Goal: Information Seeking & Learning: Understand process/instructions

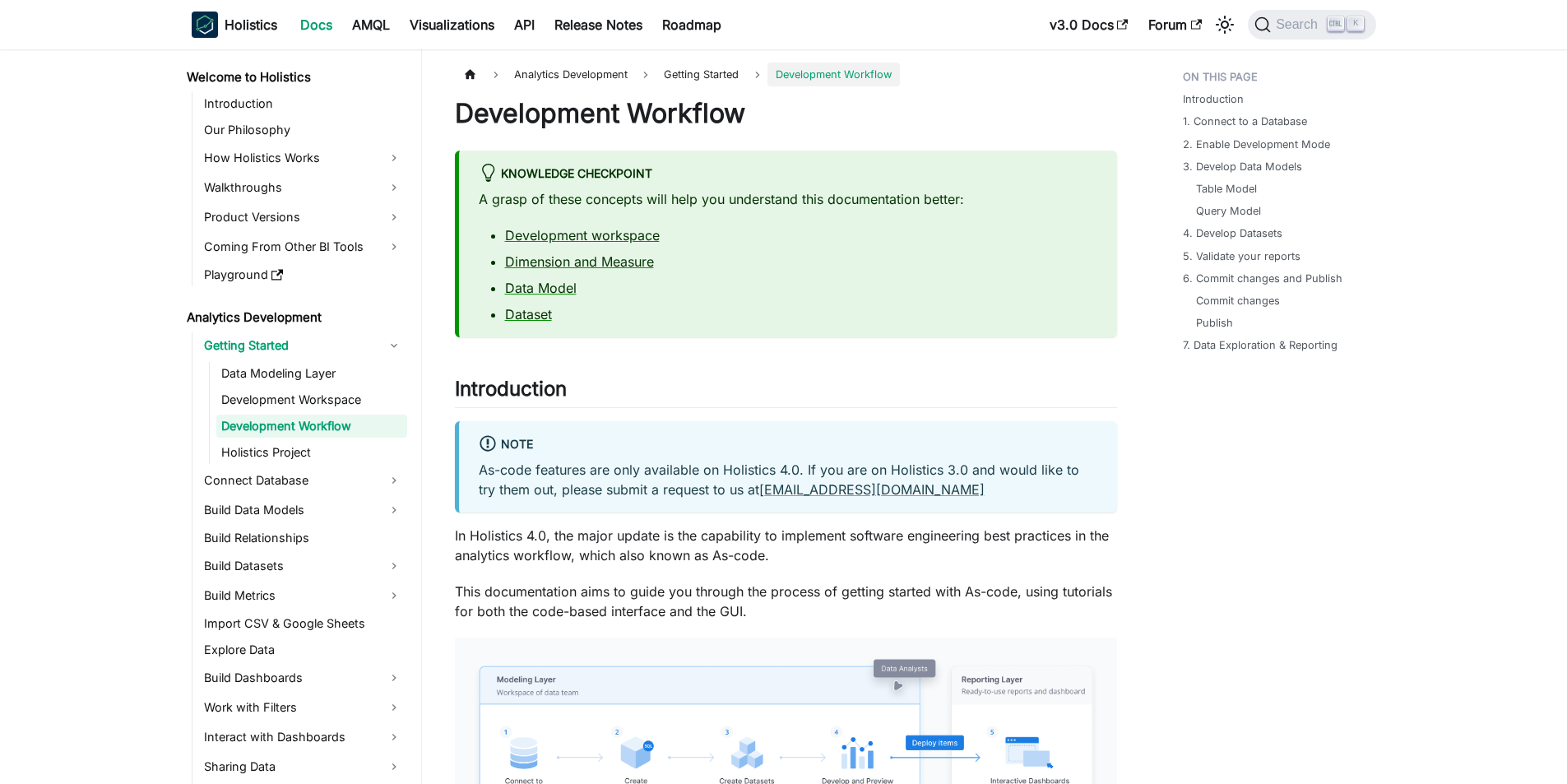
click at [705, 550] on p "In Holistics 4.0, the major update is the capability to implement software engi…" at bounding box center [786, 545] width 663 height 40
click at [512, 389] on h2 "Introduction ​" at bounding box center [786, 392] width 663 height 31
drag, startPoint x: 505, startPoint y: 528, endPoint x: 496, endPoint y: 533, distance: 10.3
click at [505, 528] on p "In Holistics 4.0, the major update is the capability to implement software engi…" at bounding box center [786, 545] width 663 height 40
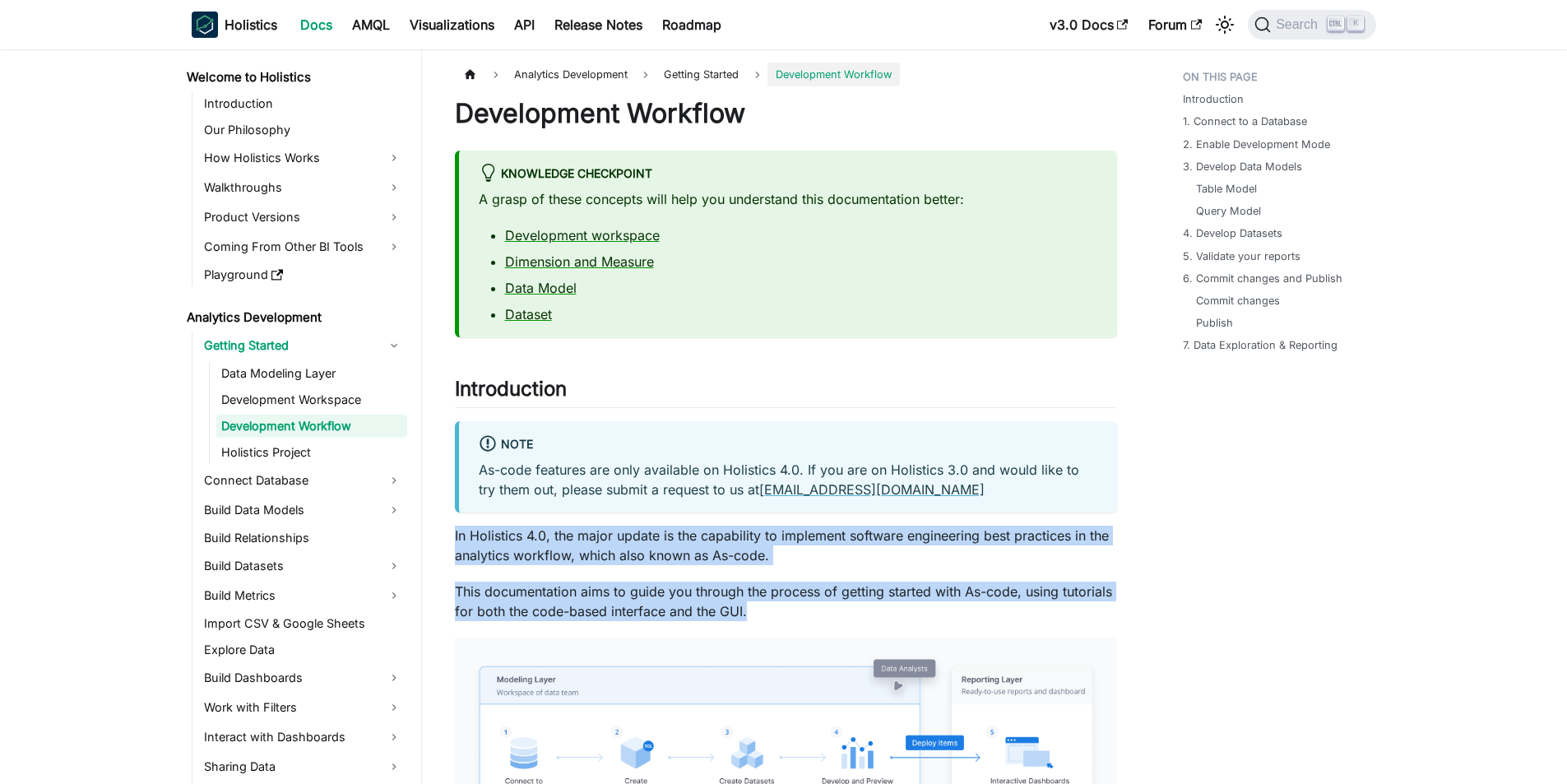
drag, startPoint x: 447, startPoint y: 532, endPoint x: 787, endPoint y: 610, distance: 348.8
click at [787, 610] on p "This documentation aims to guide you through the process of getting started wit…" at bounding box center [786, 600] width 663 height 40
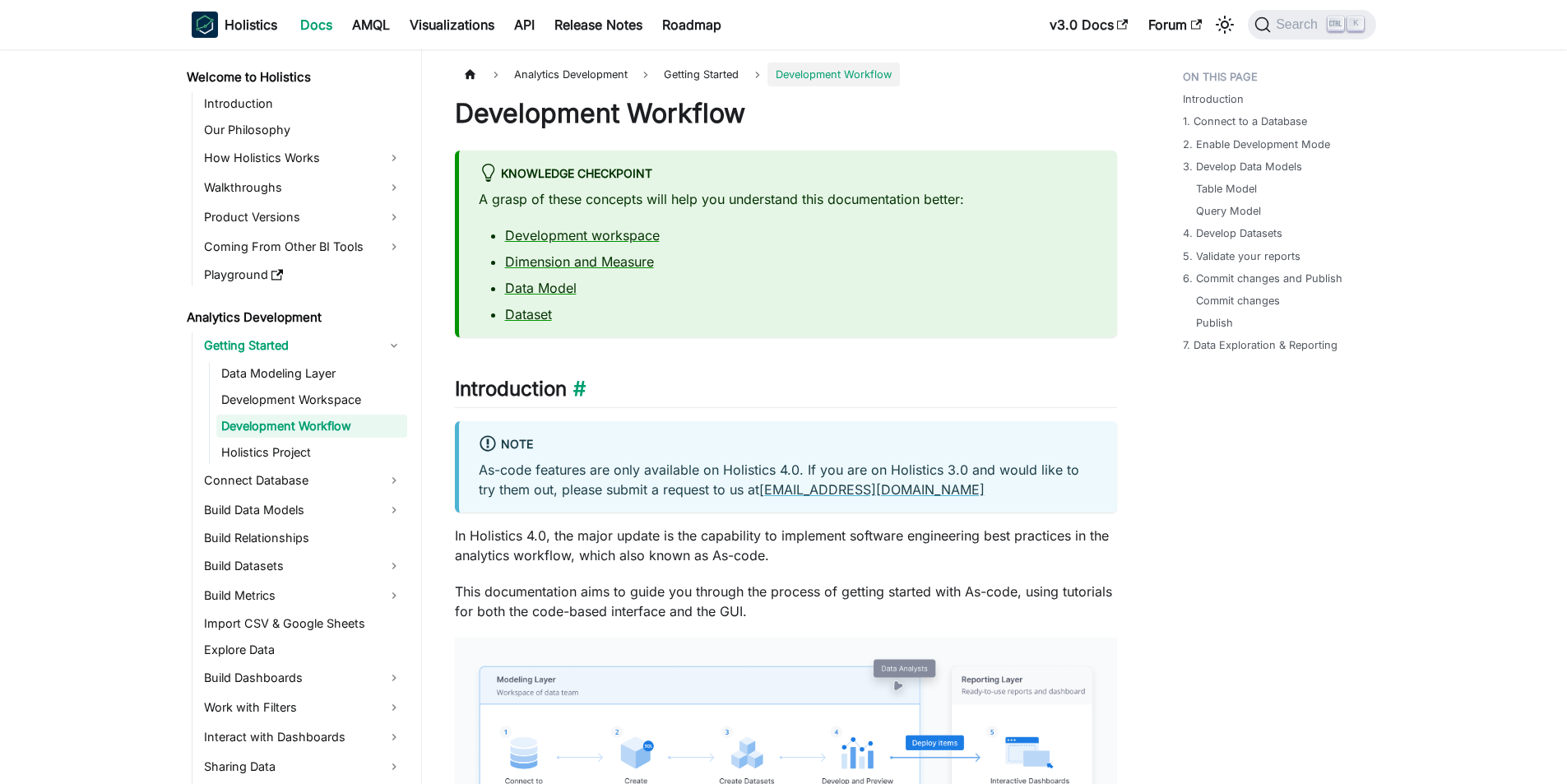
click at [506, 393] on h2 "Introduction ​" at bounding box center [786, 392] width 663 height 31
click at [562, 535] on p "In Holistics 4.0, the major update is the capability to implement software engi…" at bounding box center [786, 545] width 663 height 40
click at [563, 537] on p "In Holistics 4.0, the major update is the capability to implement software engi…" at bounding box center [786, 545] width 663 height 40
click at [473, 541] on p "In Holistics 4.0, the major update is the capability to implement software engi…" at bounding box center [786, 545] width 663 height 40
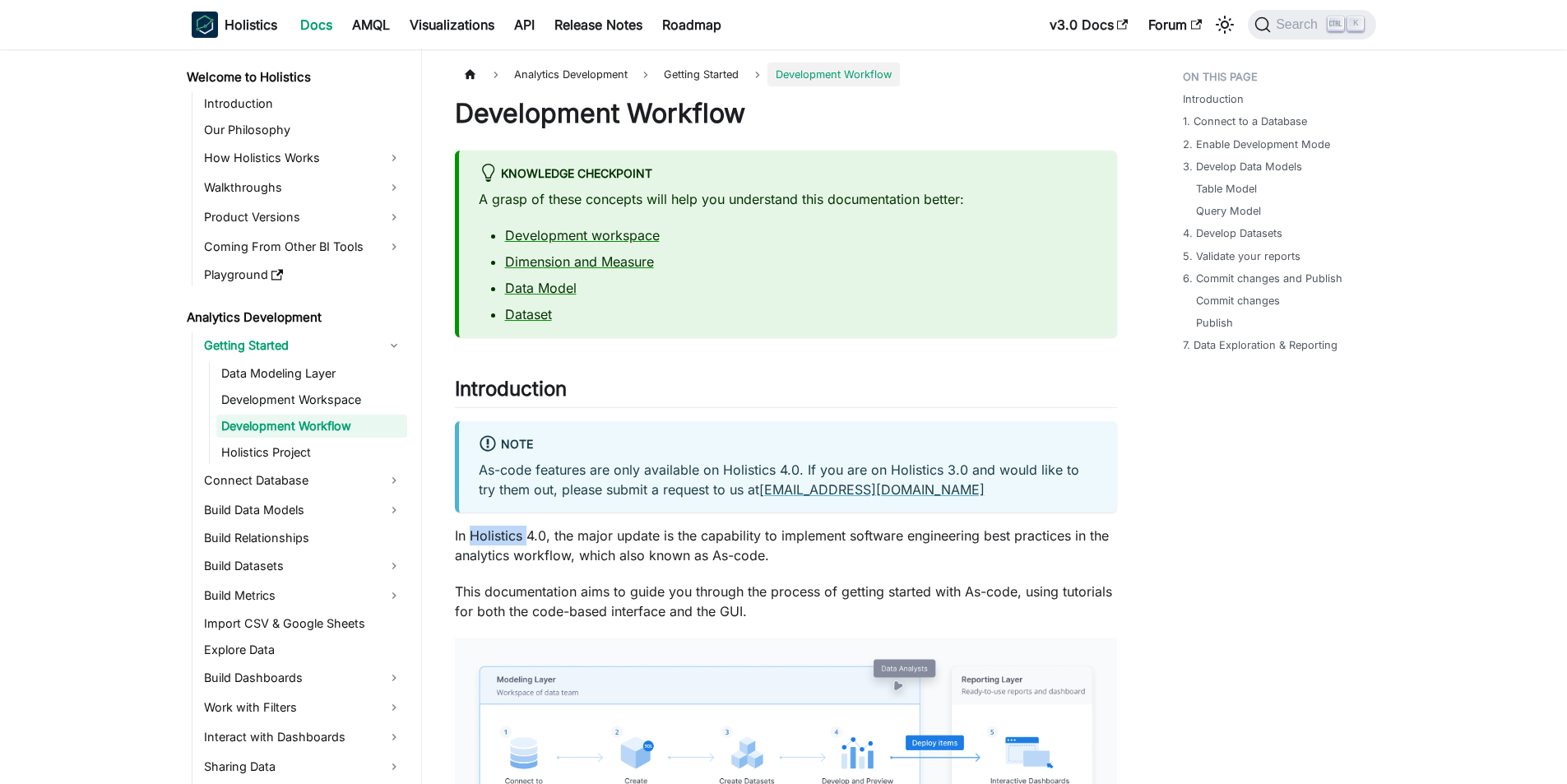
click at [473, 541] on p "In Holistics 4.0, the major update is the capability to implement software engi…" at bounding box center [786, 545] width 663 height 40
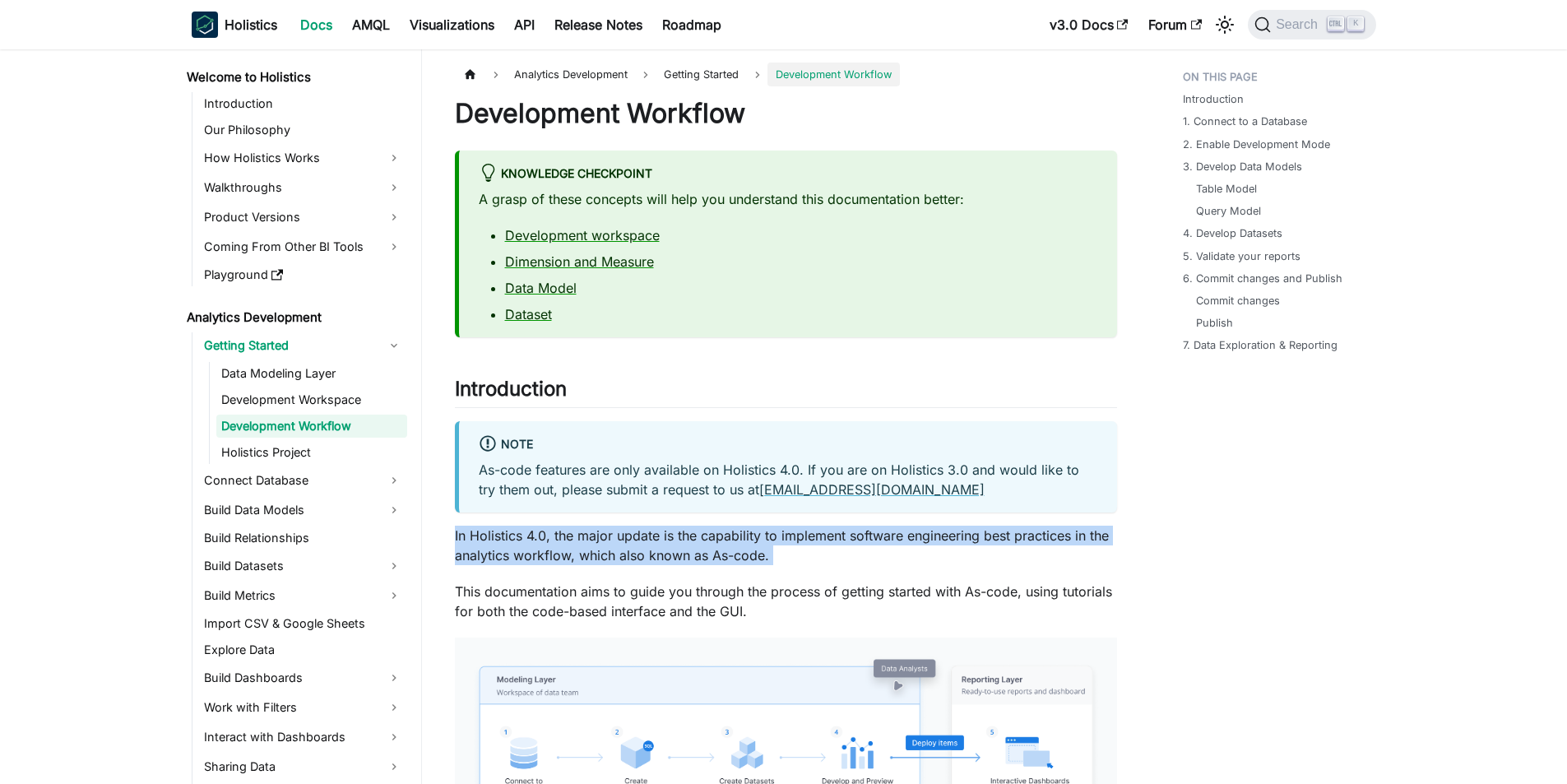
click at [473, 541] on p "In Holistics 4.0, the major update is the capability to implement software engi…" at bounding box center [786, 545] width 663 height 40
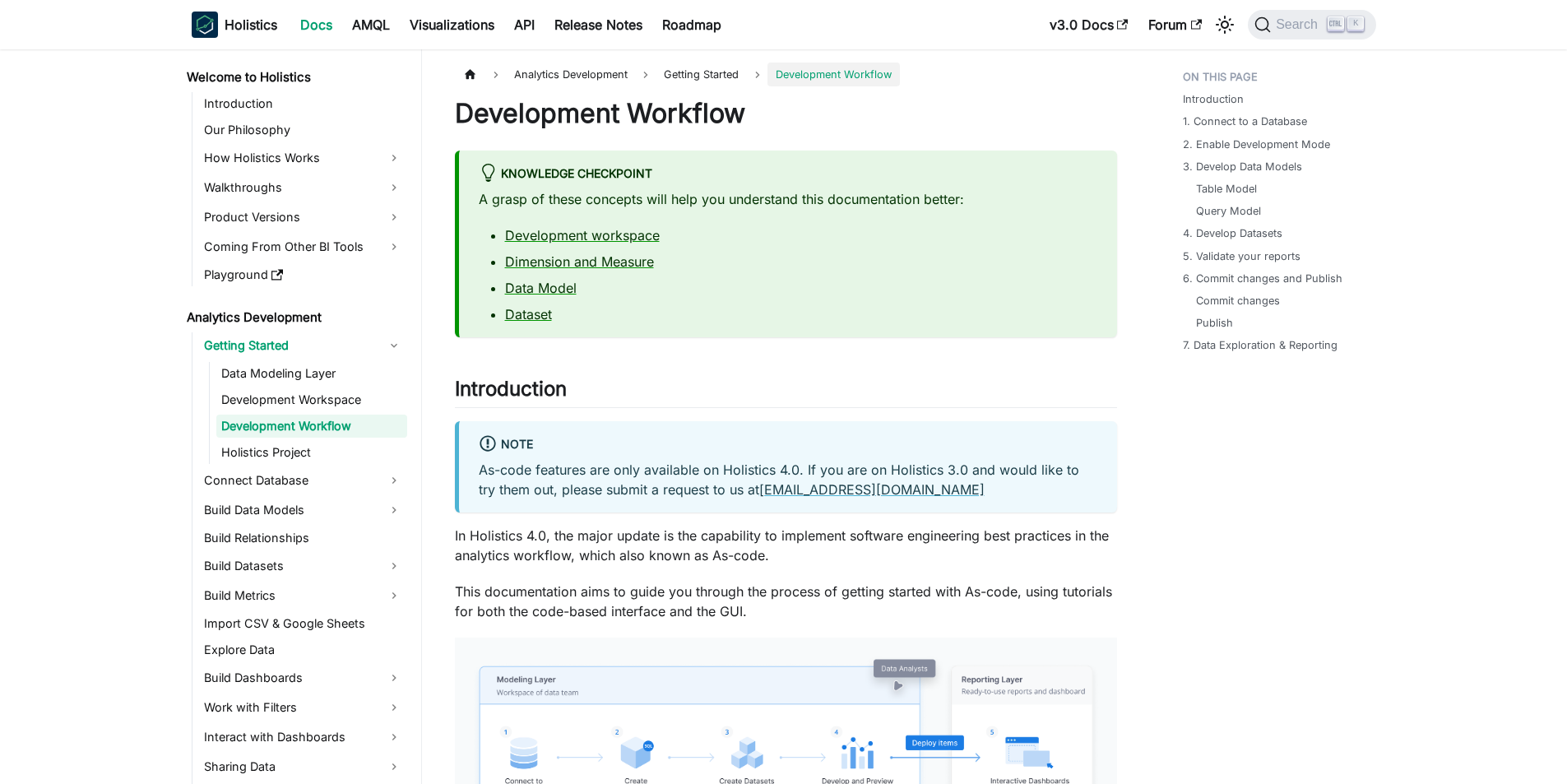
click at [698, 603] on p "This documentation aims to guide you through the process of getting started wit…" at bounding box center [786, 600] width 663 height 40
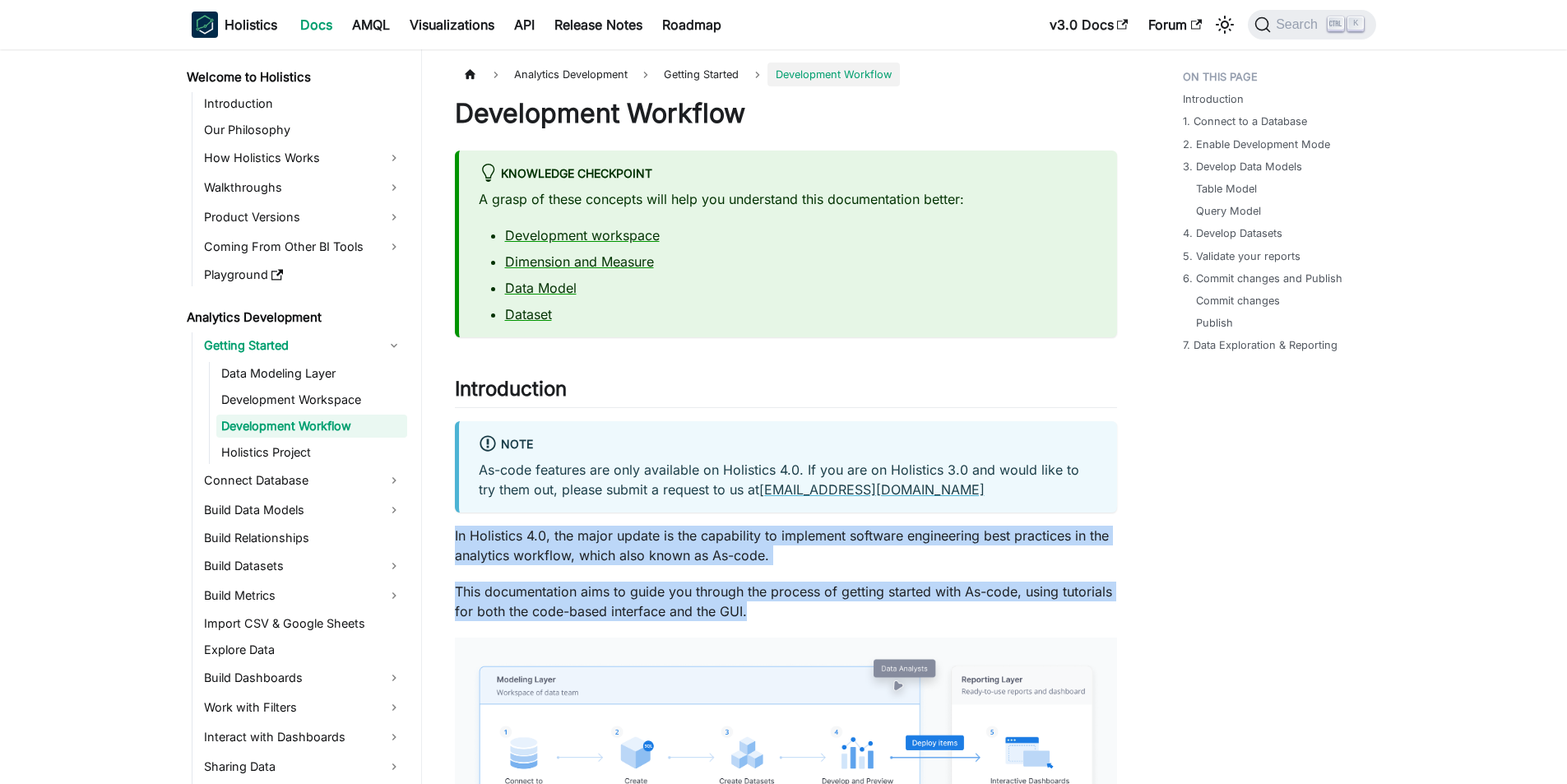
drag, startPoint x: 789, startPoint y: 610, endPoint x: 447, endPoint y: 525, distance: 352.4
click at [487, 535] on p "In Holistics 4.0, the major update is the capability to implement software engi…" at bounding box center [786, 545] width 663 height 40
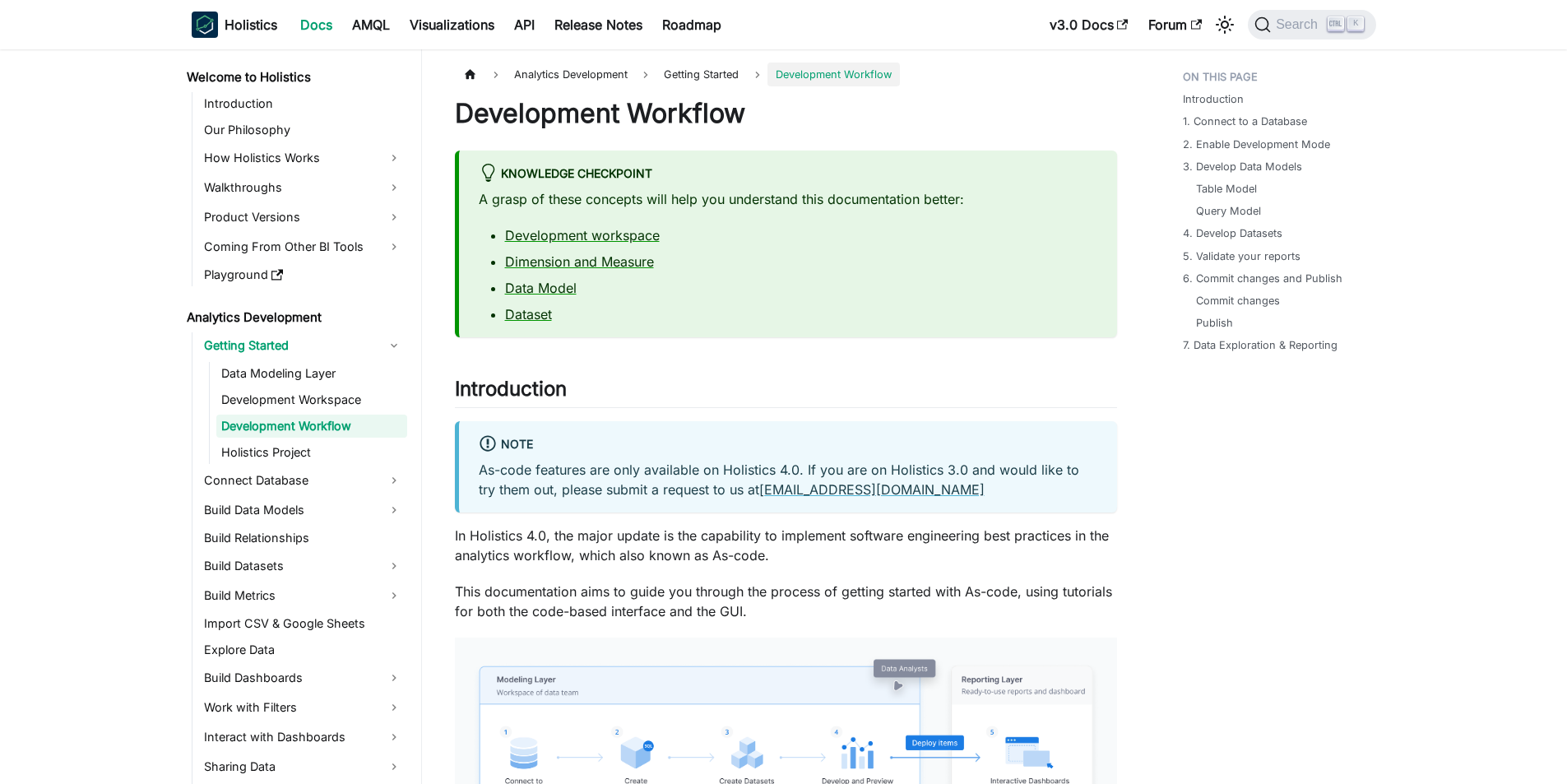
click at [601, 505] on div "Note As-code features are only available on Holistics 4.0. If you are on Holist…" at bounding box center [786, 466] width 663 height 91
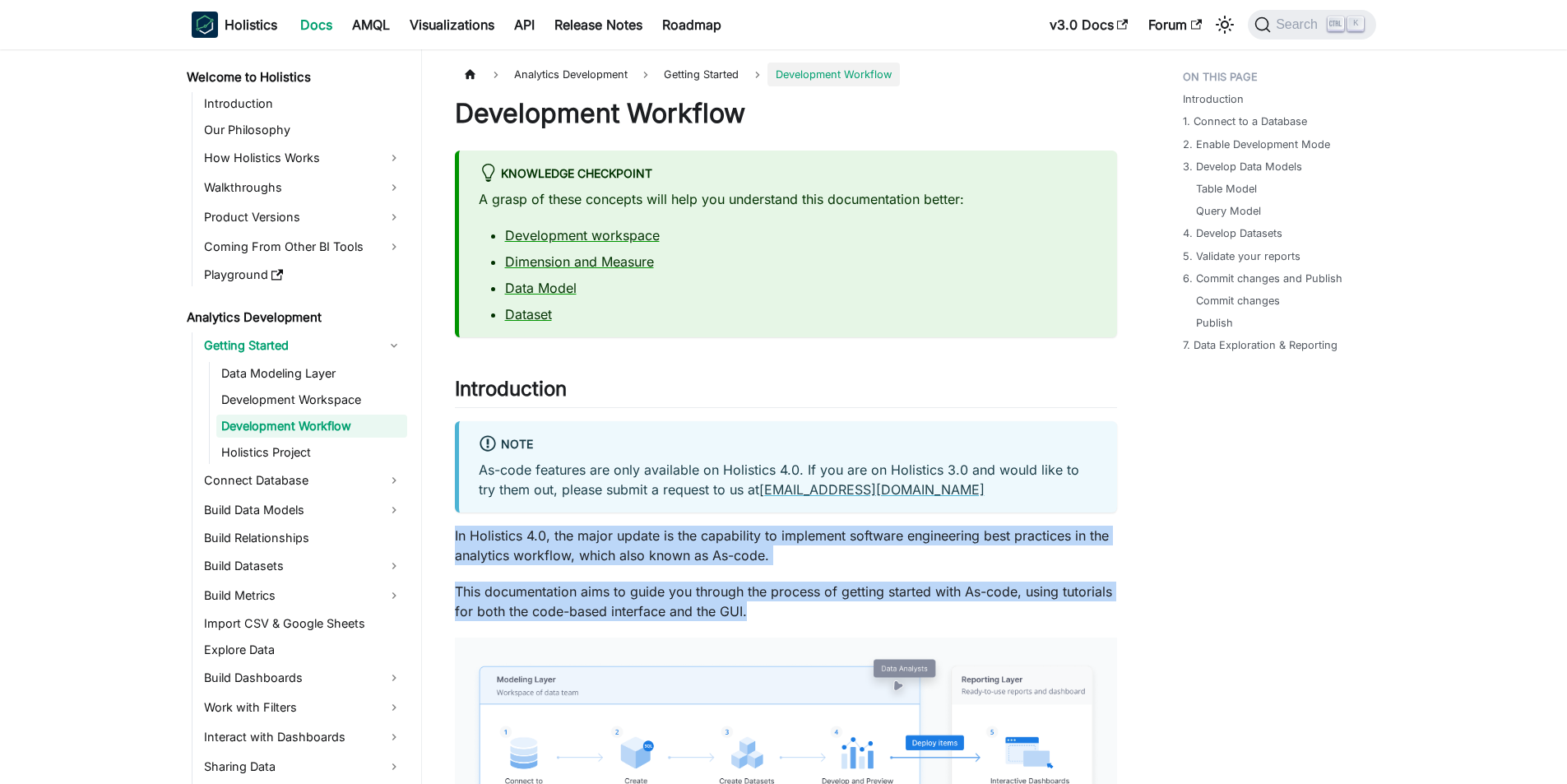
drag, startPoint x: 451, startPoint y: 536, endPoint x: 777, endPoint y: 613, distance: 335.0
click at [780, 617] on p "This documentation aims to guide you through the process of getting started wit…" at bounding box center [786, 600] width 663 height 40
drag, startPoint x: 780, startPoint y: 617, endPoint x: 434, endPoint y: 540, distance: 354.5
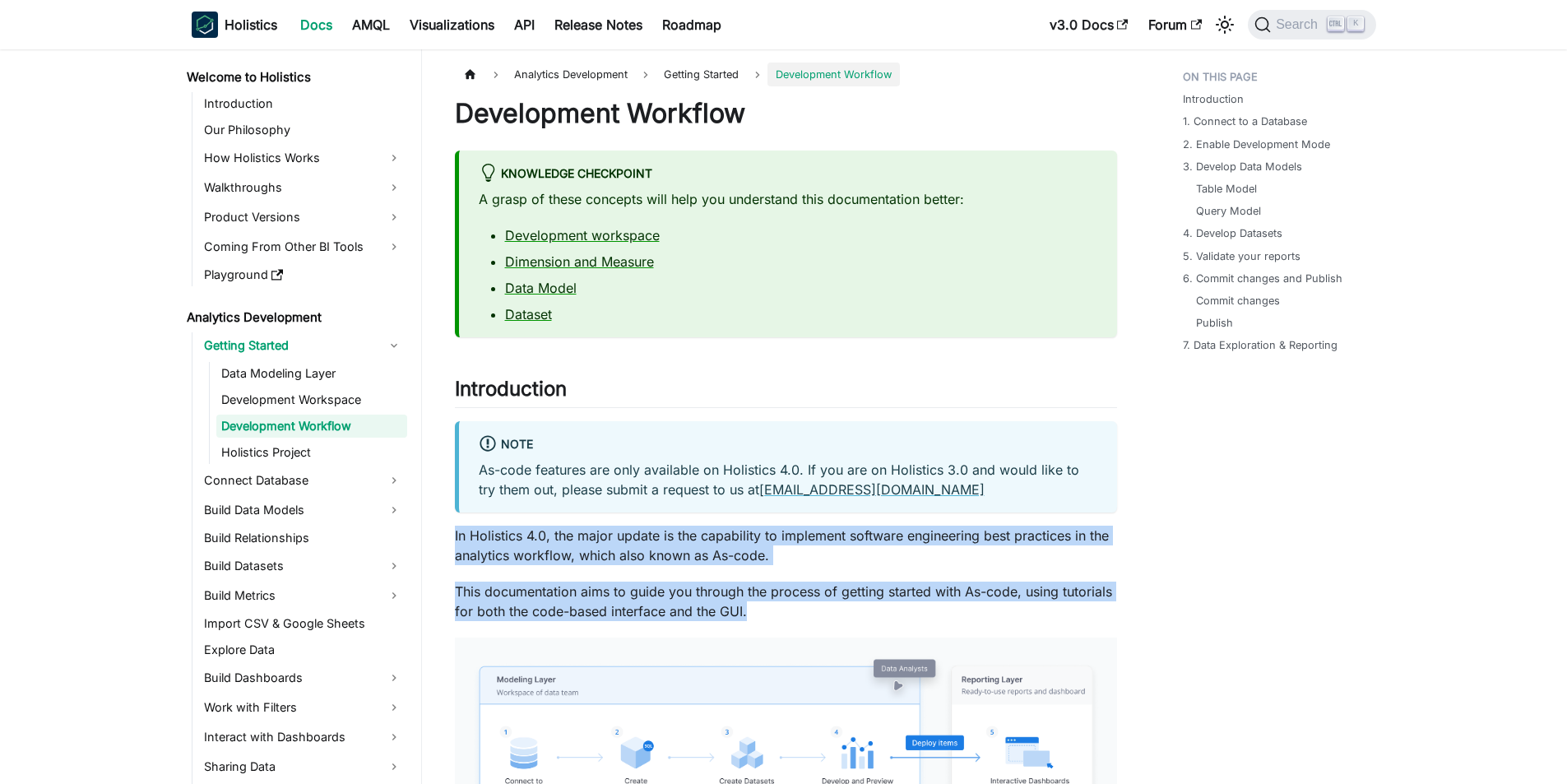
click at [527, 542] on p "In Holistics 4.0, the major update is the capability to implement software engi…" at bounding box center [786, 545] width 663 height 40
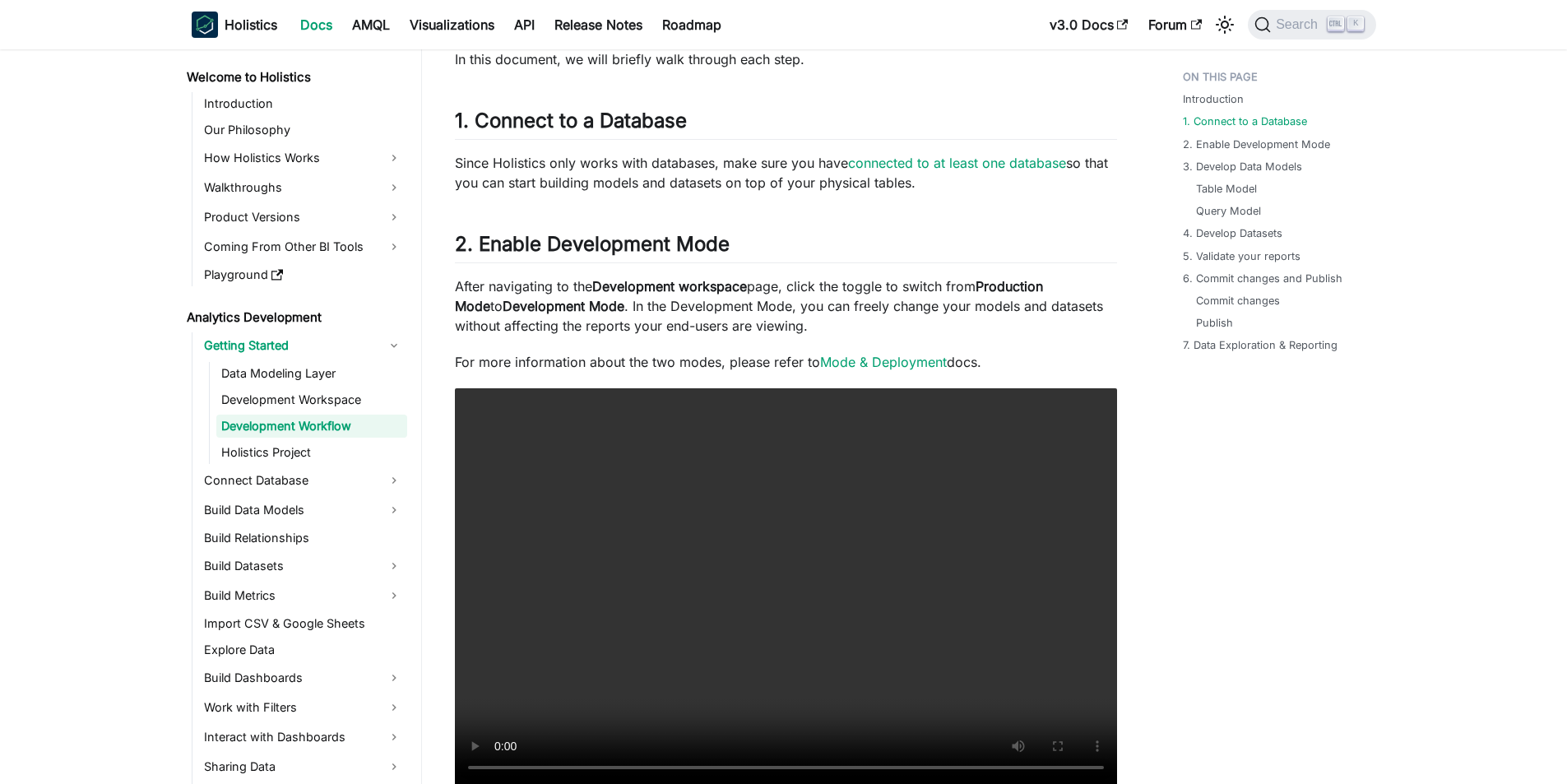
scroll to position [1069, 0]
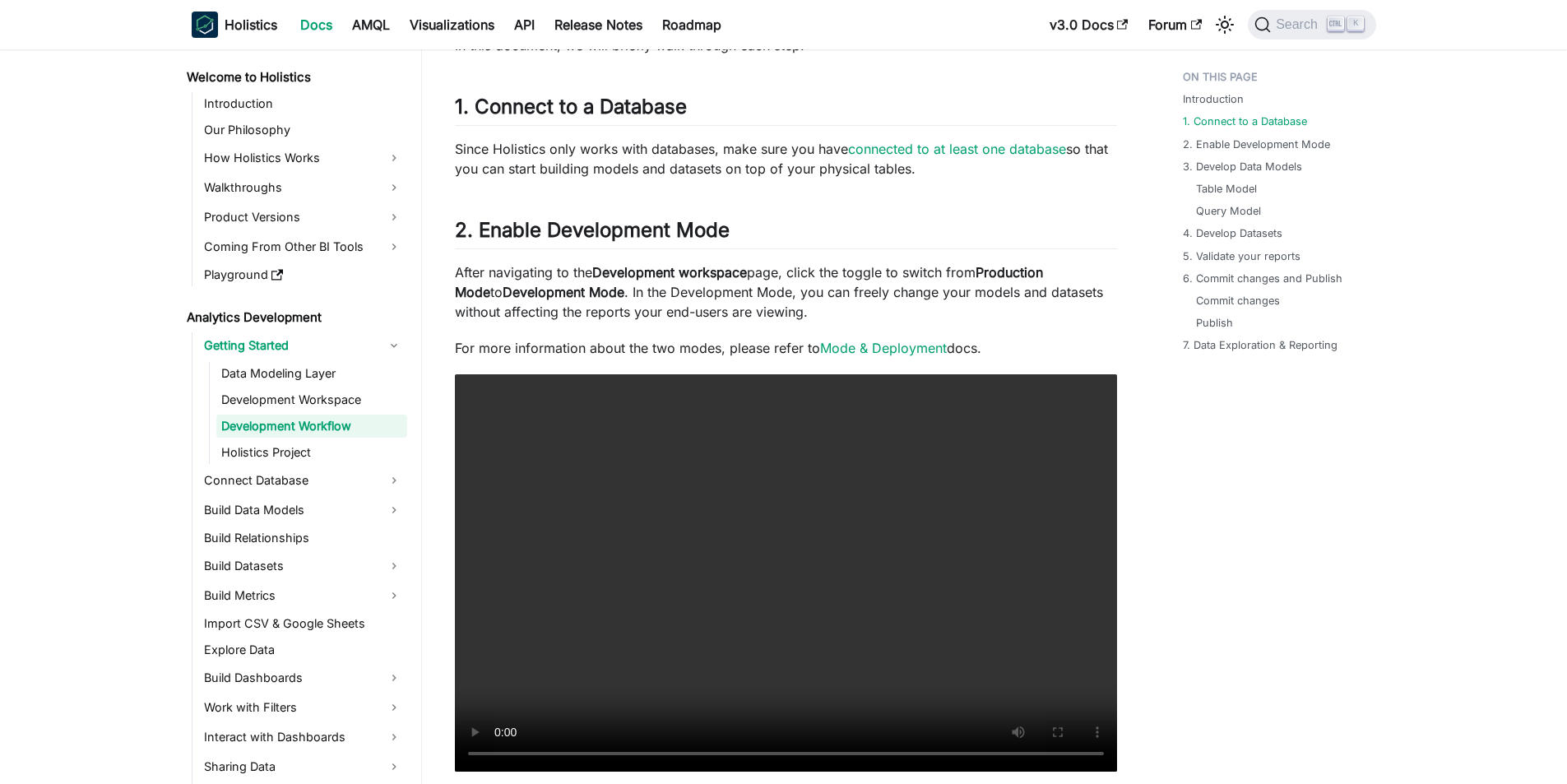
click at [604, 304] on p "After navigating to the Development workspace page, click the toggle to switch …" at bounding box center [786, 291] width 663 height 59
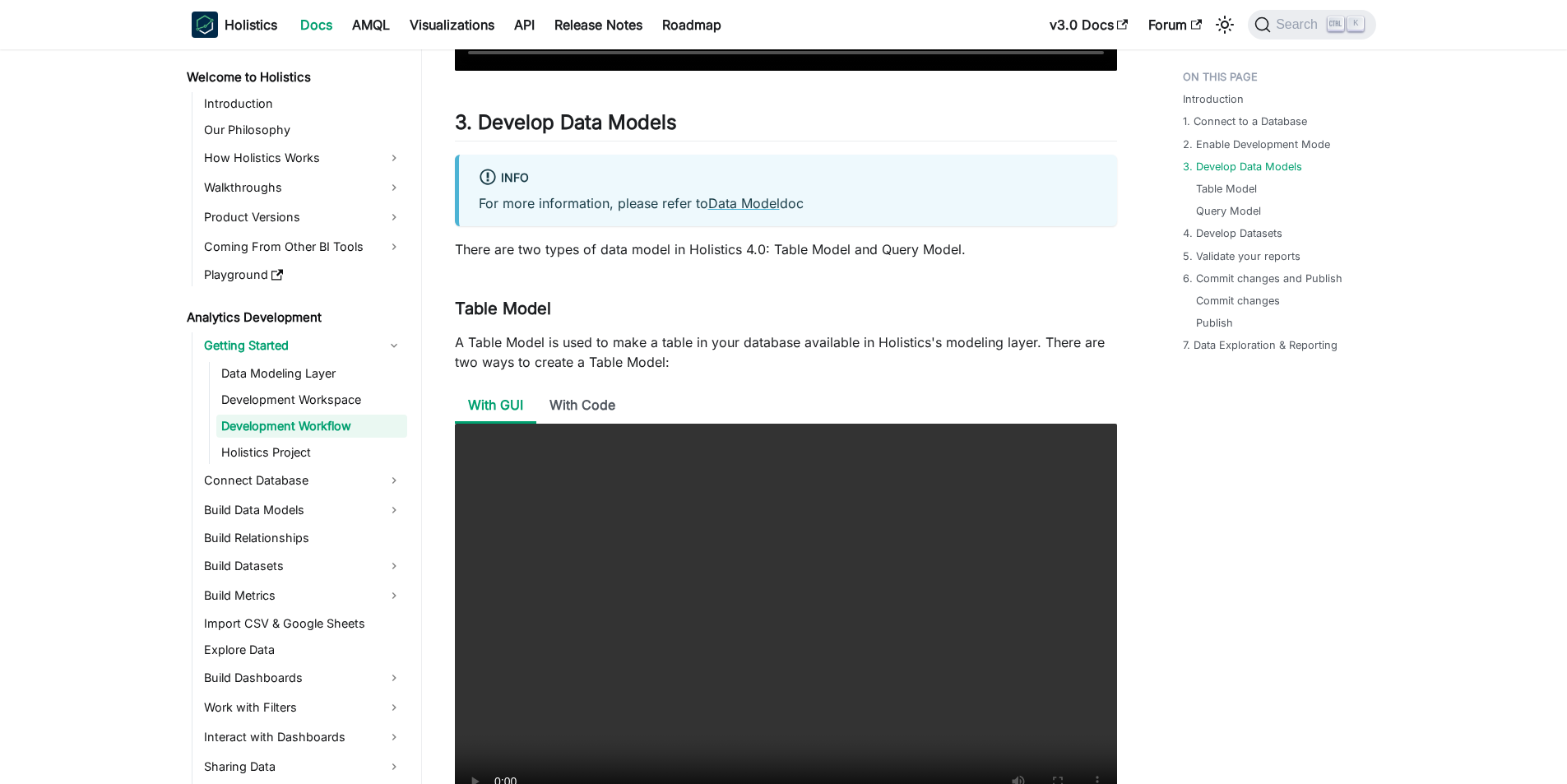
scroll to position [1809, 0]
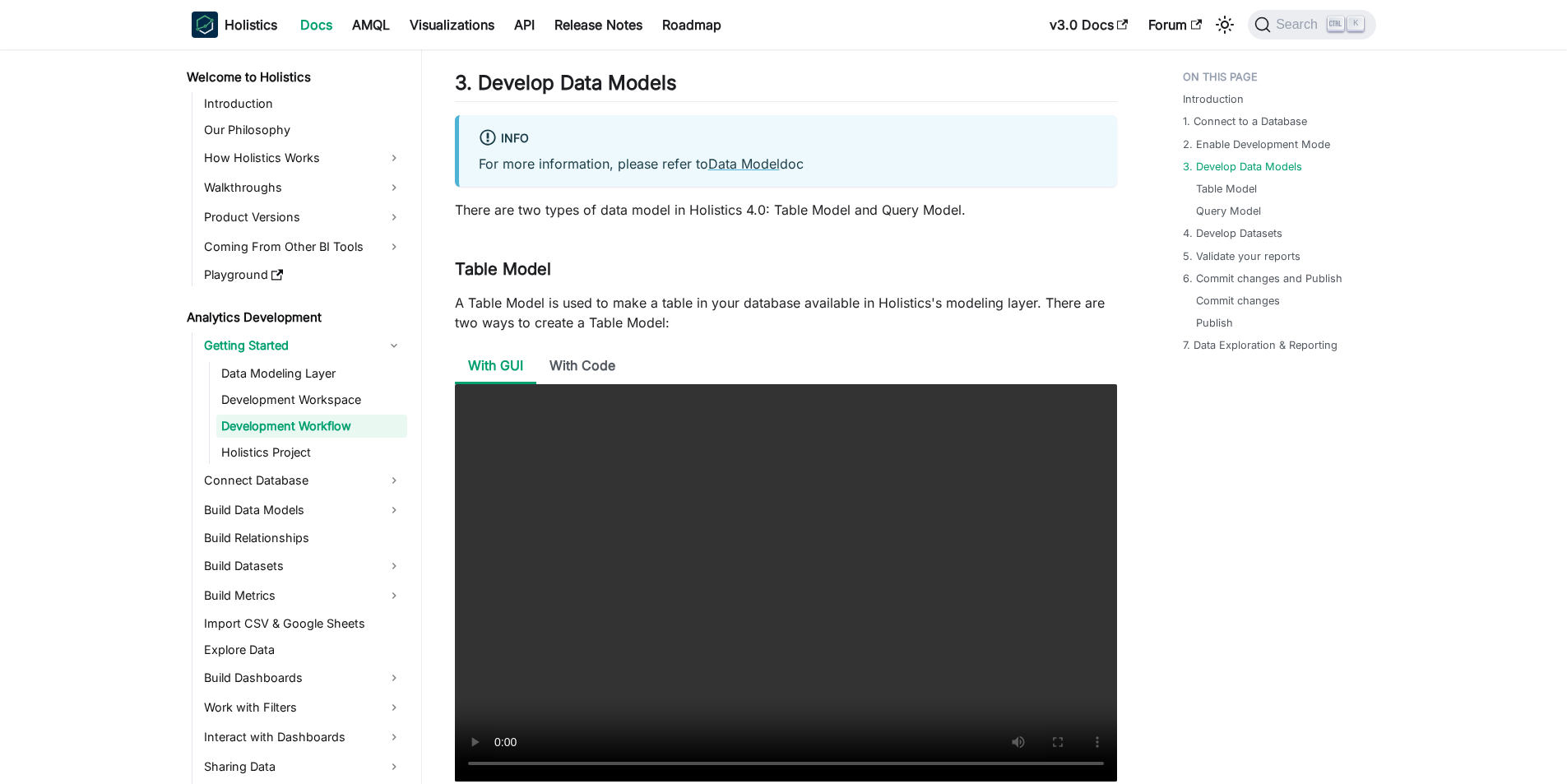
click at [640, 327] on p "A Table Model is used to make a table in your database available in Holistics's…" at bounding box center [786, 312] width 663 height 40
click at [604, 363] on li "With Code" at bounding box center [582, 366] width 92 height 35
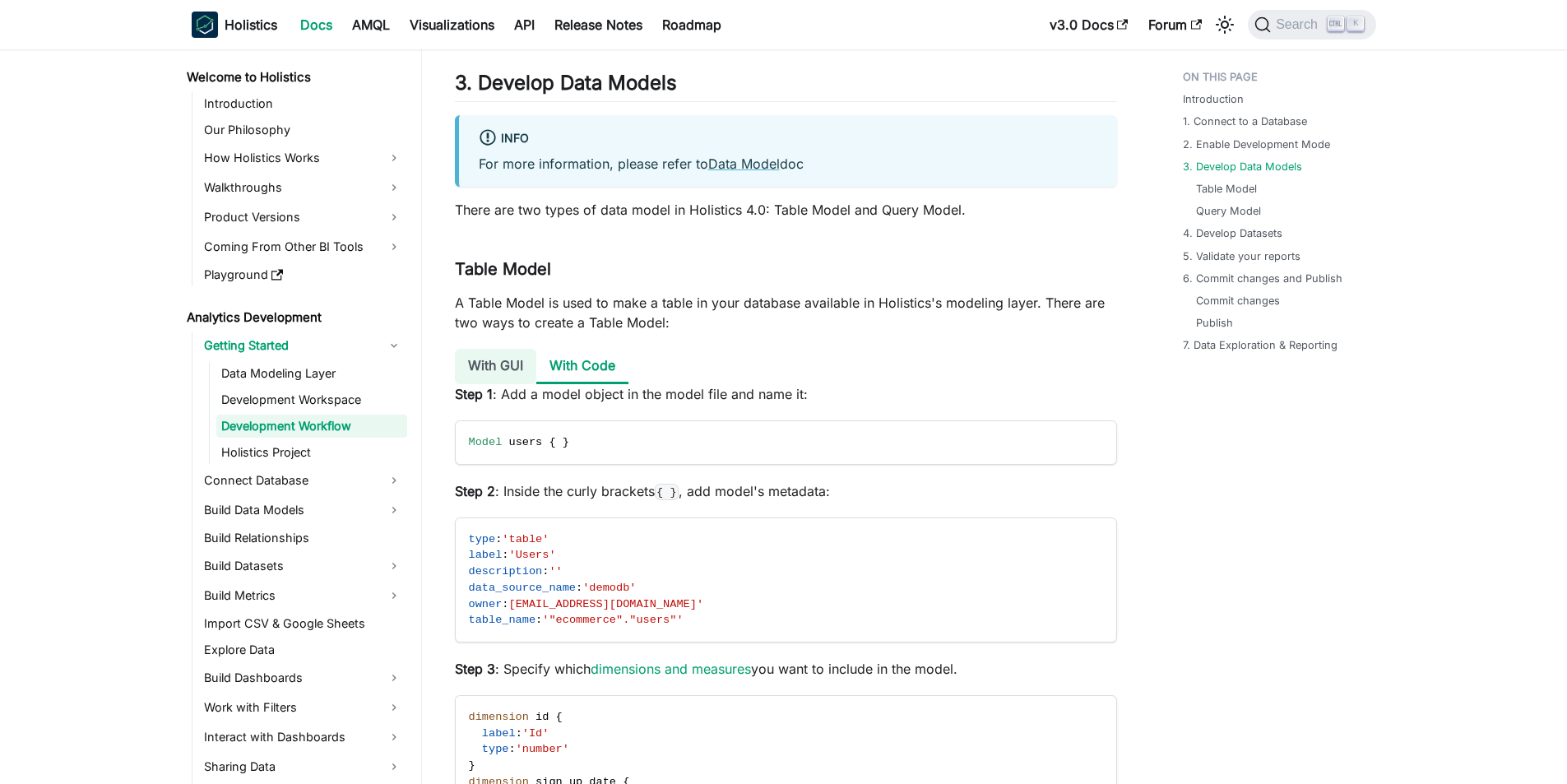
click at [520, 362] on li "With GUI" at bounding box center [496, 366] width 81 height 35
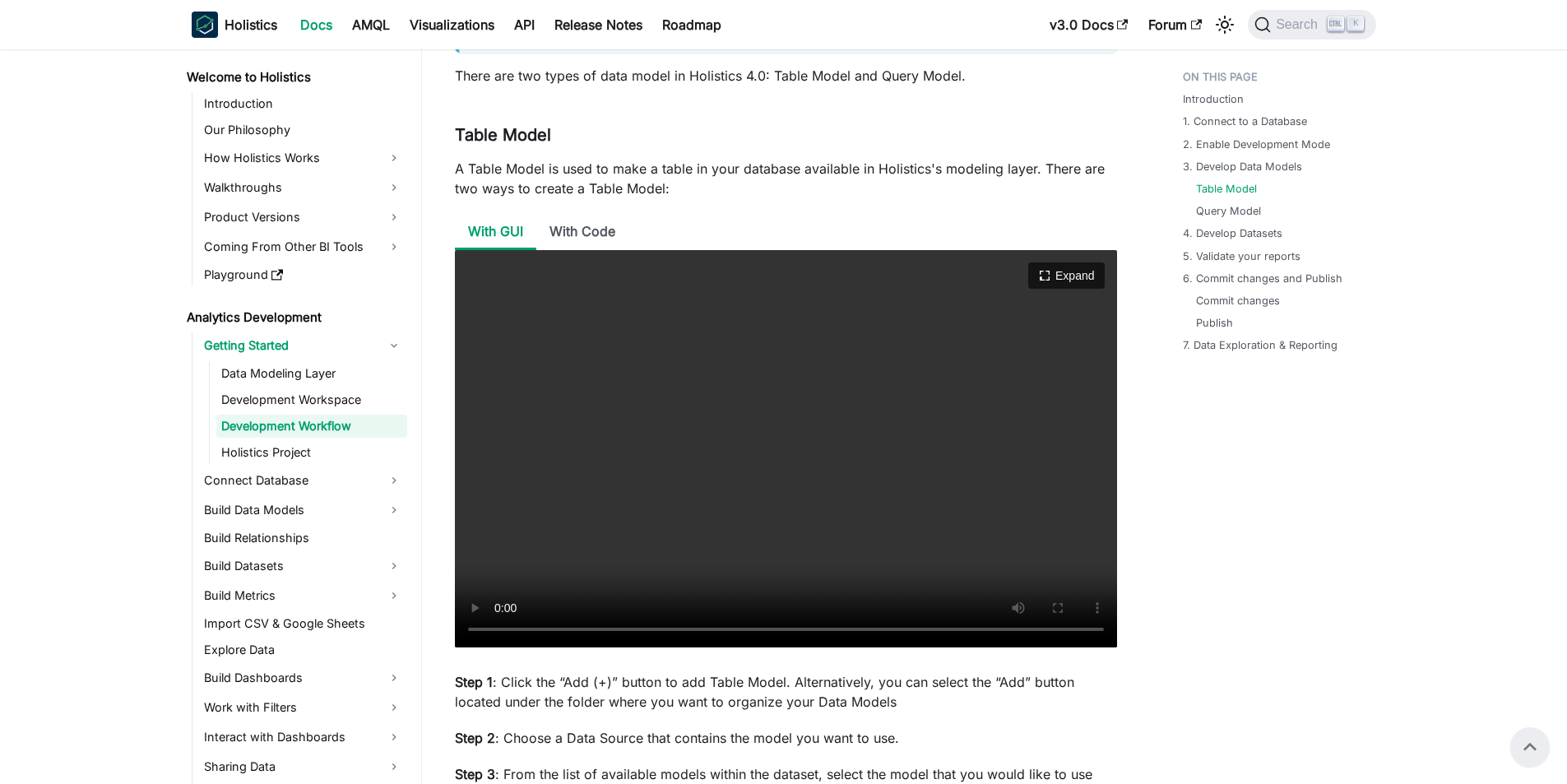
scroll to position [1892, 0]
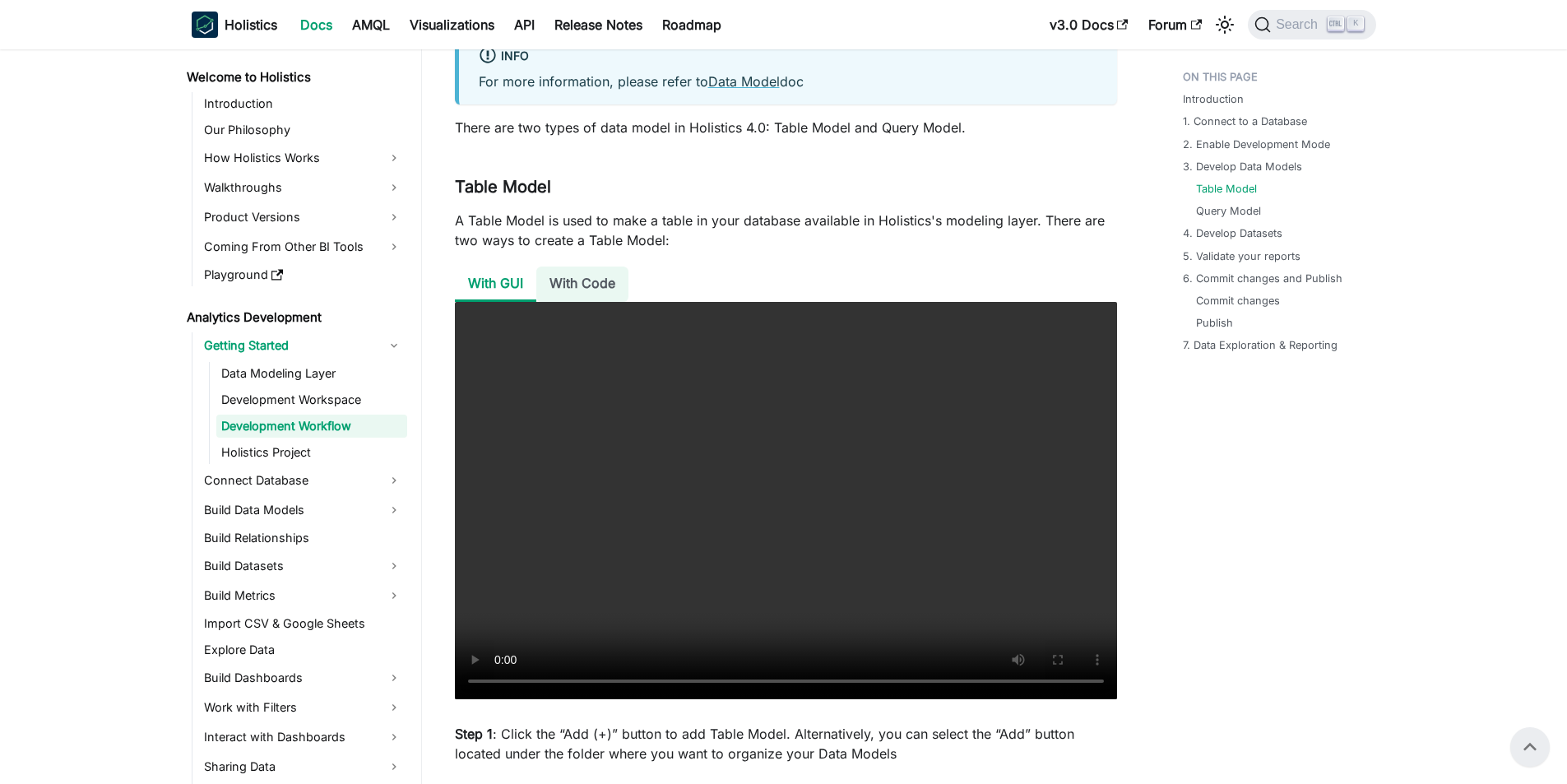
click at [593, 285] on li "With Code" at bounding box center [582, 284] width 92 height 35
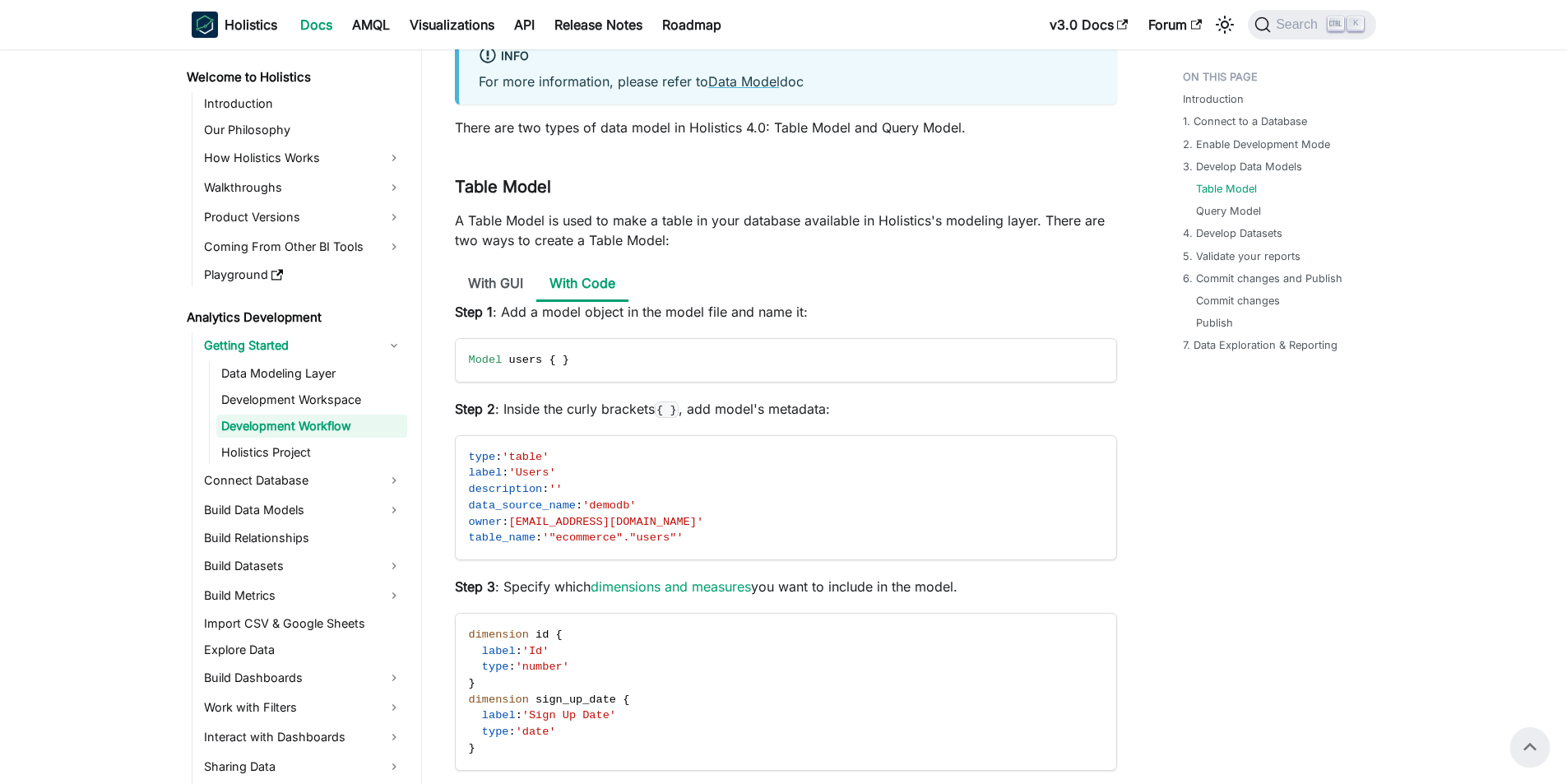
click at [801, 300] on ul "With GUI With Code" at bounding box center [786, 284] width 663 height 35
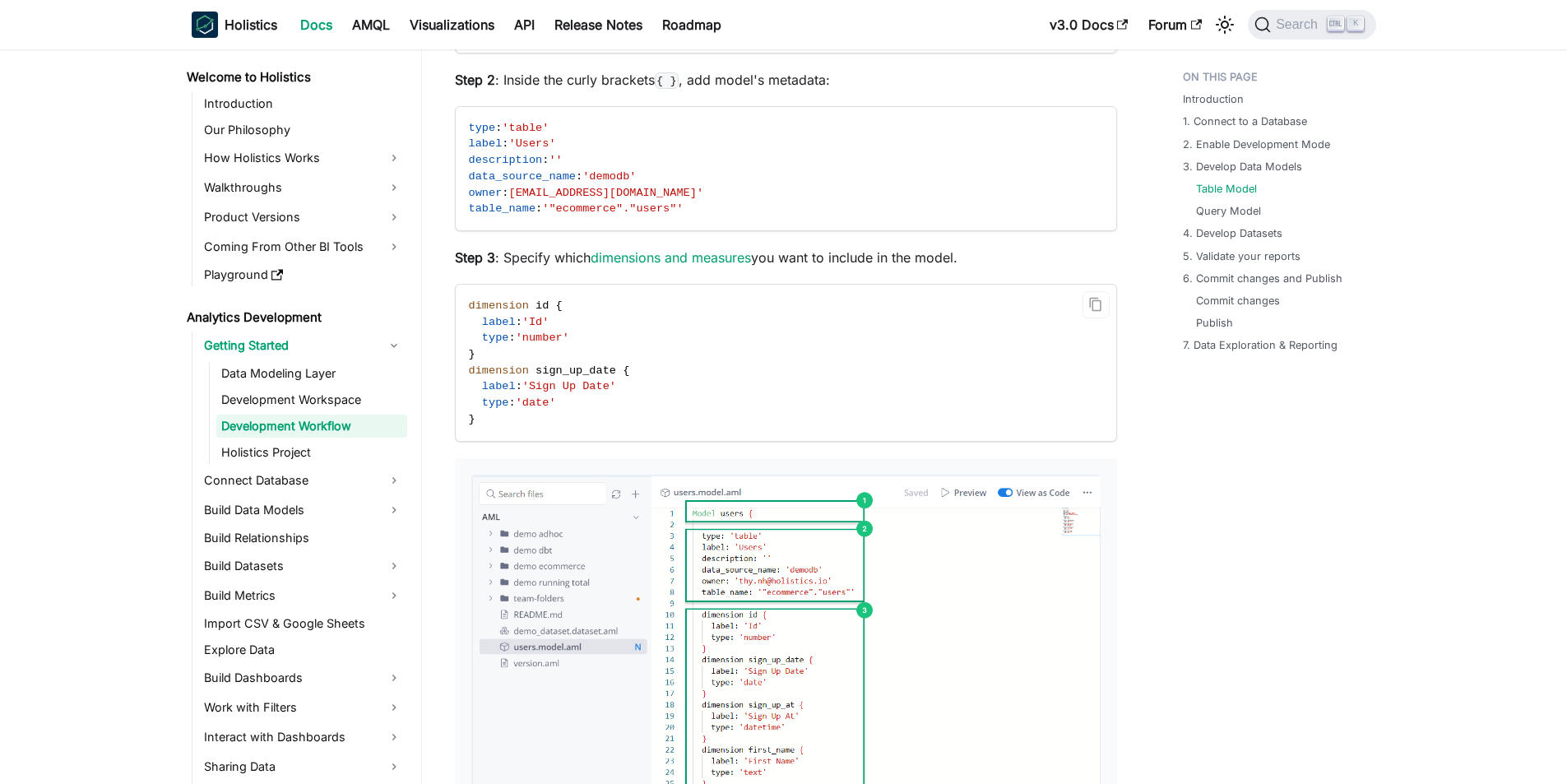
scroll to position [2302, 0]
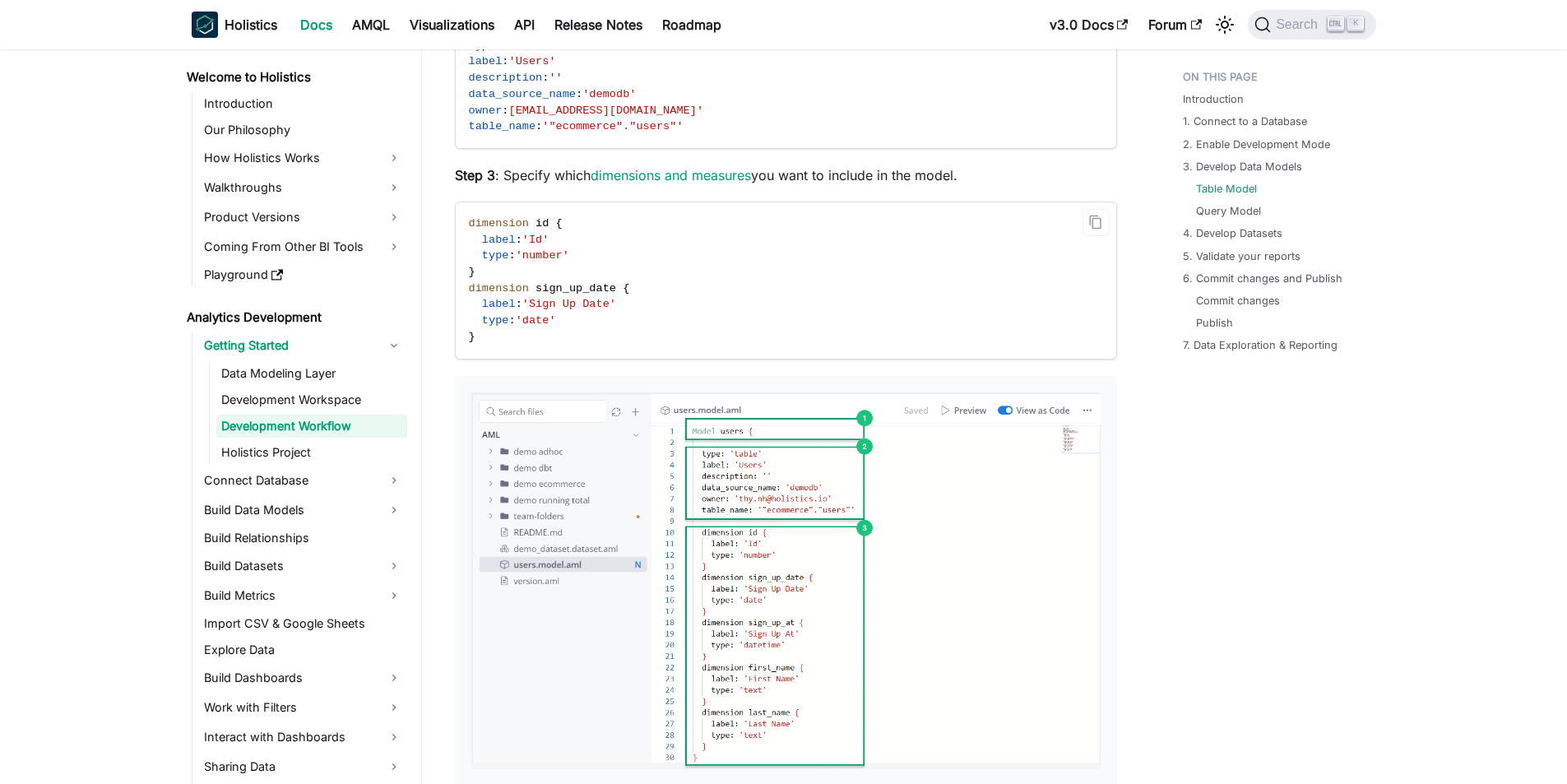
click at [682, 377] on div at bounding box center [786, 580] width 663 height 410
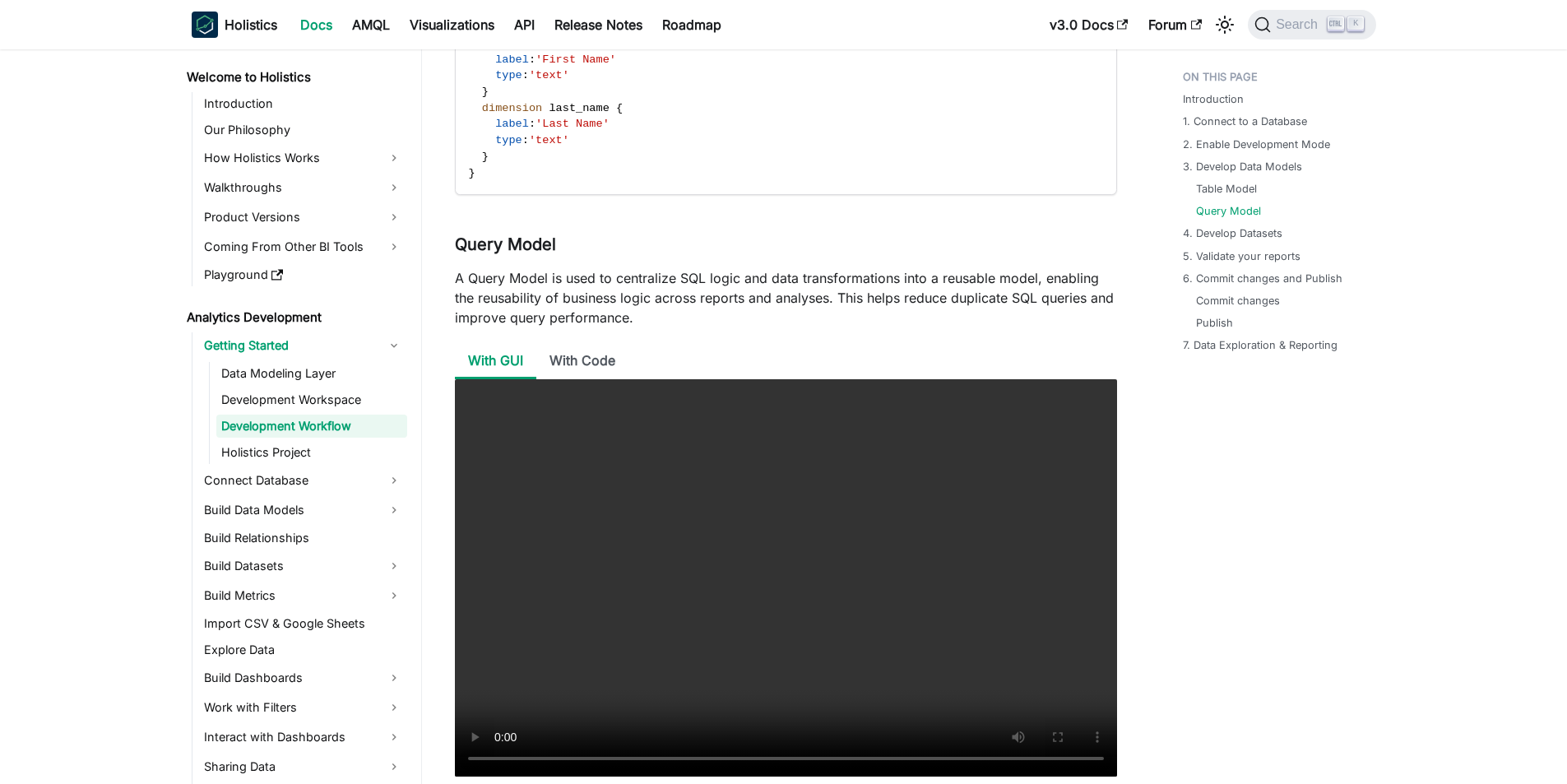
scroll to position [3618, 0]
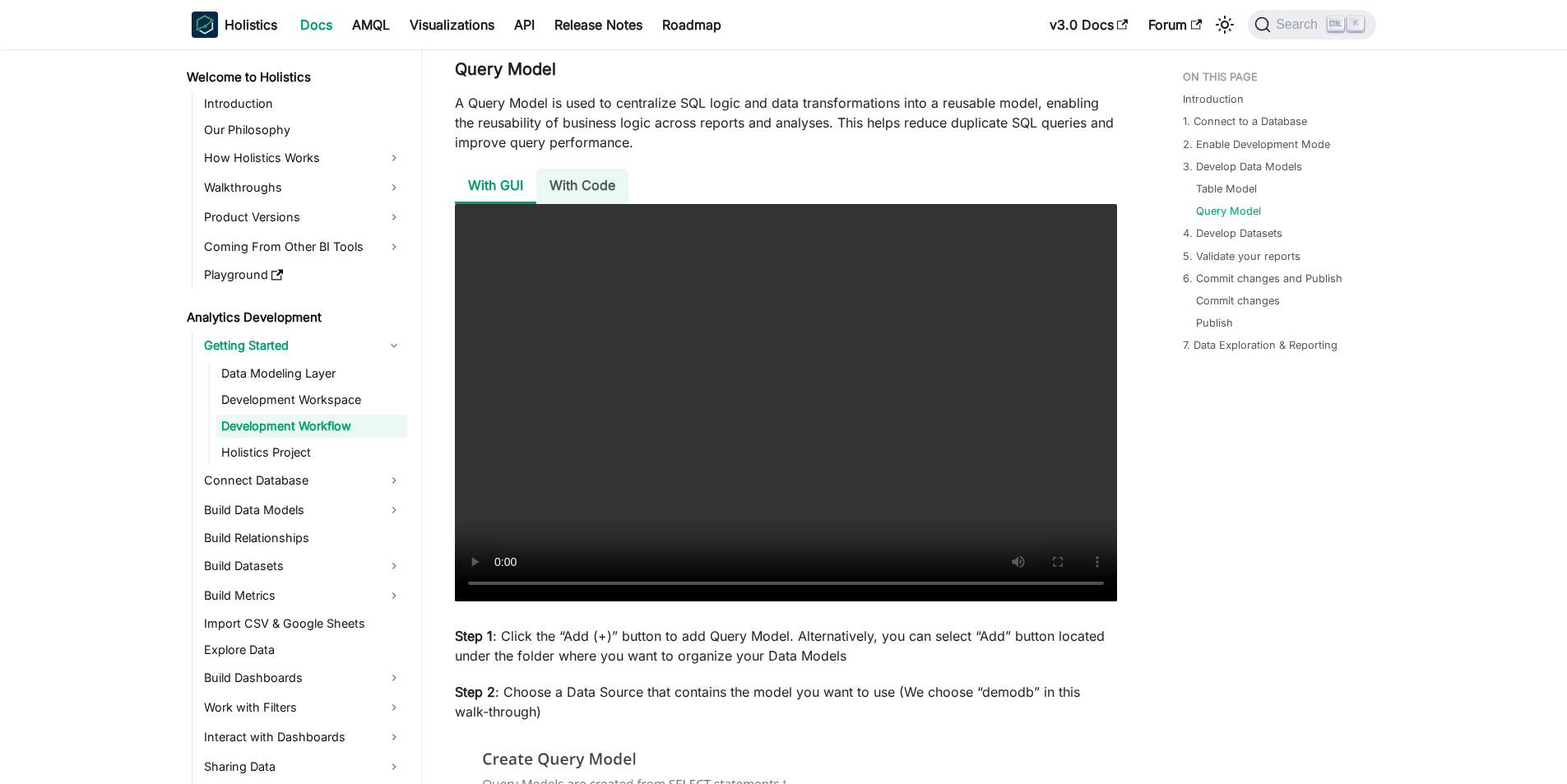
click at [572, 188] on li "With Code" at bounding box center [582, 186] width 92 height 35
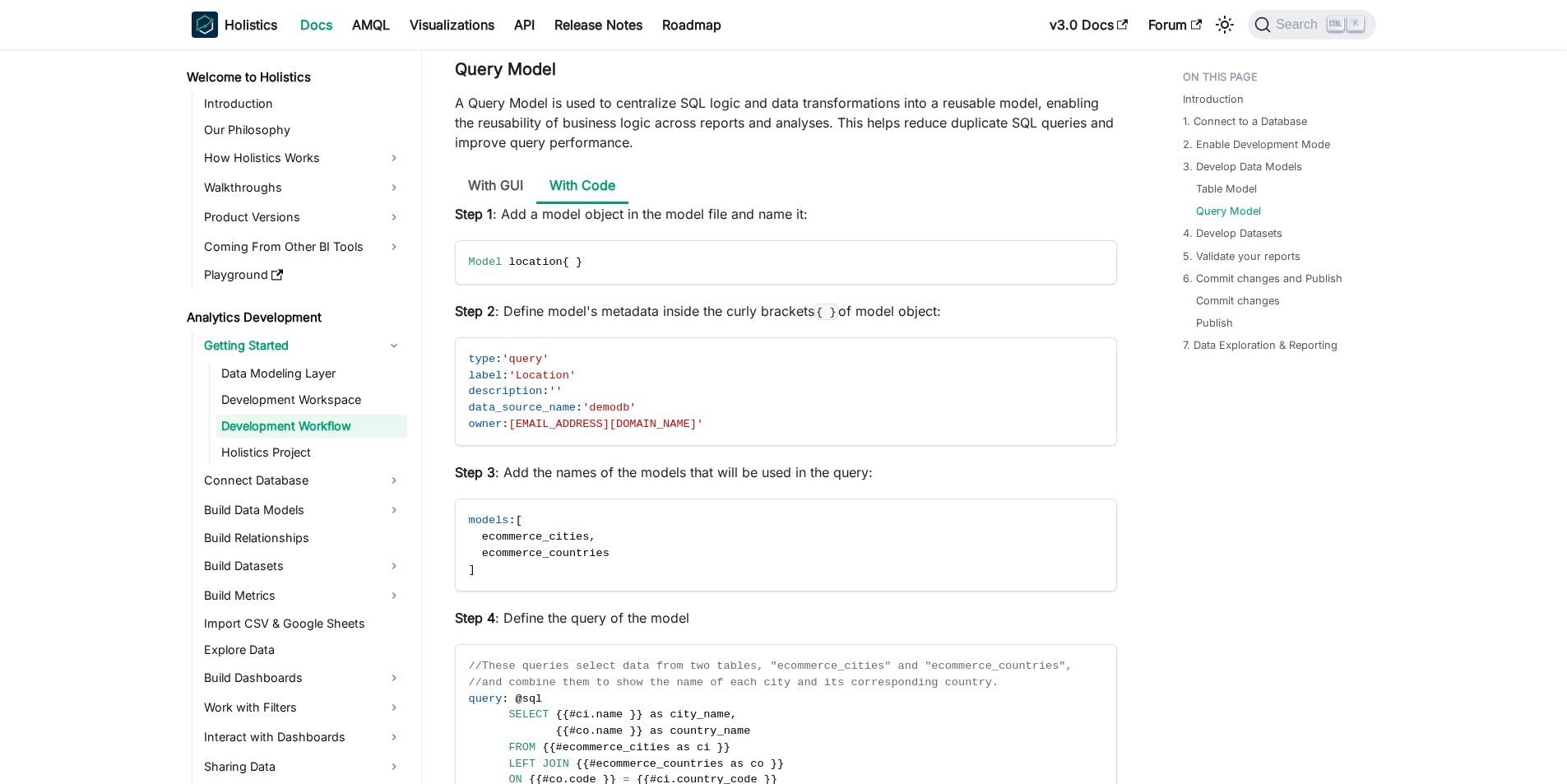
click at [634, 143] on p "A Query Model is used to centralize SQL logic and data transformations into a r…" at bounding box center [786, 123] width 663 height 59
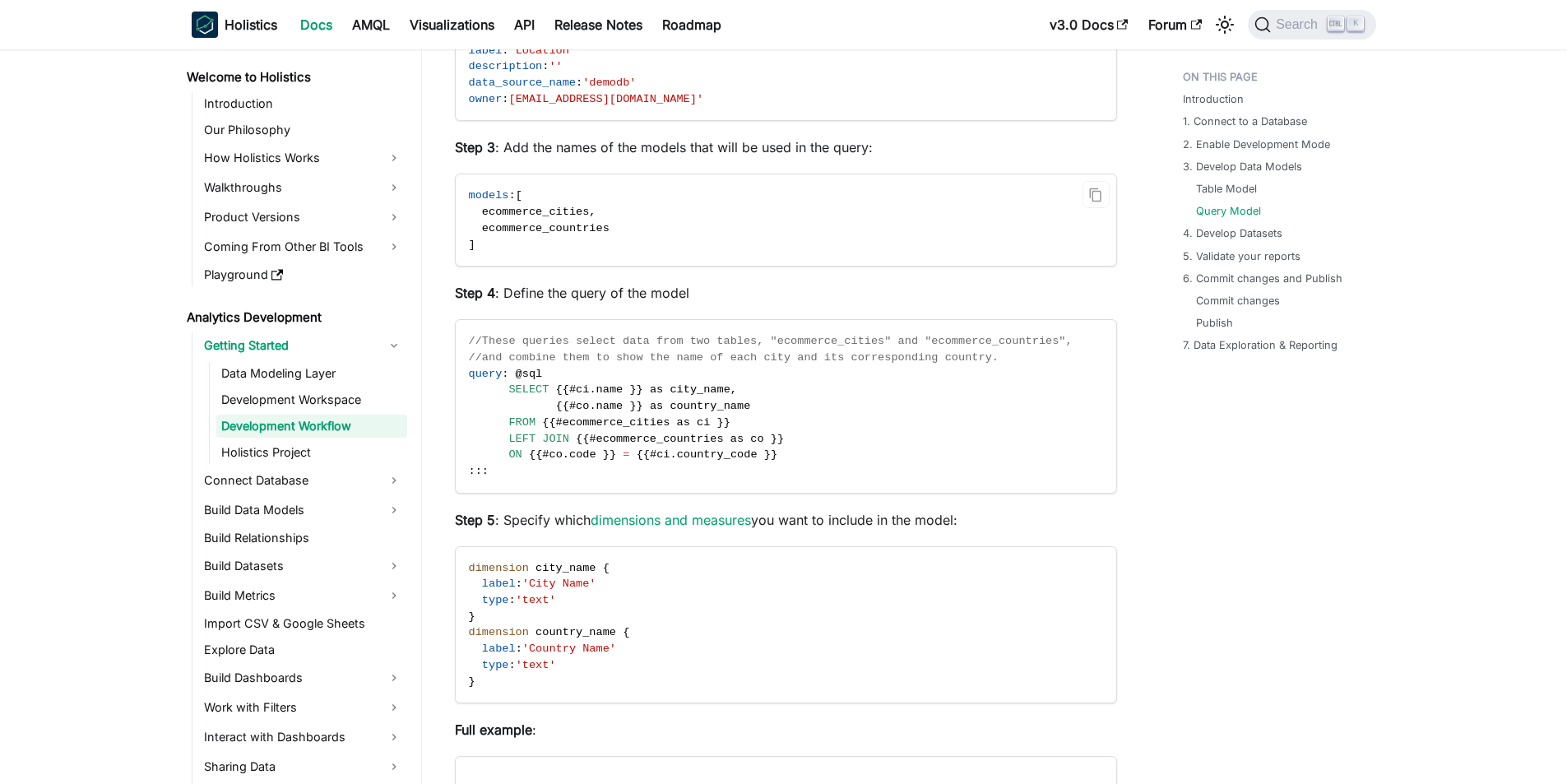
scroll to position [3948, 0]
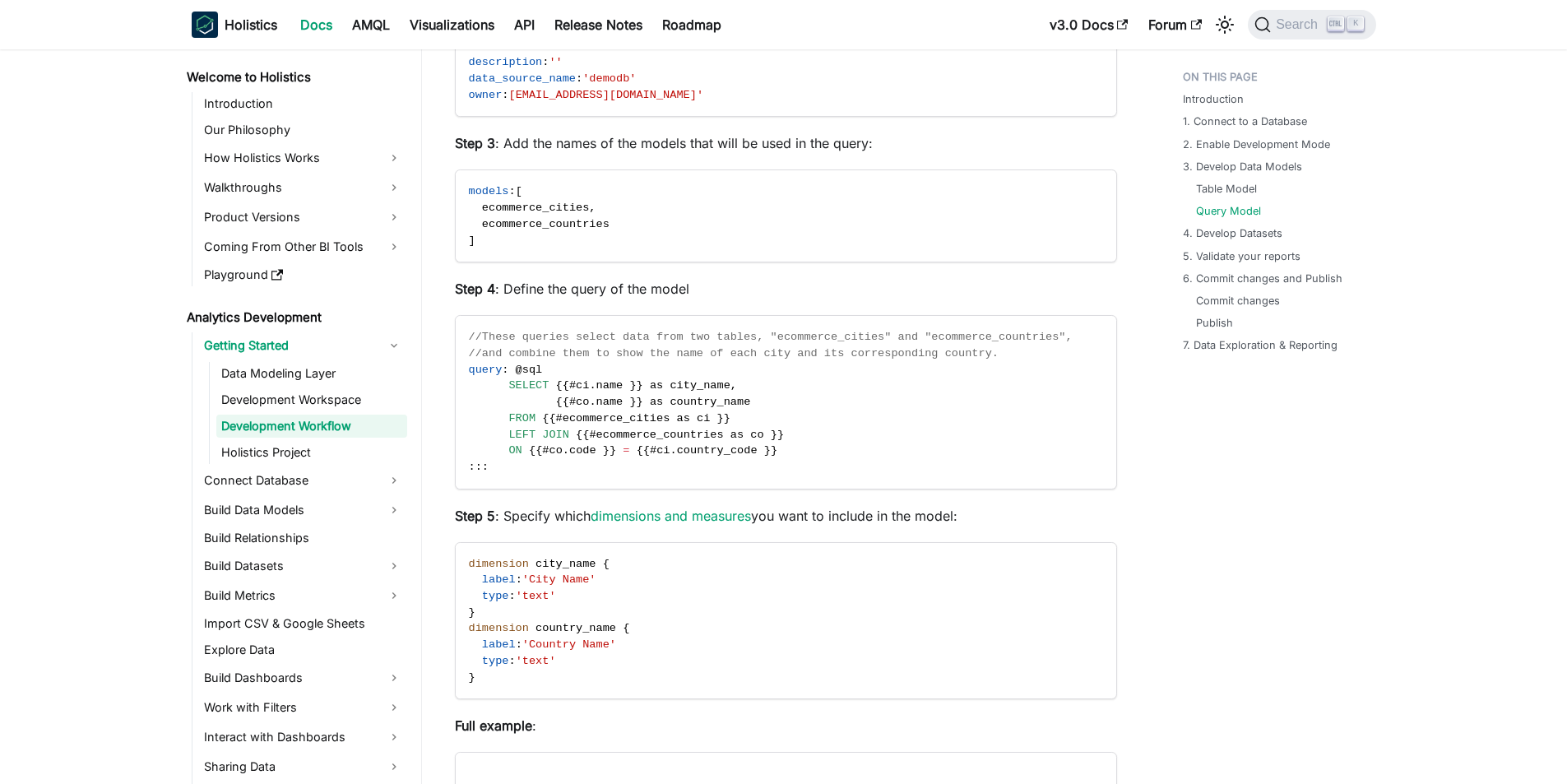
click at [634, 288] on p "Step 4 : Define the query of the model" at bounding box center [786, 288] width 663 height 19
drag, startPoint x: 501, startPoint y: 291, endPoint x: 694, endPoint y: 297, distance: 193.1
click at [694, 297] on p "Step 4 : Define the query of the model" at bounding box center [786, 288] width 663 height 19
click at [696, 293] on p "Step 4 : Define the query of the model" at bounding box center [786, 288] width 663 height 19
click at [1147, 346] on div "Analytics Development Getting Started Development Workflow On this page Develop…" at bounding box center [785, 307] width 728 height 8385
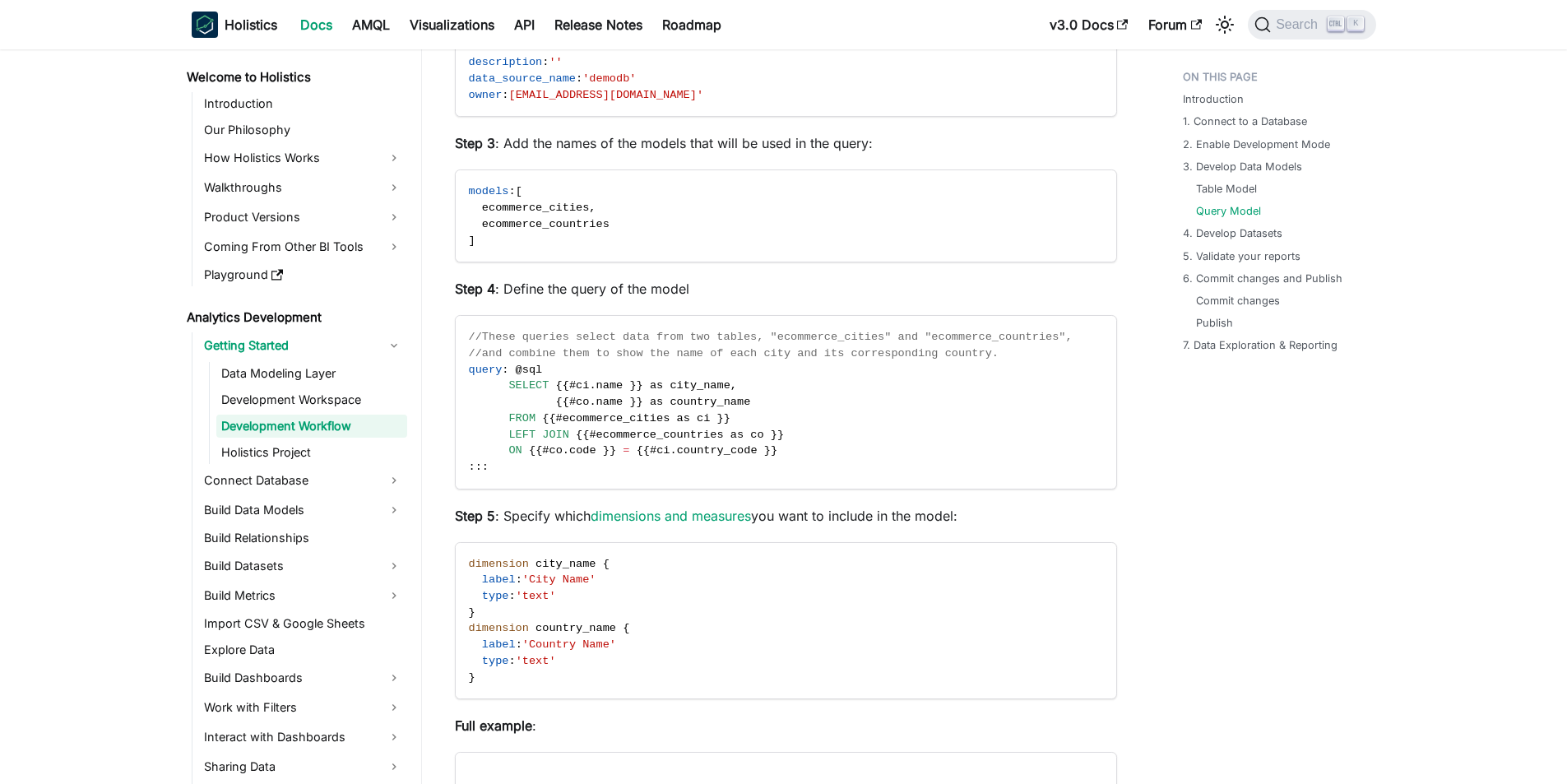
click at [1214, 393] on div "Introduction 1. Connect to a Database 2. Enable Development Mode 3. Develop Dat…" at bounding box center [1271, 307] width 243 height 8385
drag, startPoint x: 712, startPoint y: 284, endPoint x: 500, endPoint y: 292, distance: 212.2
click at [500, 292] on p "Step 4 : Define the query of the model" at bounding box center [786, 288] width 663 height 19
click at [510, 289] on p "Step 4 : Define the query of the model" at bounding box center [786, 288] width 663 height 19
drag, startPoint x: 454, startPoint y: 291, endPoint x: 748, endPoint y: 286, distance: 294.0
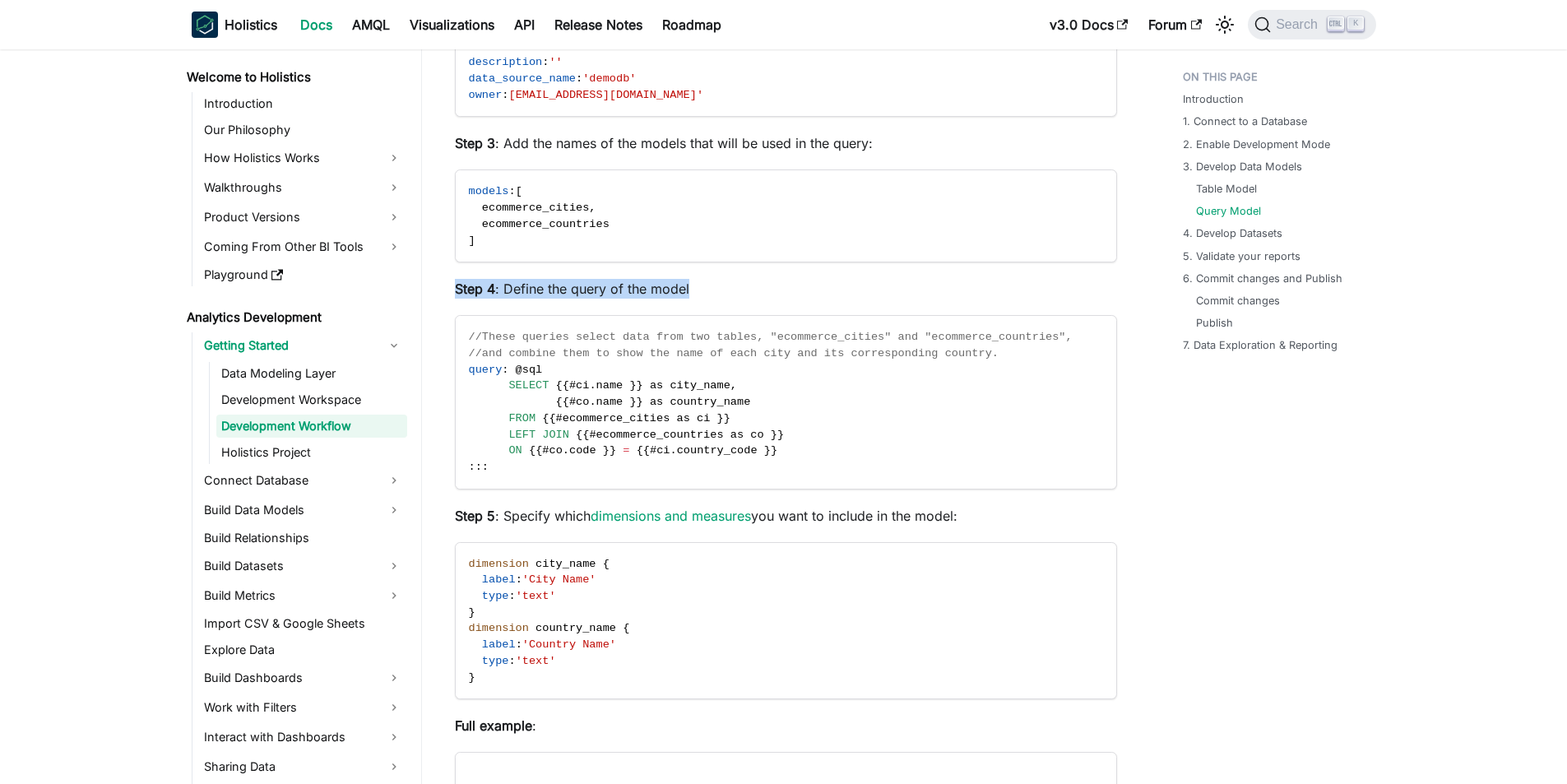
click at [748, 286] on p "Step 4 : Define the query of the model" at bounding box center [786, 288] width 663 height 19
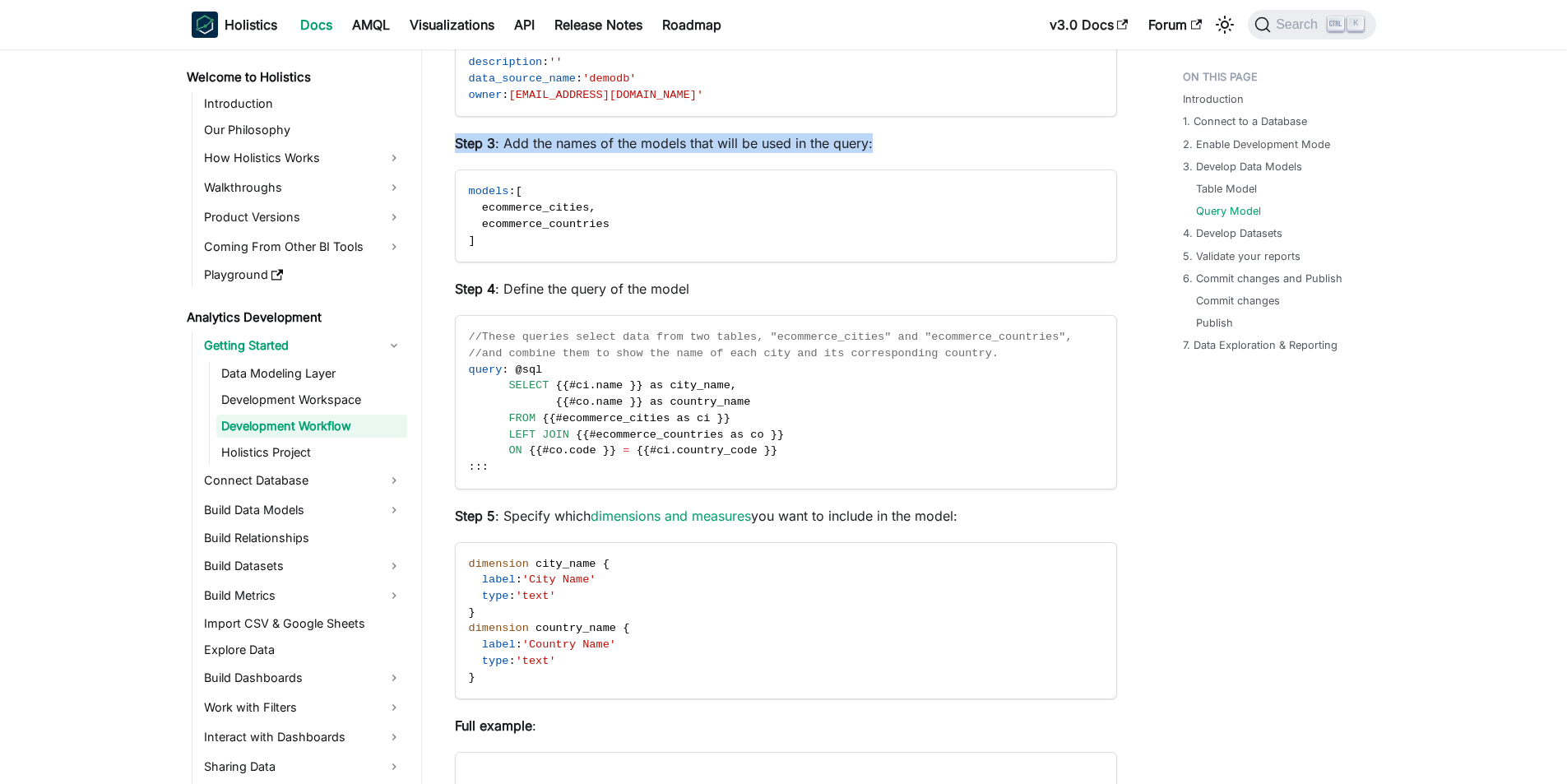
drag, startPoint x: 878, startPoint y: 146, endPoint x: 444, endPoint y: 133, distance: 434.2
click at [444, 133] on article "Analytics Development Getting Started Development Workflow On this page Develop…" at bounding box center [786, 233] width 688 height 8238
click at [496, 133] on div "Step 1 : Add a model object in the model file and name it: Model location { } S…" at bounding box center [786, 545] width 663 height 1342
drag, startPoint x: 450, startPoint y: 515, endPoint x: 963, endPoint y: 519, distance: 513.0
click at [963, 519] on article "Analytics Development Getting Started Development Workflow On this page Develop…" at bounding box center [786, 233] width 688 height 8238
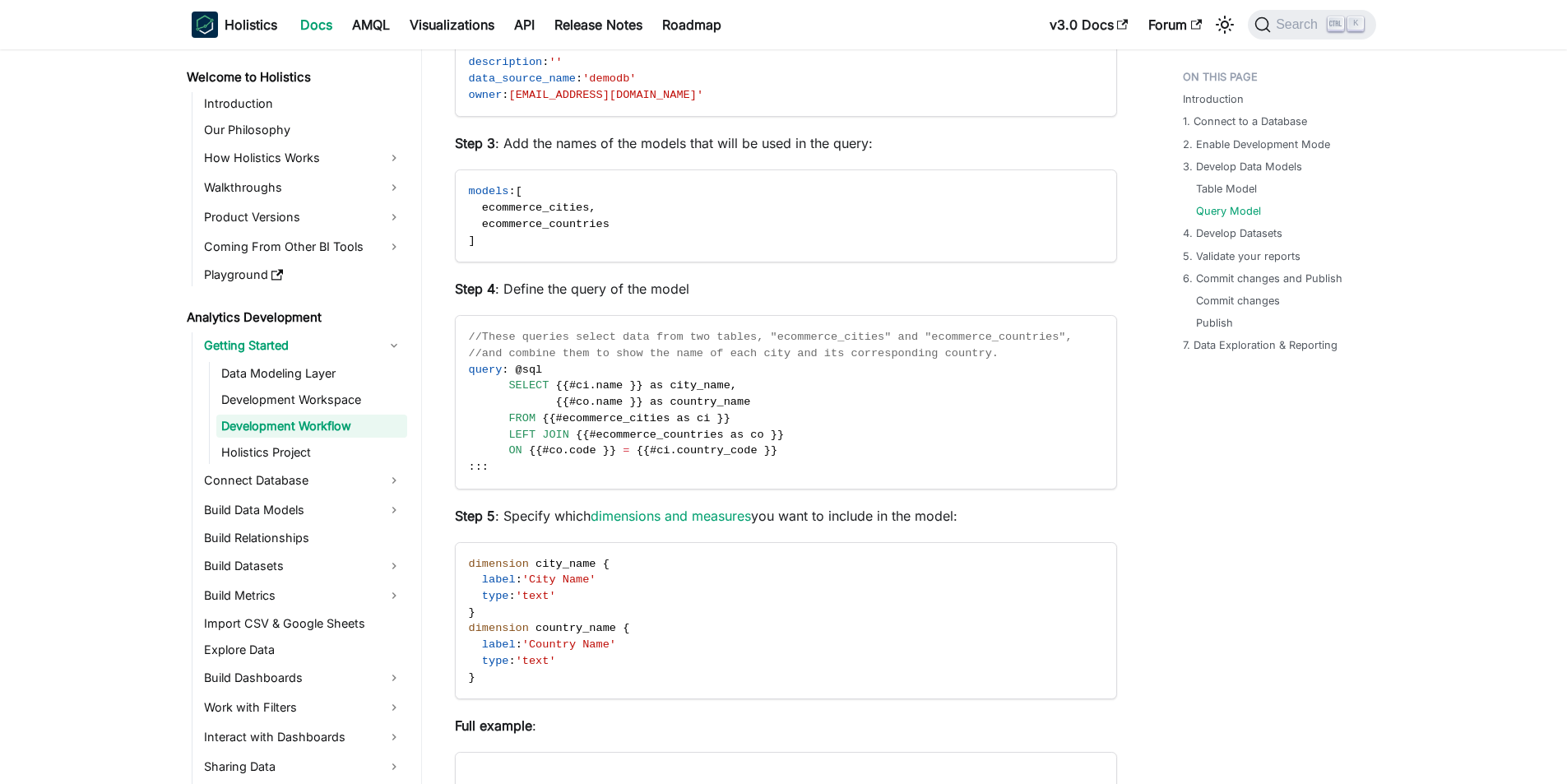
click at [962, 517] on p "Step 5 : Specify which dimensions and measures you want to include in the model:" at bounding box center [786, 515] width 663 height 19
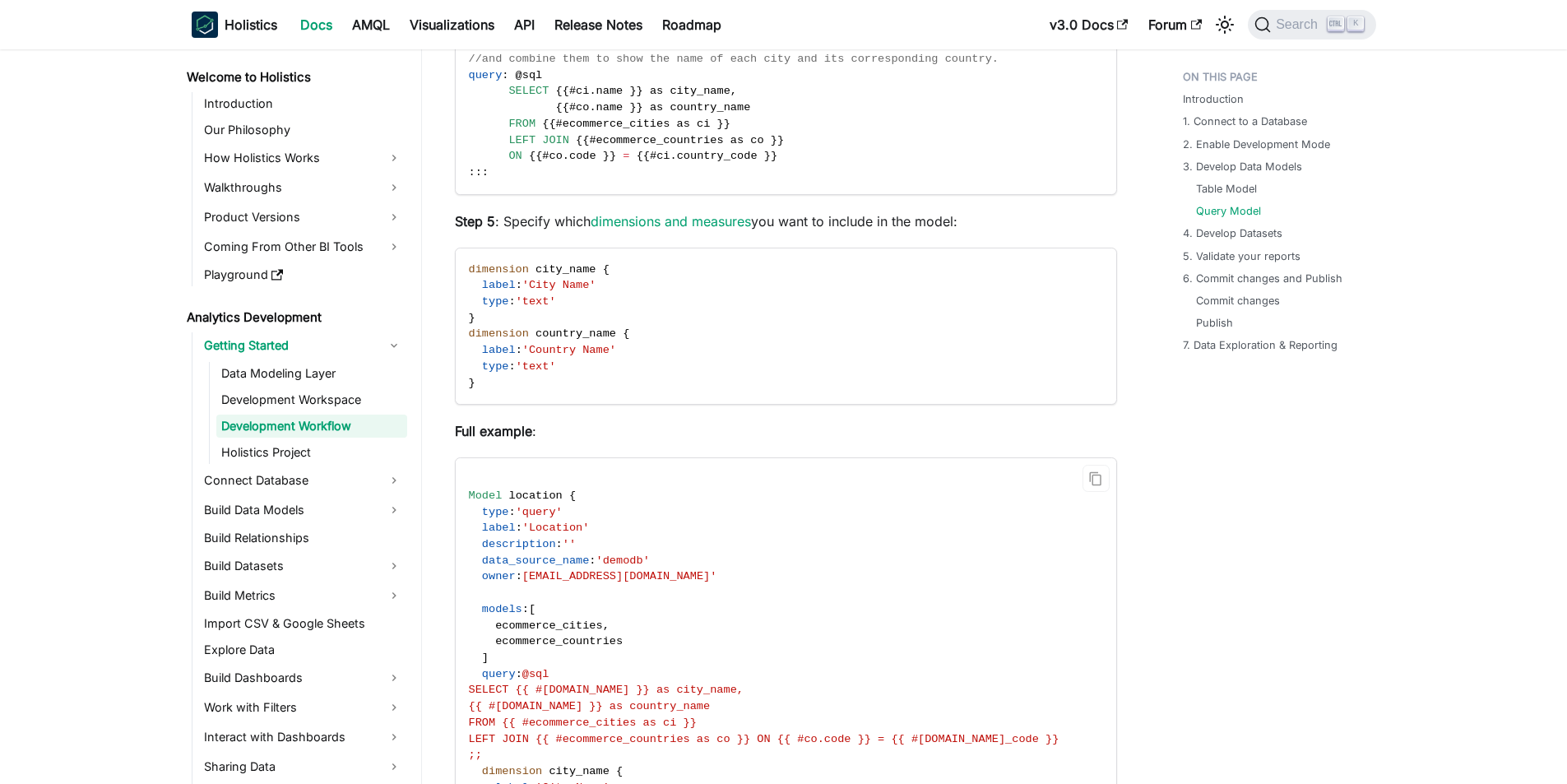
scroll to position [4358, 0]
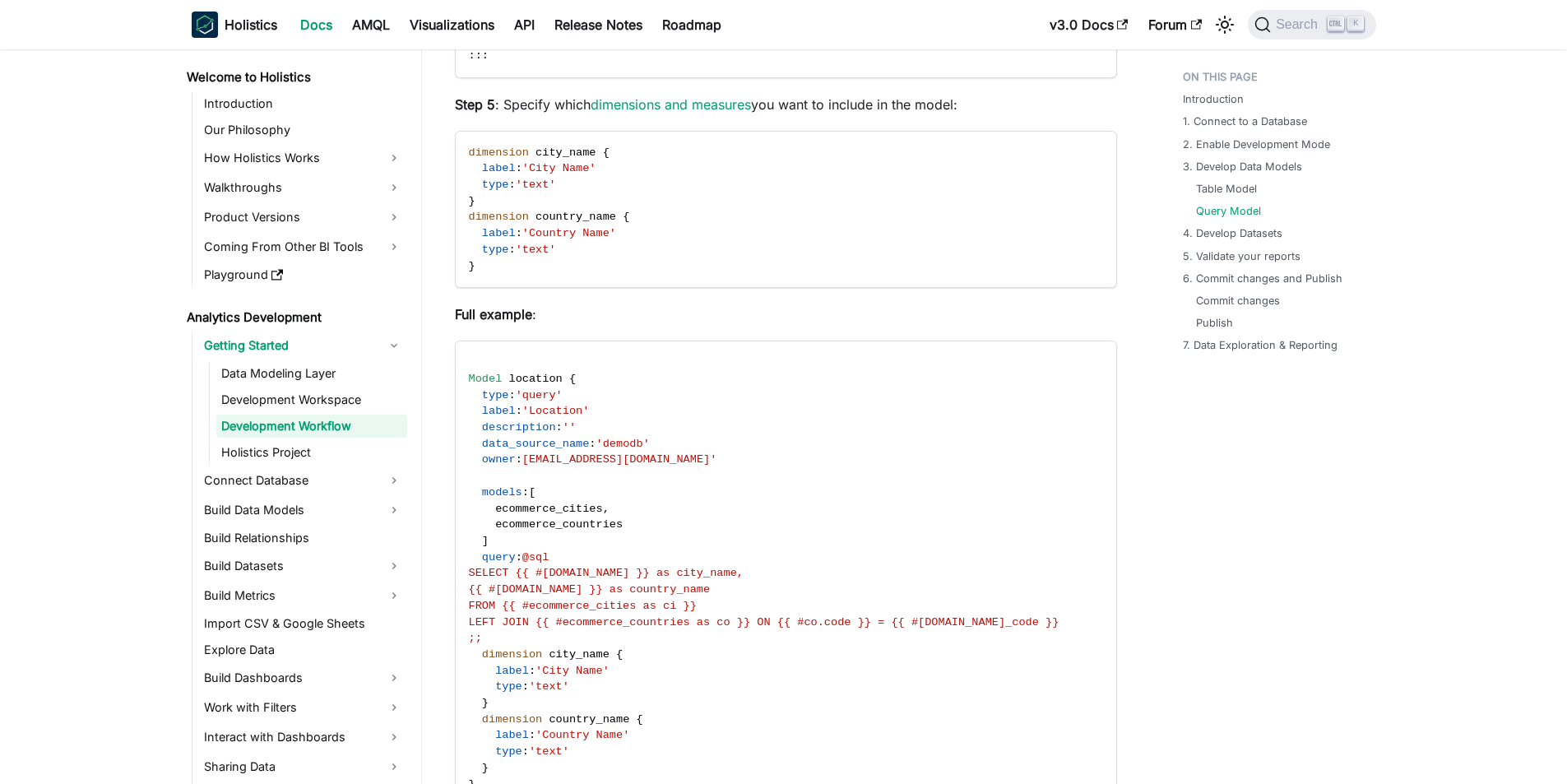
click at [511, 317] on strong "Full example" at bounding box center [494, 315] width 78 height 17
click at [636, 338] on div "Step 1 : Add a model object in the model file and name it: Model location { } S…" at bounding box center [786, 135] width 663 height 1342
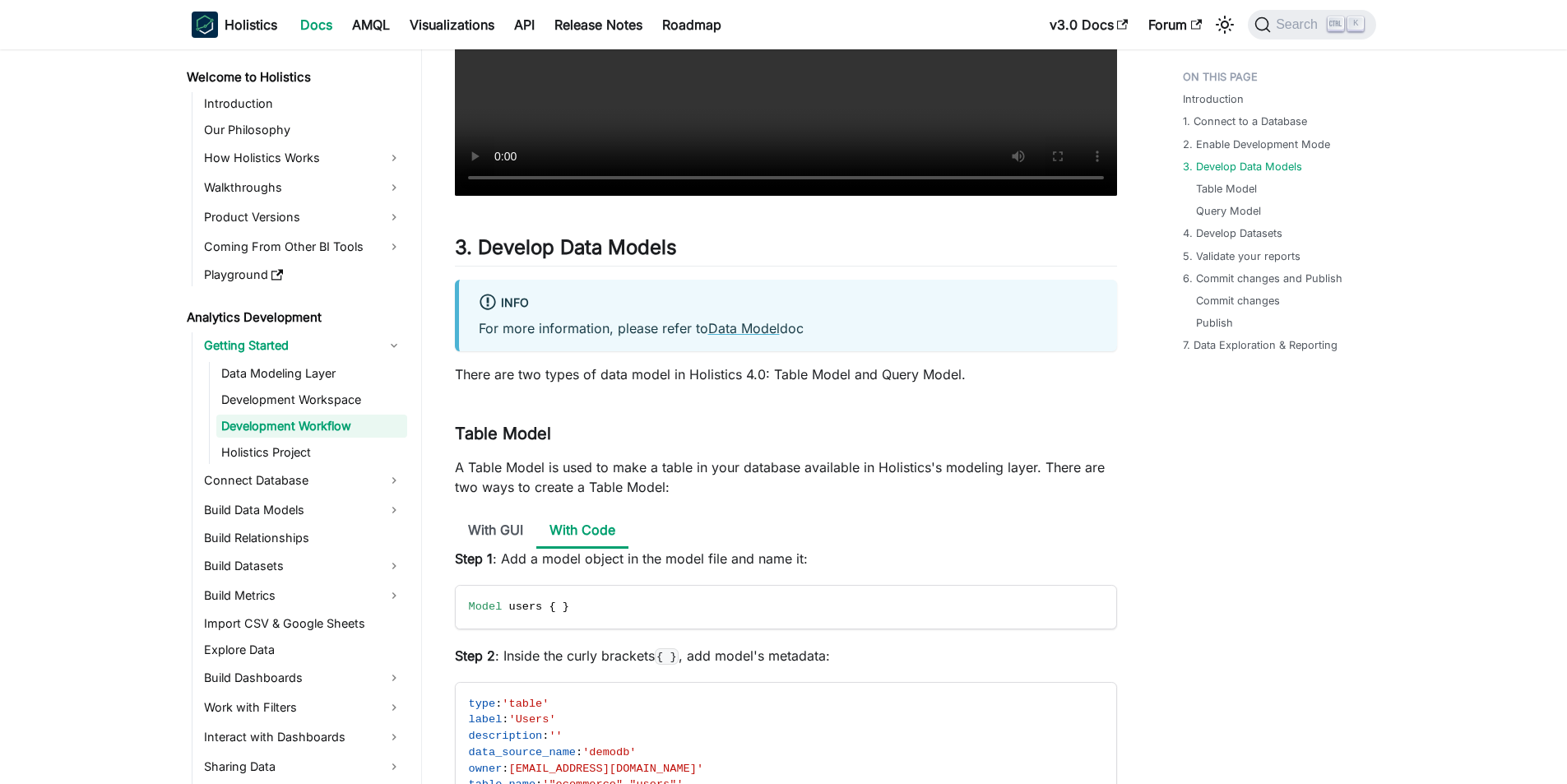
scroll to position [2138, 0]
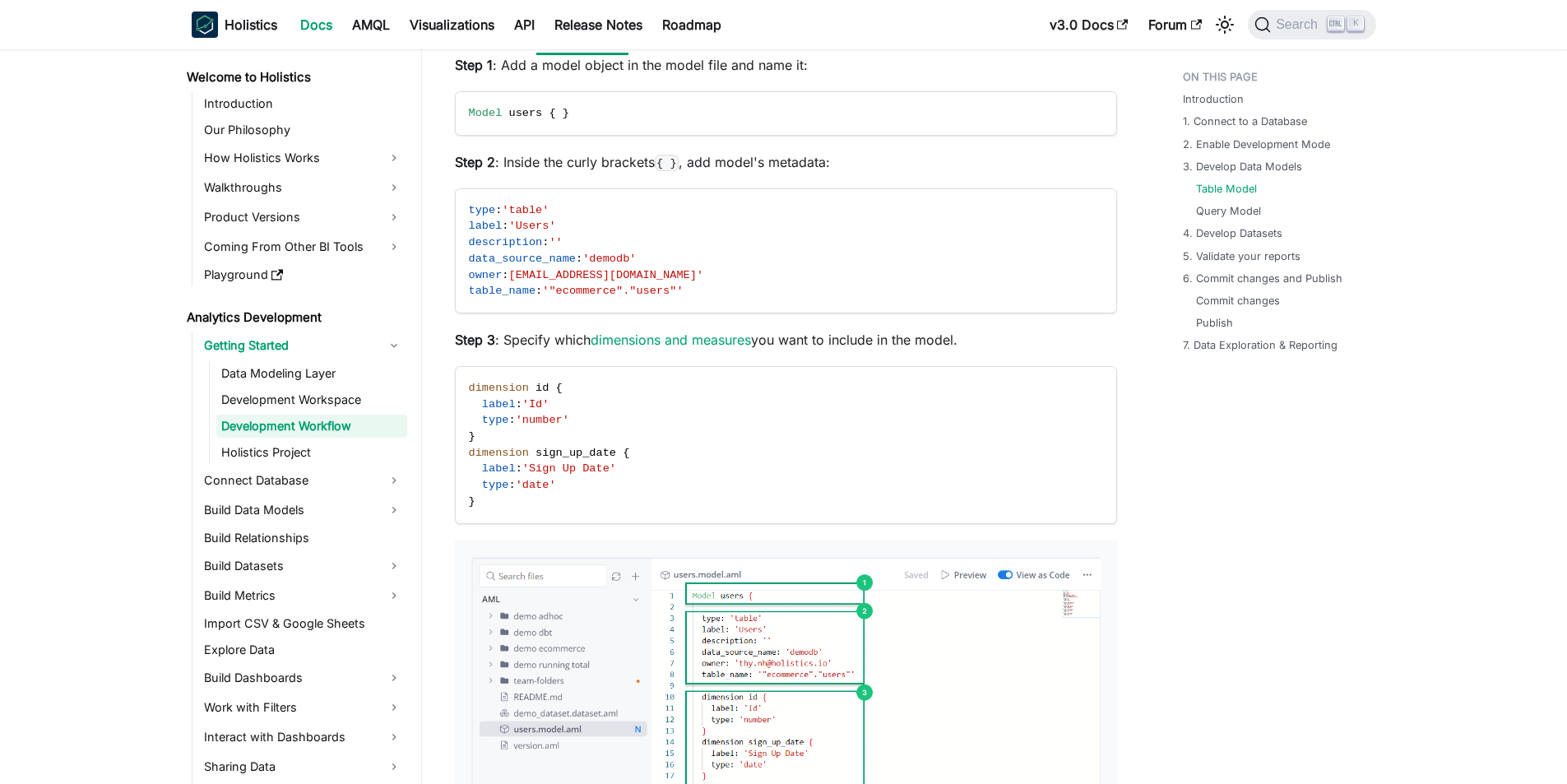
click at [871, 340] on p "Step 3 : Specify which dimensions and measures you want to include in the model." at bounding box center [786, 339] width 663 height 19
drag, startPoint x: 501, startPoint y: 160, endPoint x: 888, endPoint y: 160, distance: 387.0
click at [888, 160] on p "Step 2 : Inside the curly brackets { } , add model's metadata:" at bounding box center [786, 161] width 663 height 19
click at [885, 161] on p "Step 2 : Inside the curly brackets { } , add model's metadata:" at bounding box center [786, 161] width 663 height 19
click at [787, 164] on p "Step 2 : Inside the curly brackets { } , add model's metadata:" at bounding box center [786, 161] width 663 height 19
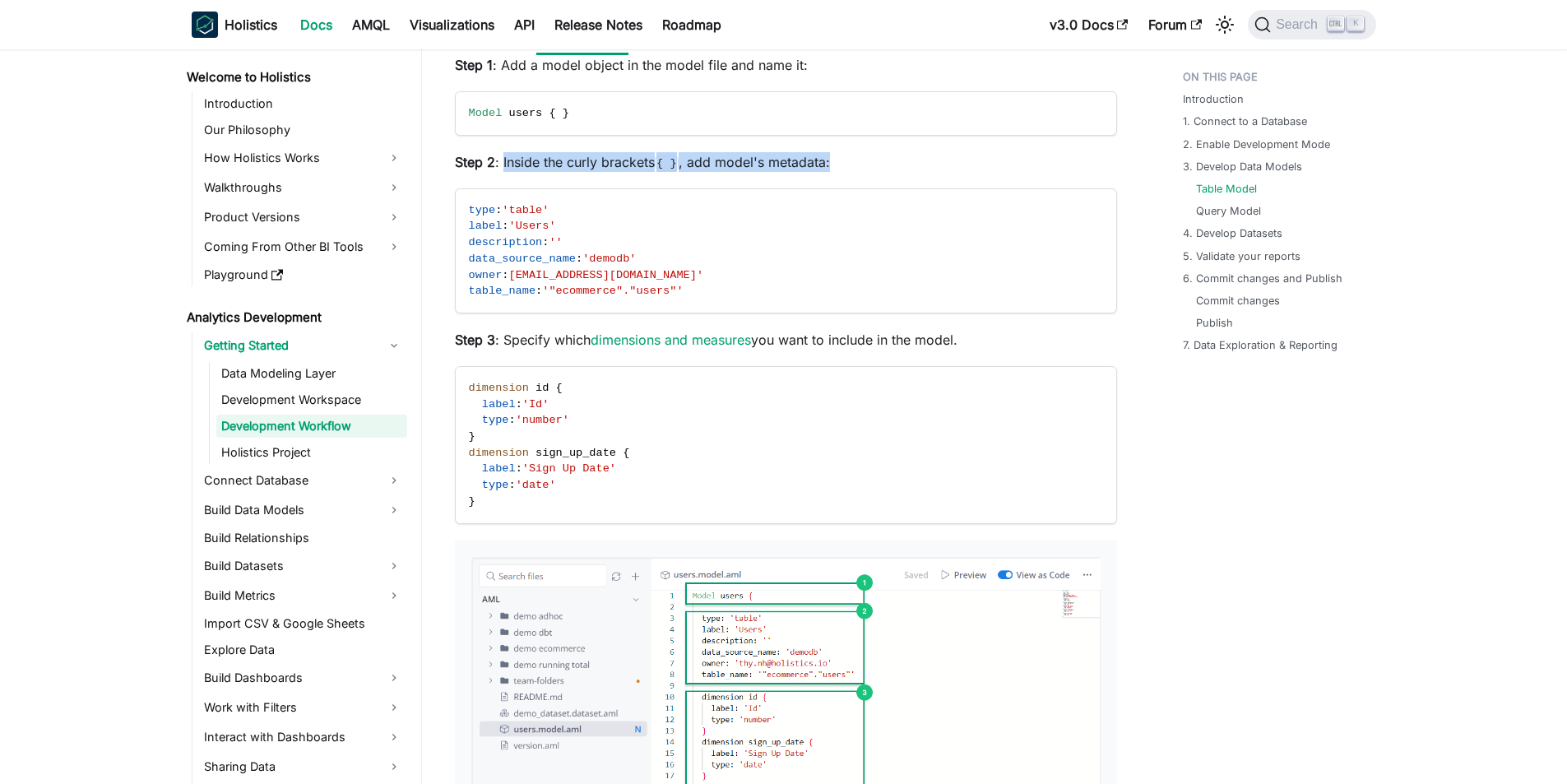
drag, startPoint x: 502, startPoint y: 161, endPoint x: 830, endPoint y: 157, distance: 328.0
click at [830, 157] on p "Step 2 : Inside the curly brackets { } , add model's metadata:" at bounding box center [786, 161] width 663 height 19
click at [768, 160] on p "Step 2 : Inside the curly brackets { } , add model's metadata:" at bounding box center [786, 161] width 663 height 19
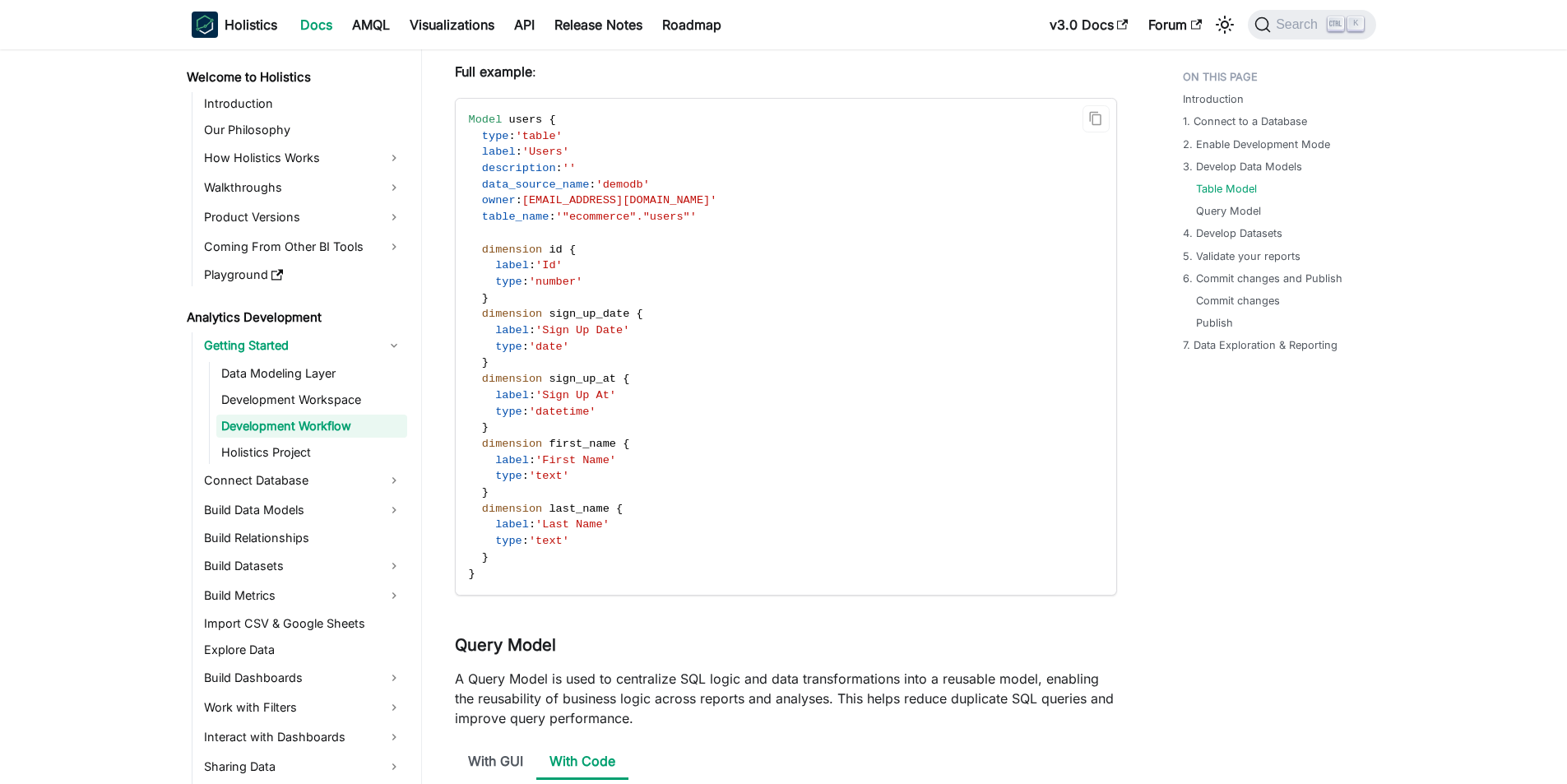
scroll to position [3372, 0]
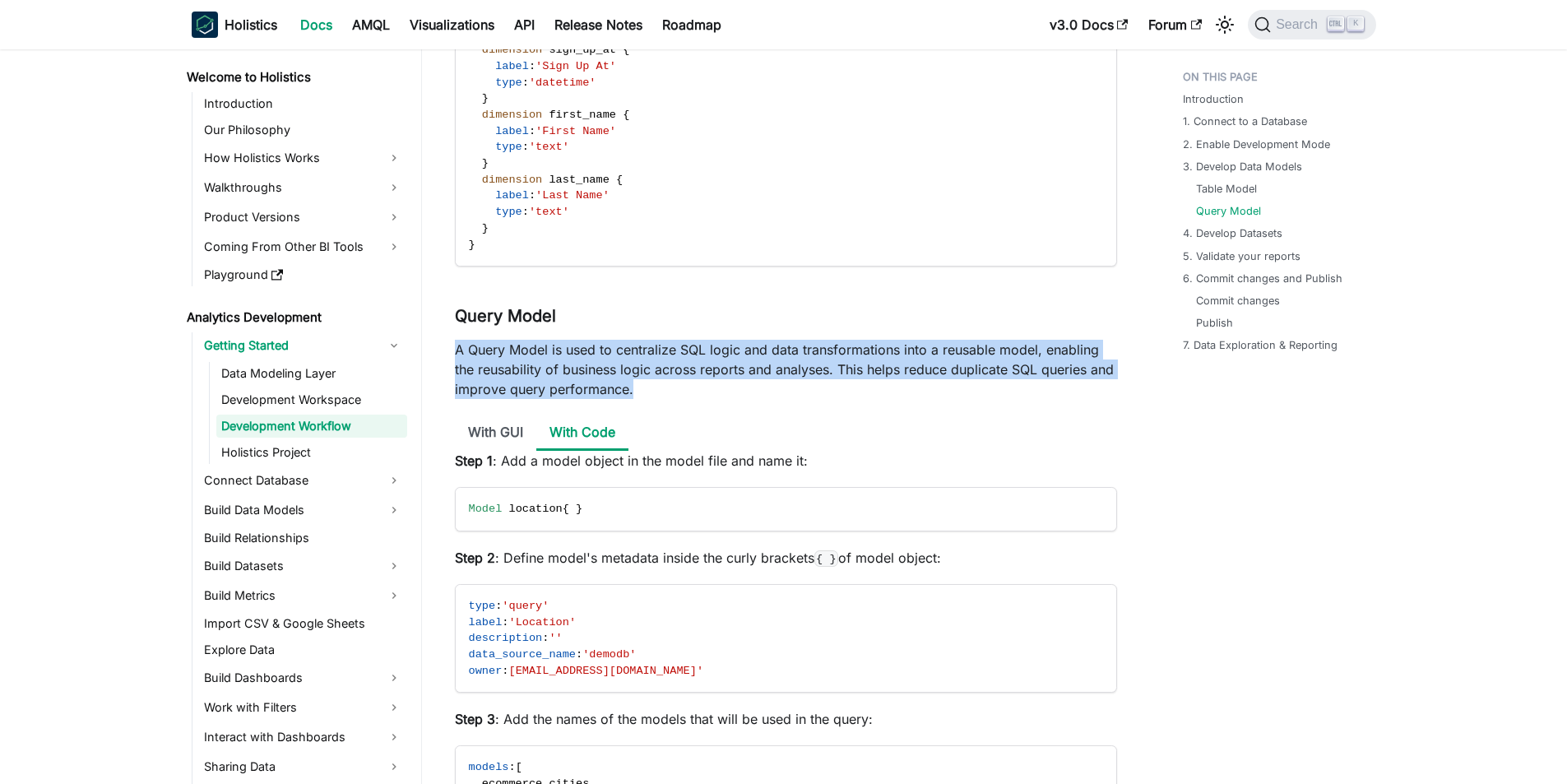
drag, startPoint x: 451, startPoint y: 350, endPoint x: 670, endPoint y: 397, distance: 224.0
click at [694, 396] on p "A Query Model is used to centralize SQL logic and data transformations into a r…" at bounding box center [786, 369] width 663 height 59
drag, startPoint x: 694, startPoint y: 393, endPoint x: 448, endPoint y: 352, distance: 249.4
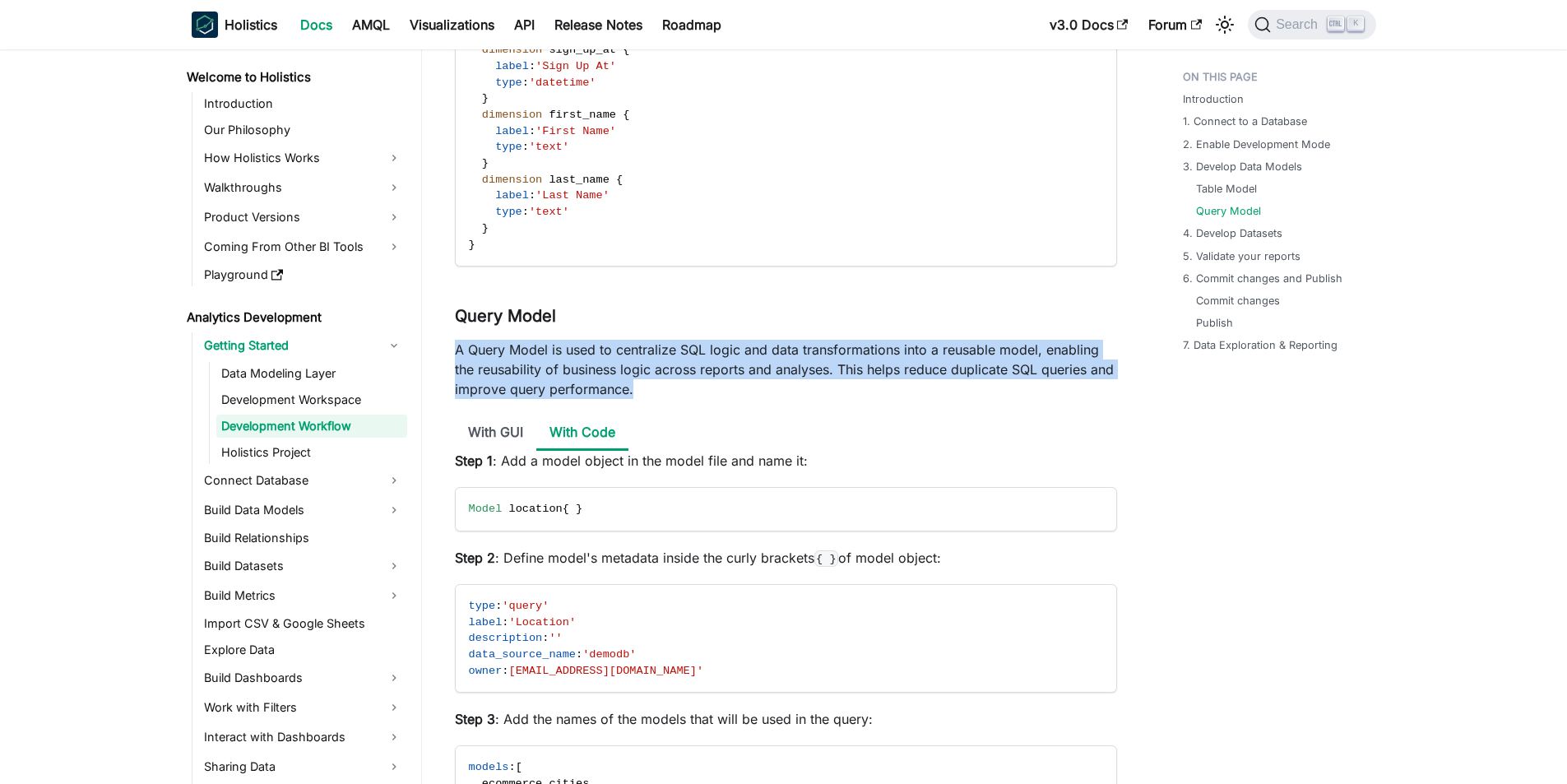
drag, startPoint x: 451, startPoint y: 351, endPoint x: 684, endPoint y: 401, distance: 238.3
drag, startPoint x: 669, startPoint y: 389, endPoint x: 451, endPoint y: 346, distance: 222.2
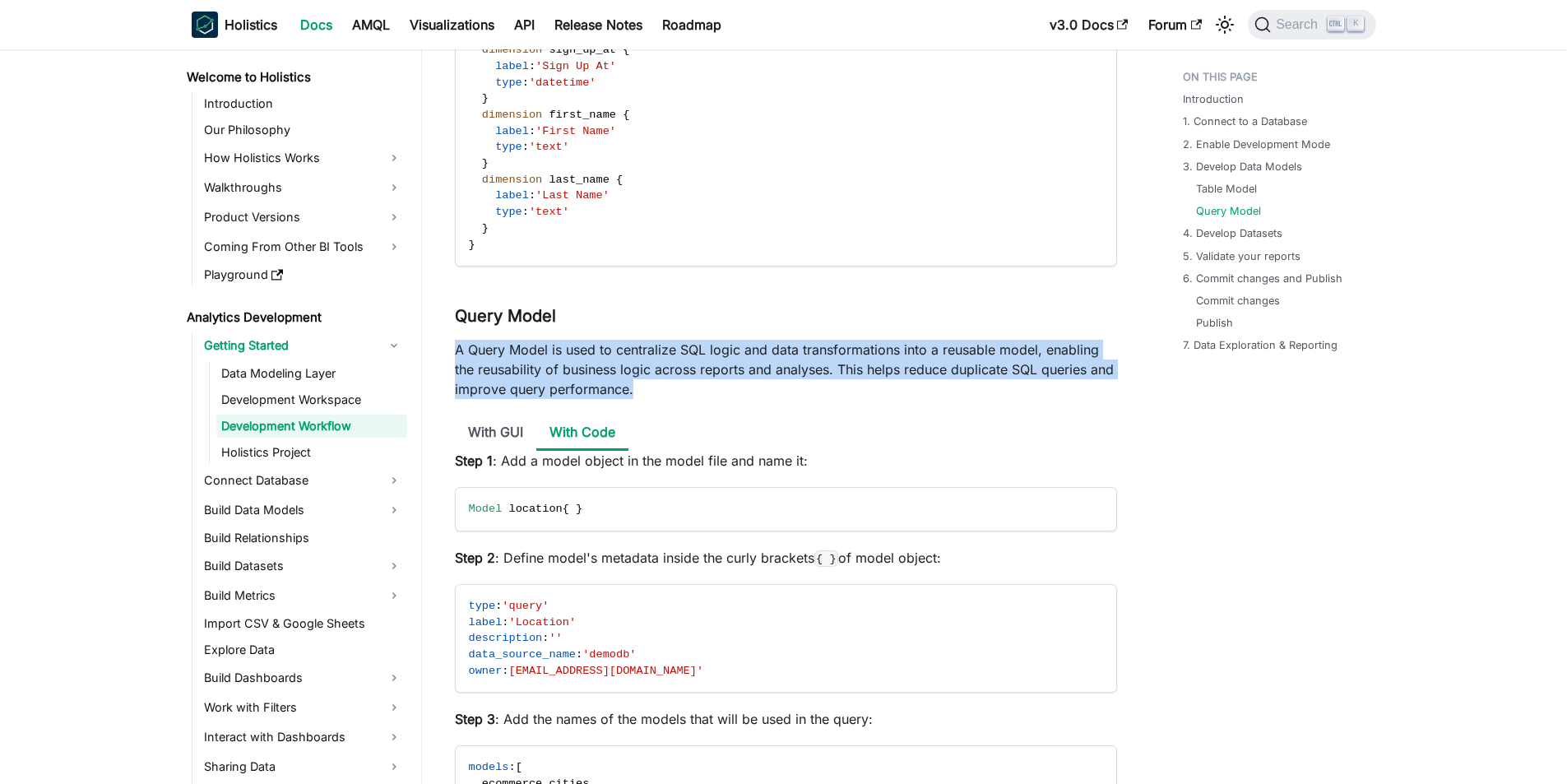
drag, startPoint x: 457, startPoint y: 347, endPoint x: 706, endPoint y: 384, distance: 251.7
click at [706, 384] on p "A Query Model is used to centralize SQL logic and data transformations into a r…" at bounding box center [786, 369] width 663 height 59
click at [706, 386] on p "A Query Model is used to centralize SQL logic and data transformations into a r…" at bounding box center [786, 369] width 663 height 59
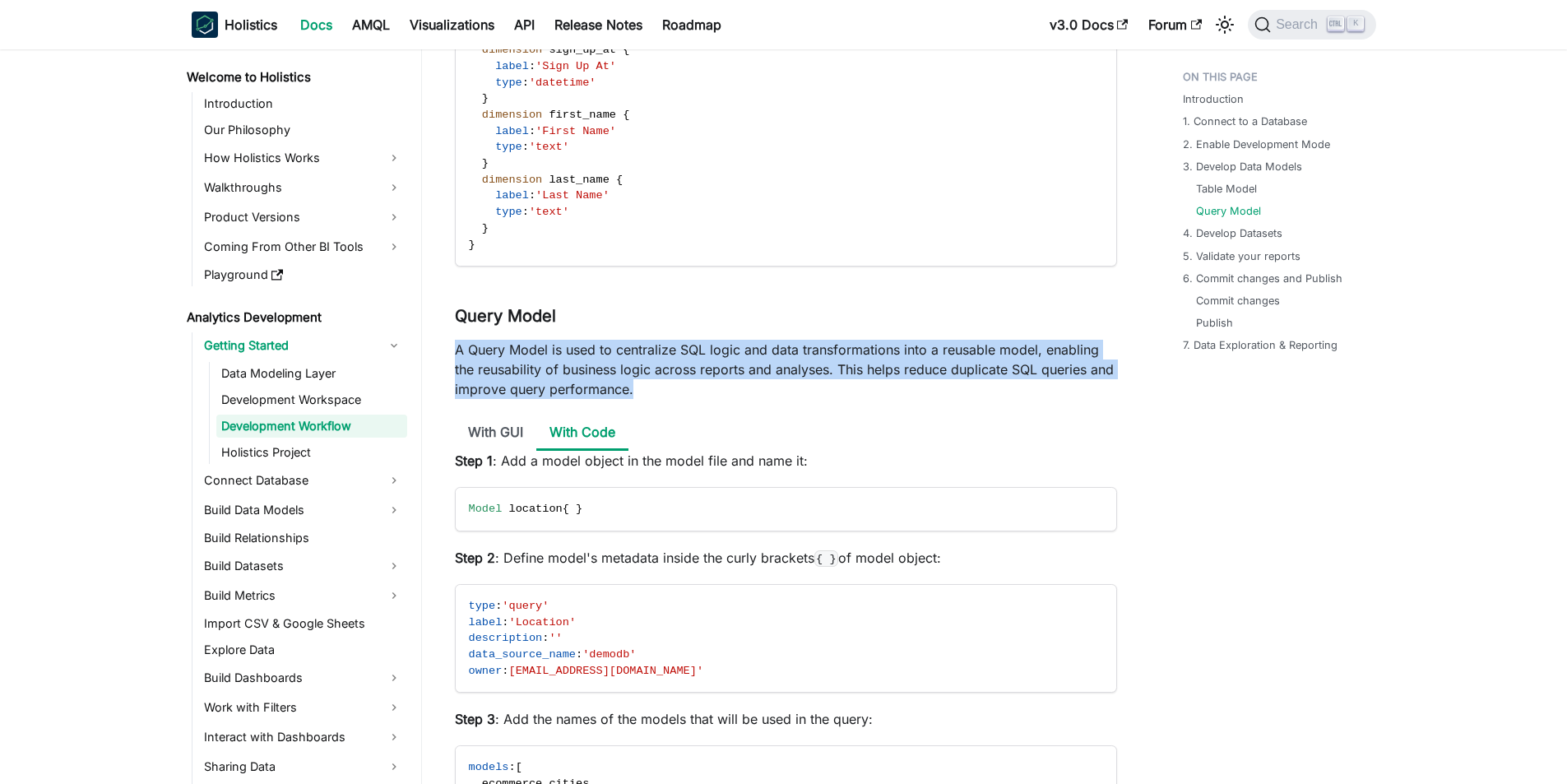
drag, startPoint x: 699, startPoint y: 386, endPoint x: 454, endPoint y: 340, distance: 249.3
click at [455, 340] on p "A Query Model is used to centralize SQL logic and data transformations into a r…" at bounding box center [786, 369] width 663 height 59
click at [458, 348] on p "A Query Model is used to centralize SQL logic and data transformations into a r…" at bounding box center [786, 369] width 663 height 59
drag, startPoint x: 458, startPoint y: 348, endPoint x: 684, endPoint y: 402, distance: 232.4
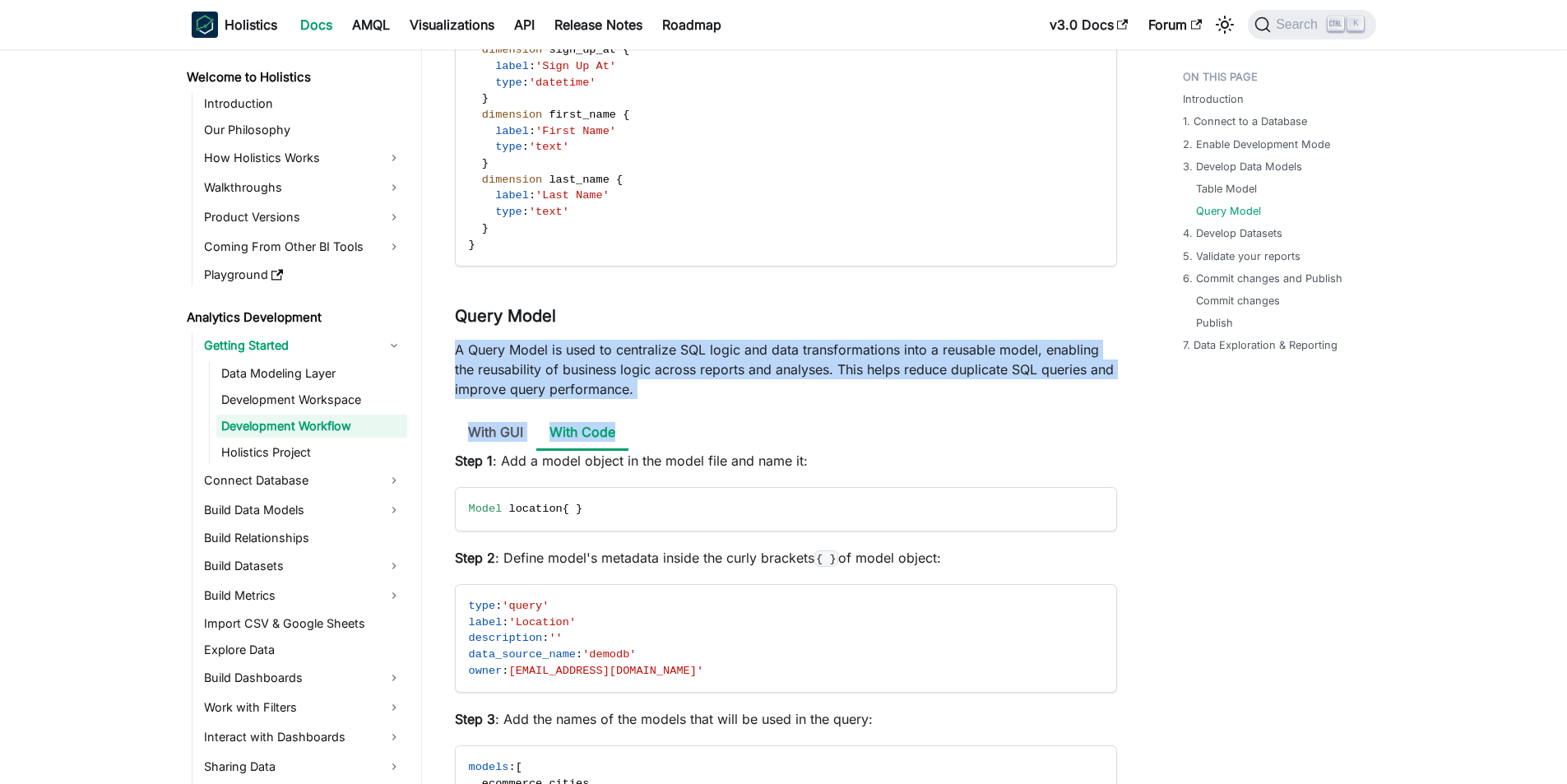
drag, startPoint x: 685, startPoint y: 390, endPoint x: 436, endPoint y: 341, distance: 253.8
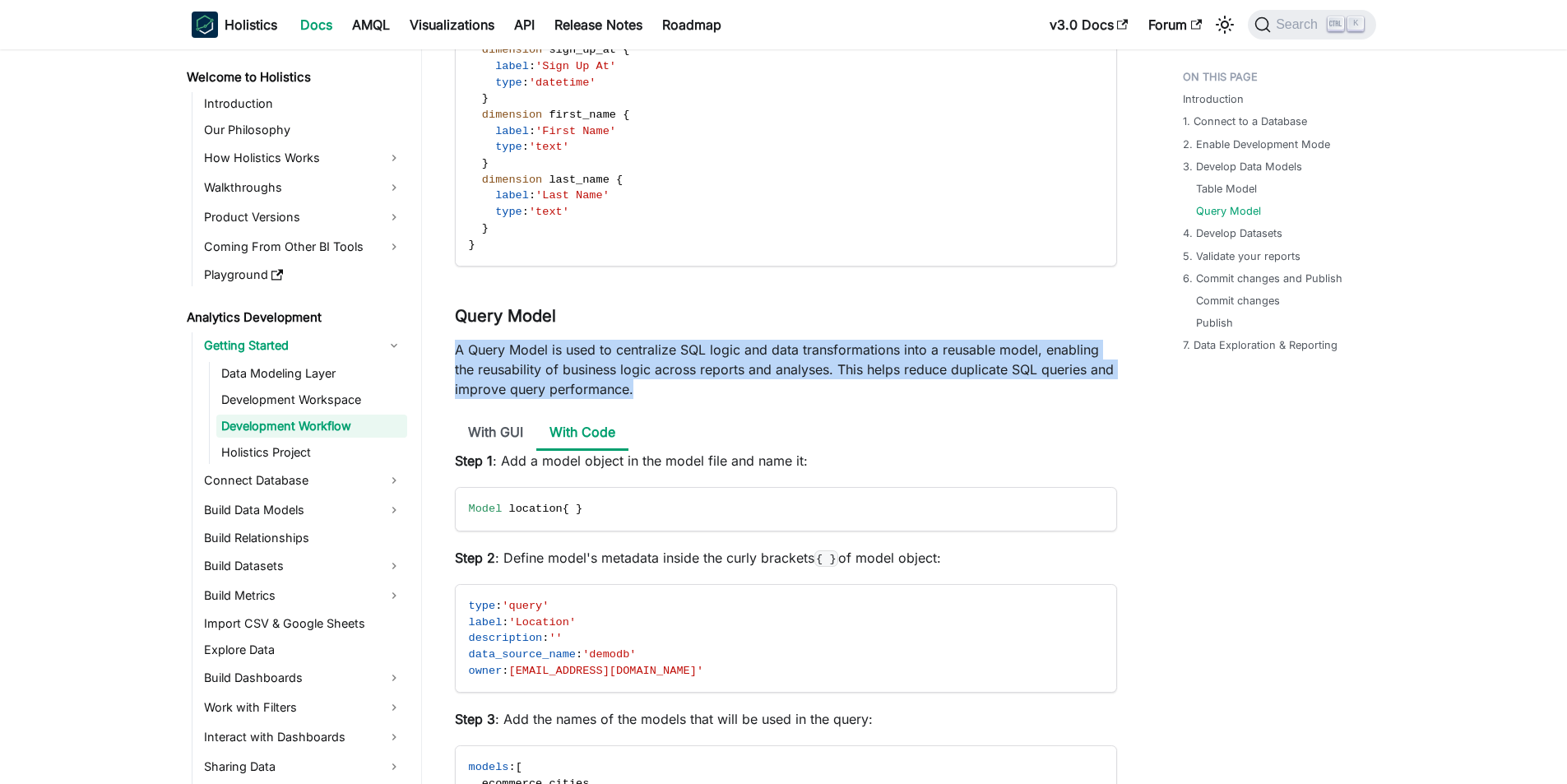
drag, startPoint x: 458, startPoint y: 347, endPoint x: 715, endPoint y: 393, distance: 261.1
click at [715, 393] on p "A Query Model is used to centralize SQL logic and data transformations into a r…" at bounding box center [786, 369] width 663 height 59
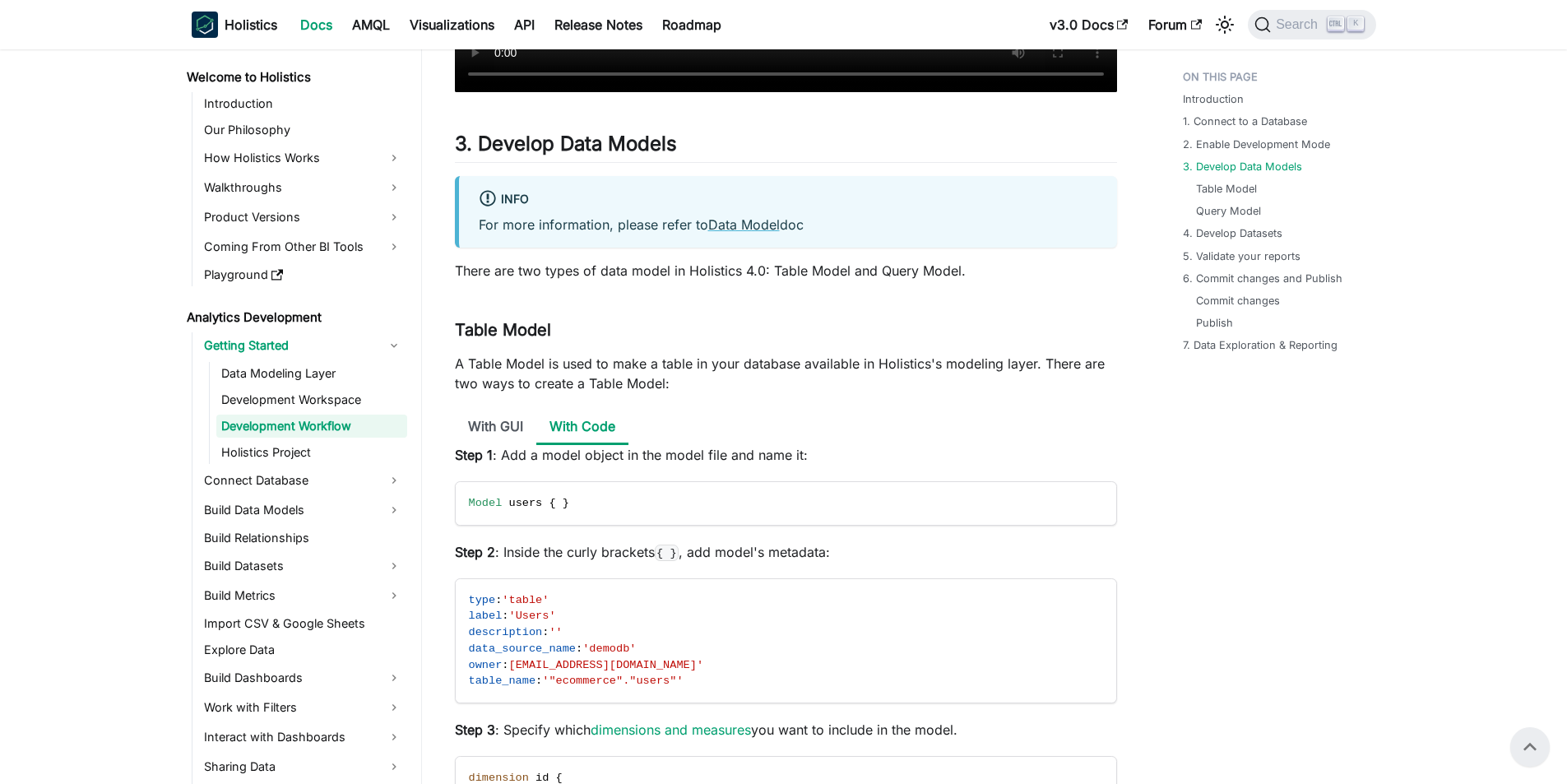
scroll to position [1727, 0]
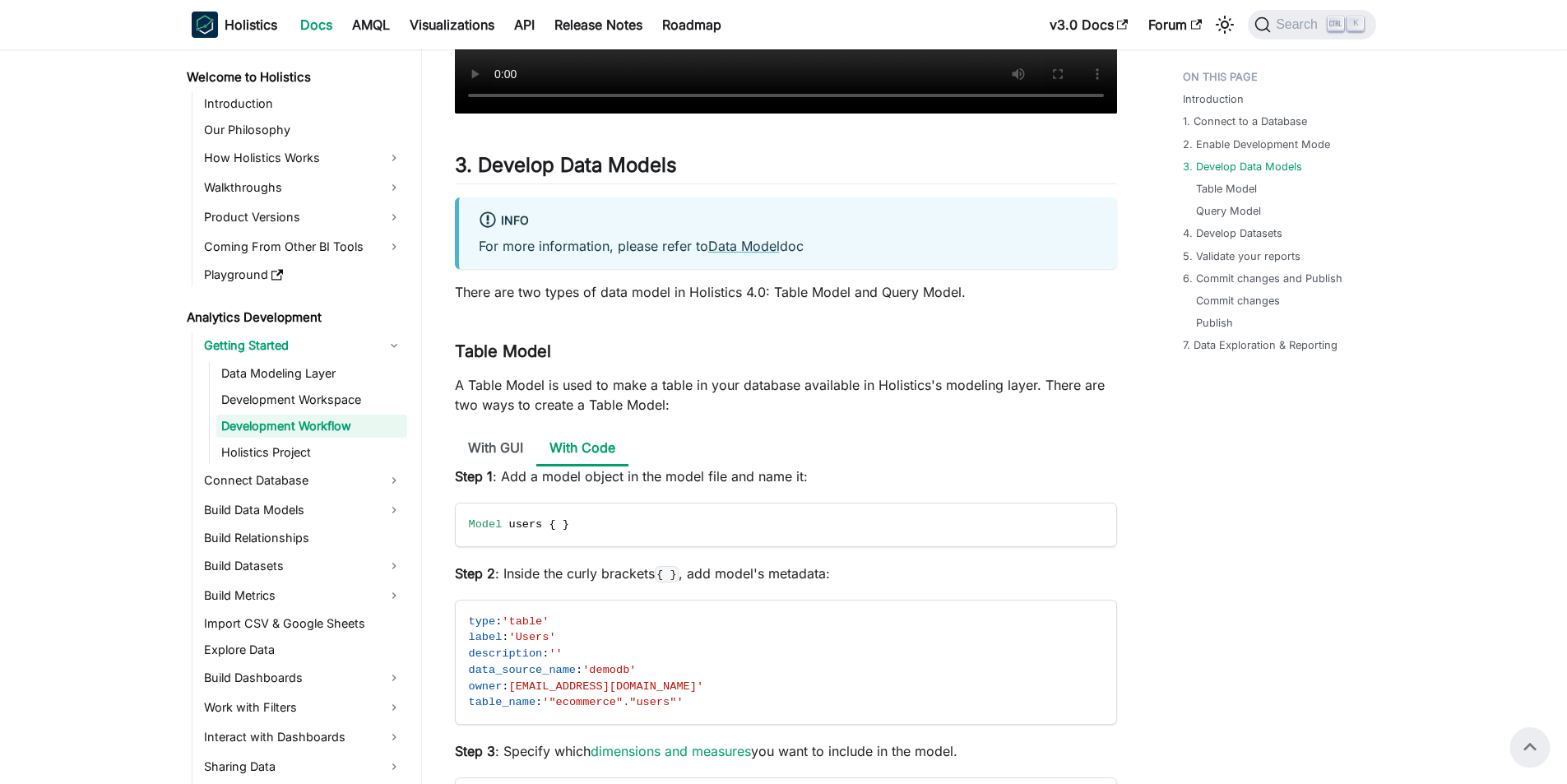
click at [575, 290] on p "There are two types of data model in Holistics 4.0: Table Model and Query Model." at bounding box center [786, 291] width 663 height 19
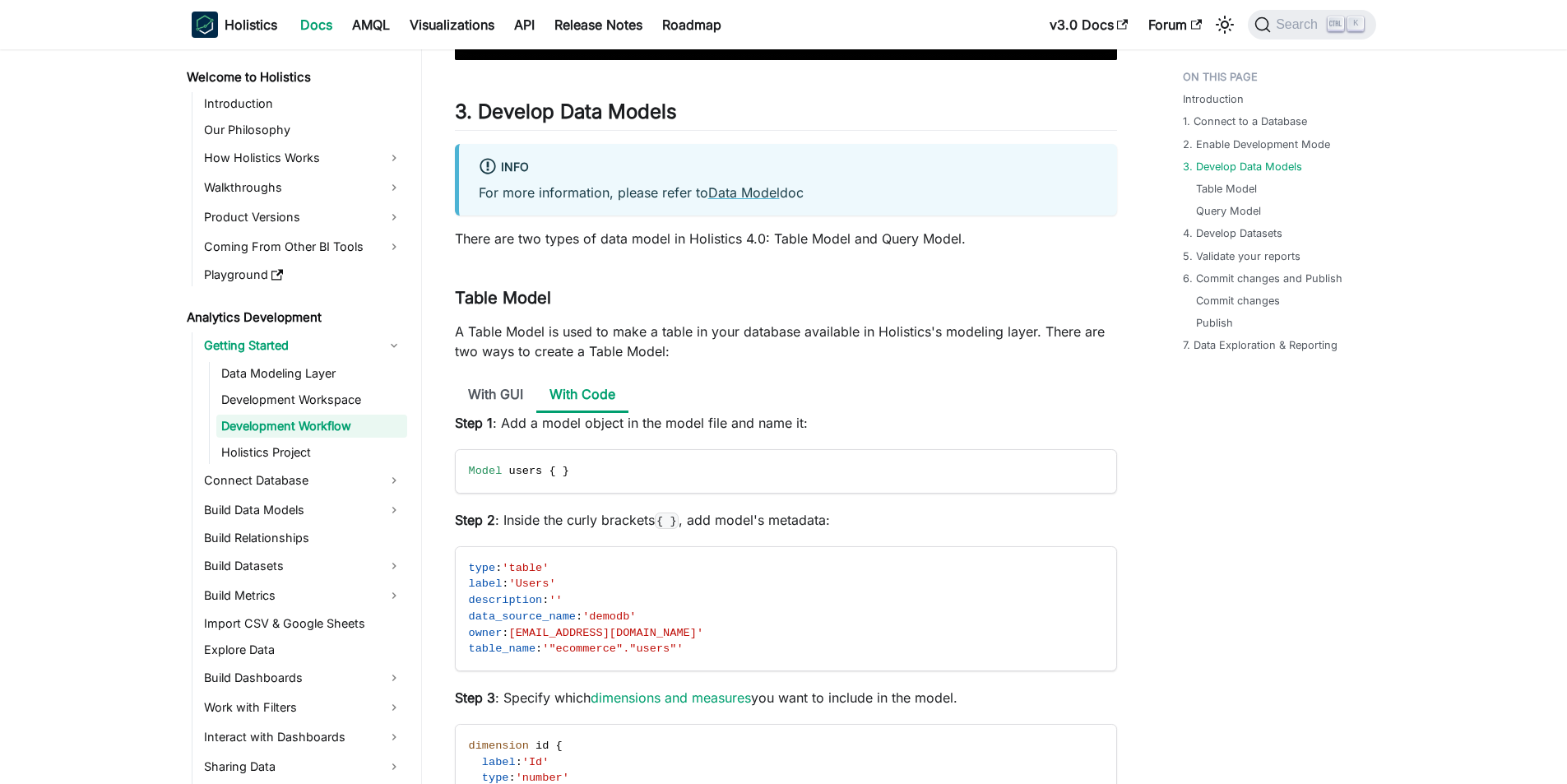
scroll to position [1809, 0]
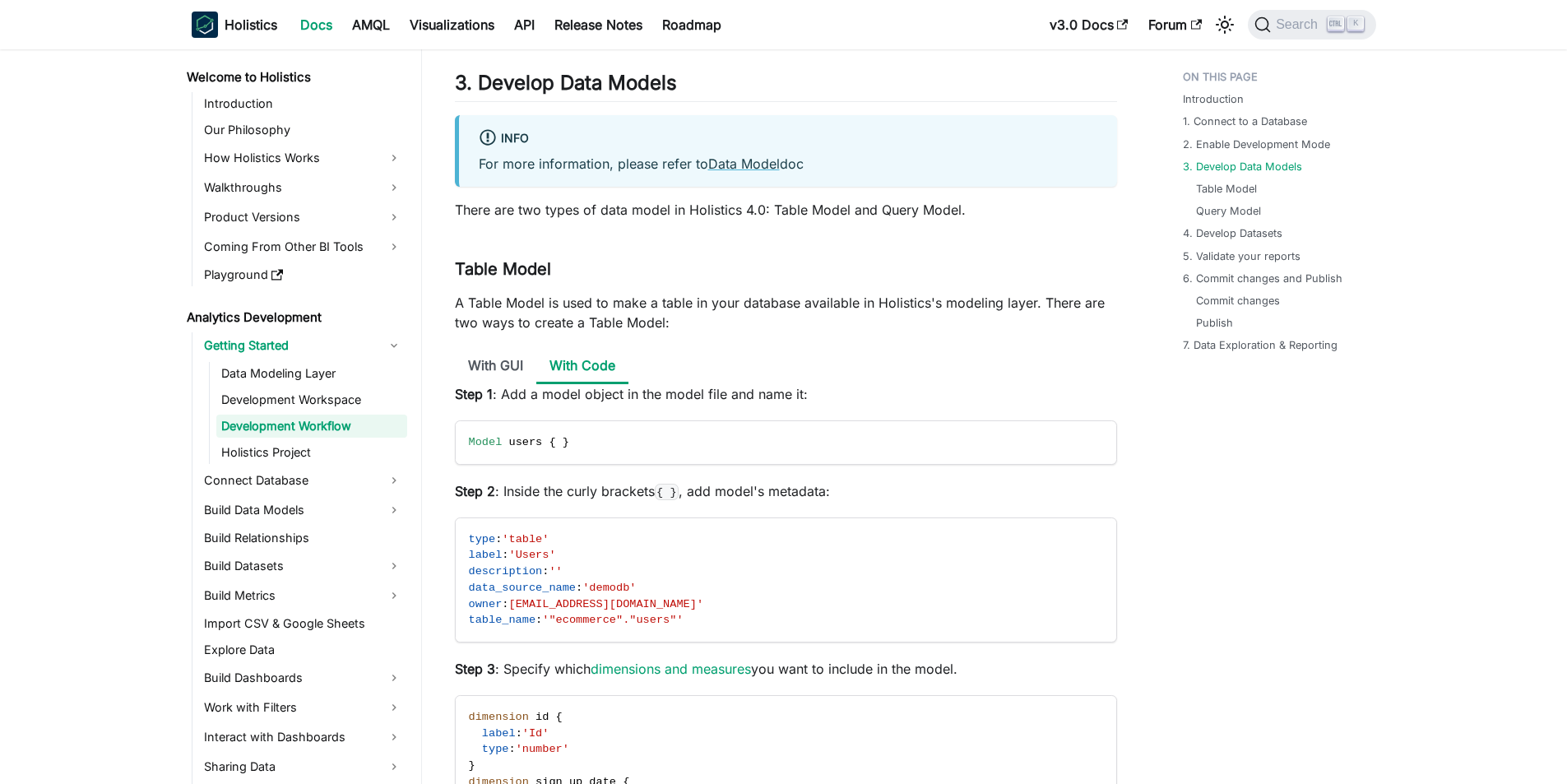
click at [525, 315] on p "A Table Model is used to make a table in your database available in Holistics's…" at bounding box center [786, 312] width 663 height 40
click at [495, 361] on li "With GUI" at bounding box center [496, 366] width 81 height 35
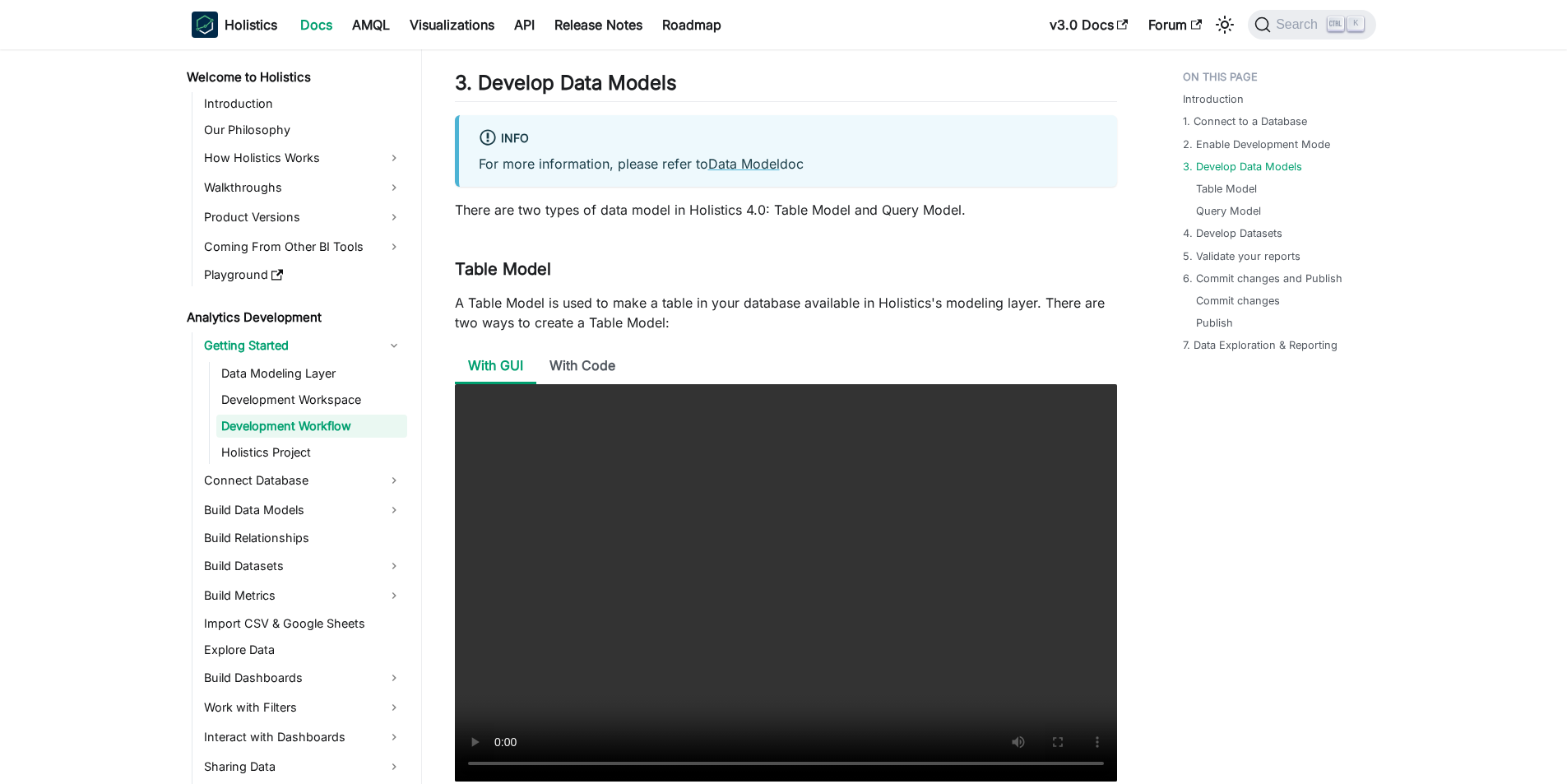
click at [575, 366] on li "With Code" at bounding box center [582, 366] width 92 height 35
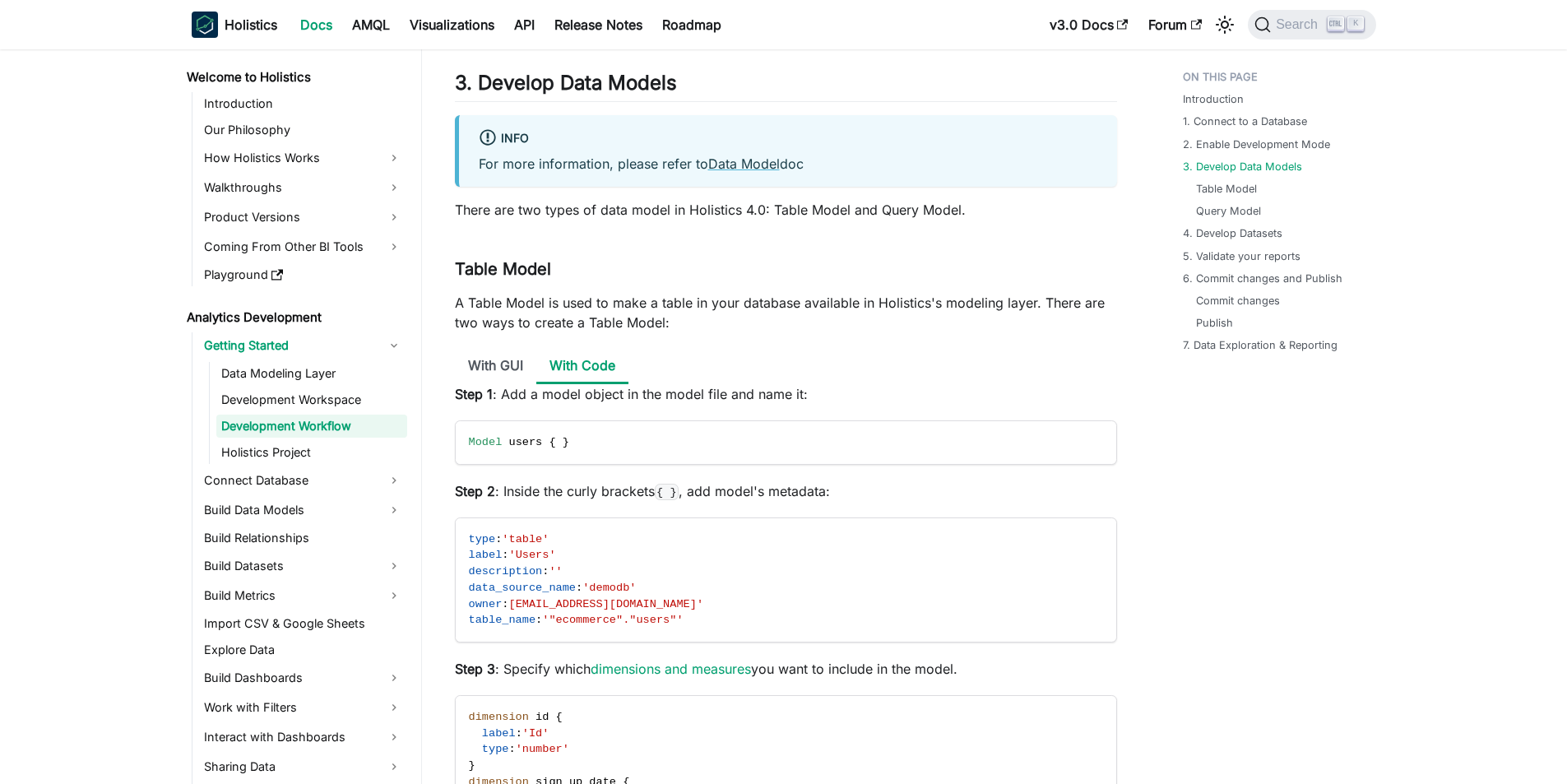
click at [573, 320] on p "A Table Model is used to make a table in your database available in Holistics's…" at bounding box center [786, 312] width 663 height 40
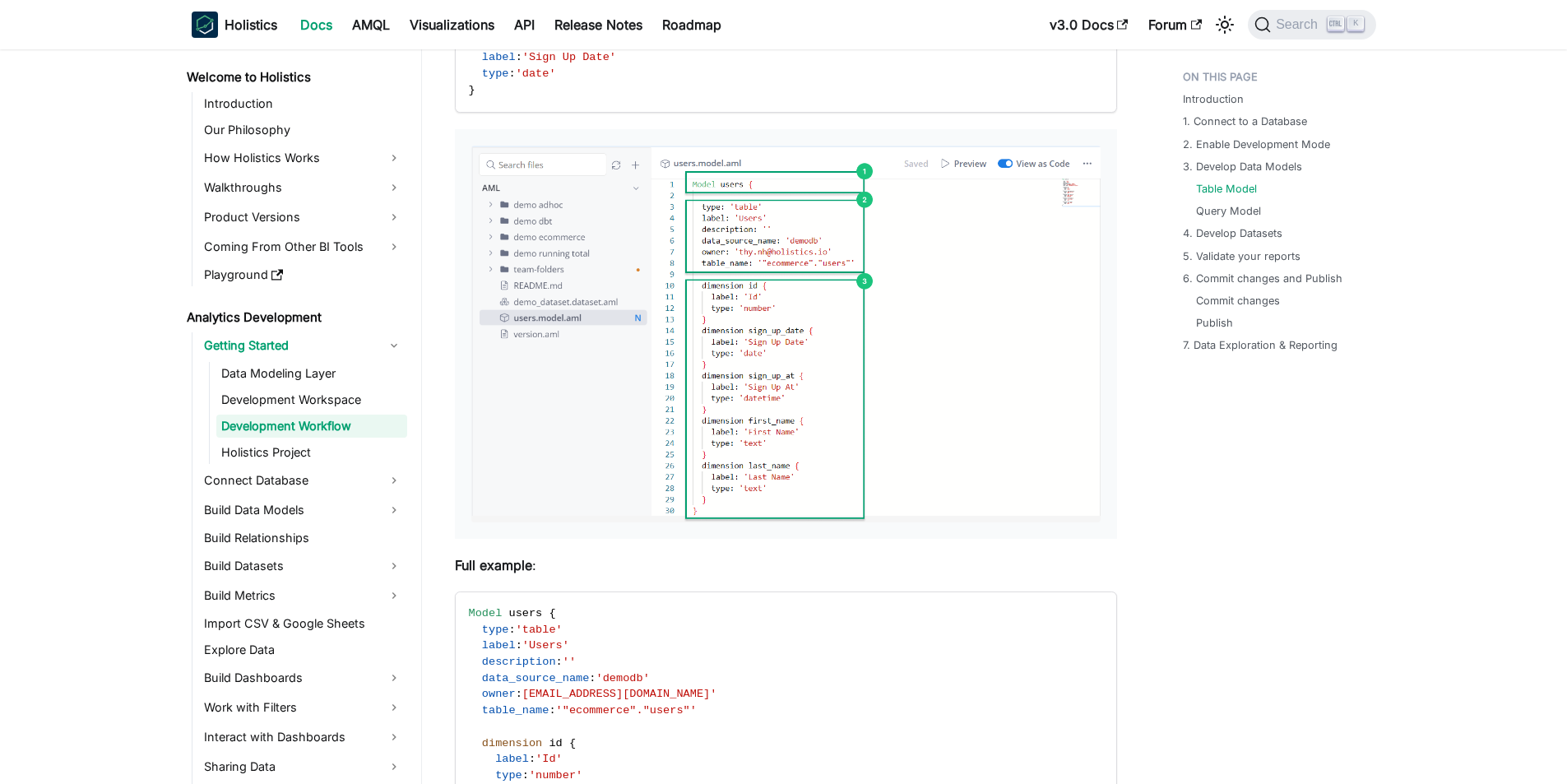
scroll to position [2796, 0]
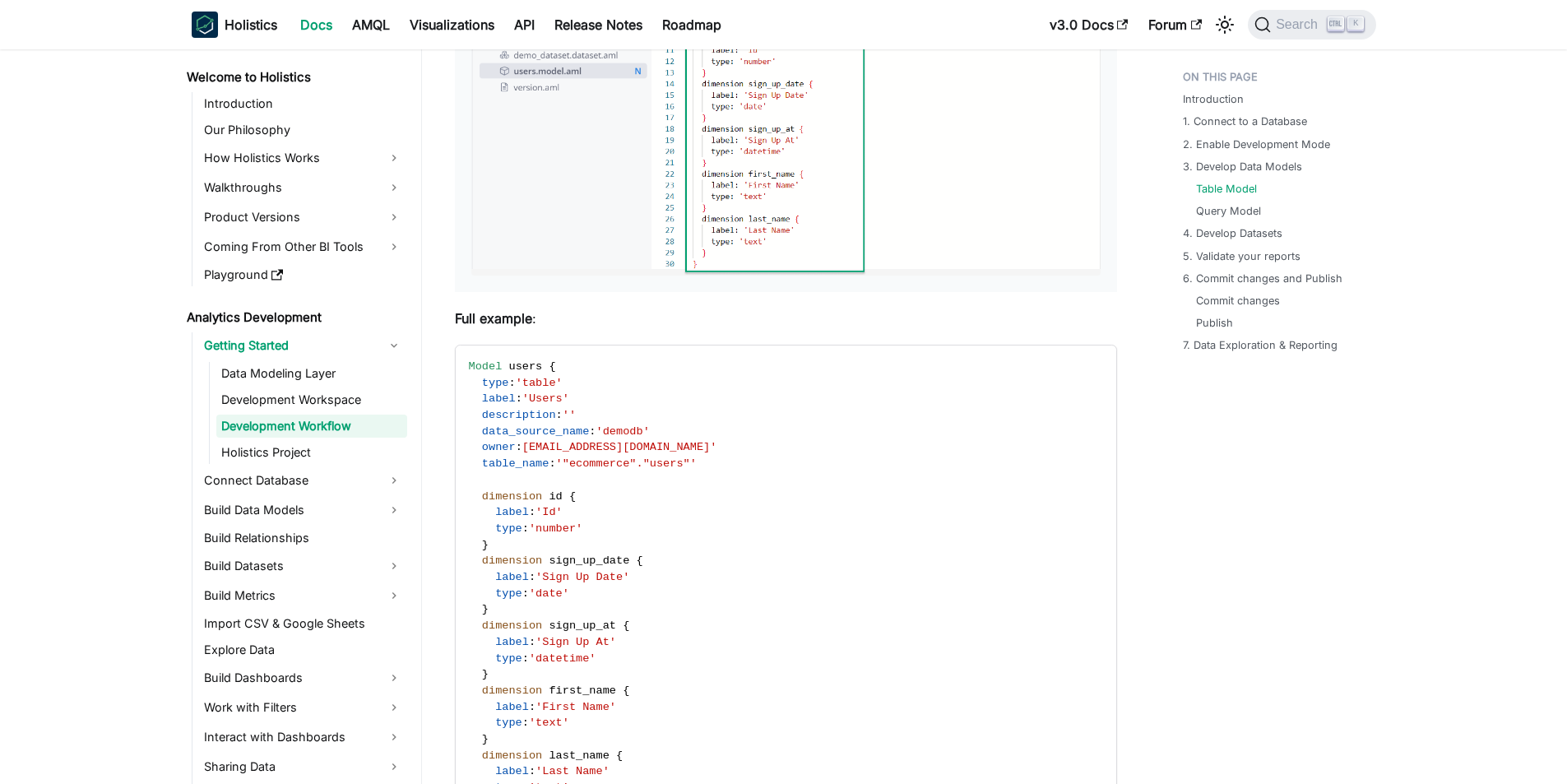
click at [507, 306] on div "Step 1 : Add a model object in the model file and name it: Model users { } Step…" at bounding box center [786, 119] width 663 height 1445
click at [484, 312] on strong "Full example" at bounding box center [494, 318] width 78 height 17
click at [492, 322] on strong "Full example" at bounding box center [494, 318] width 78 height 17
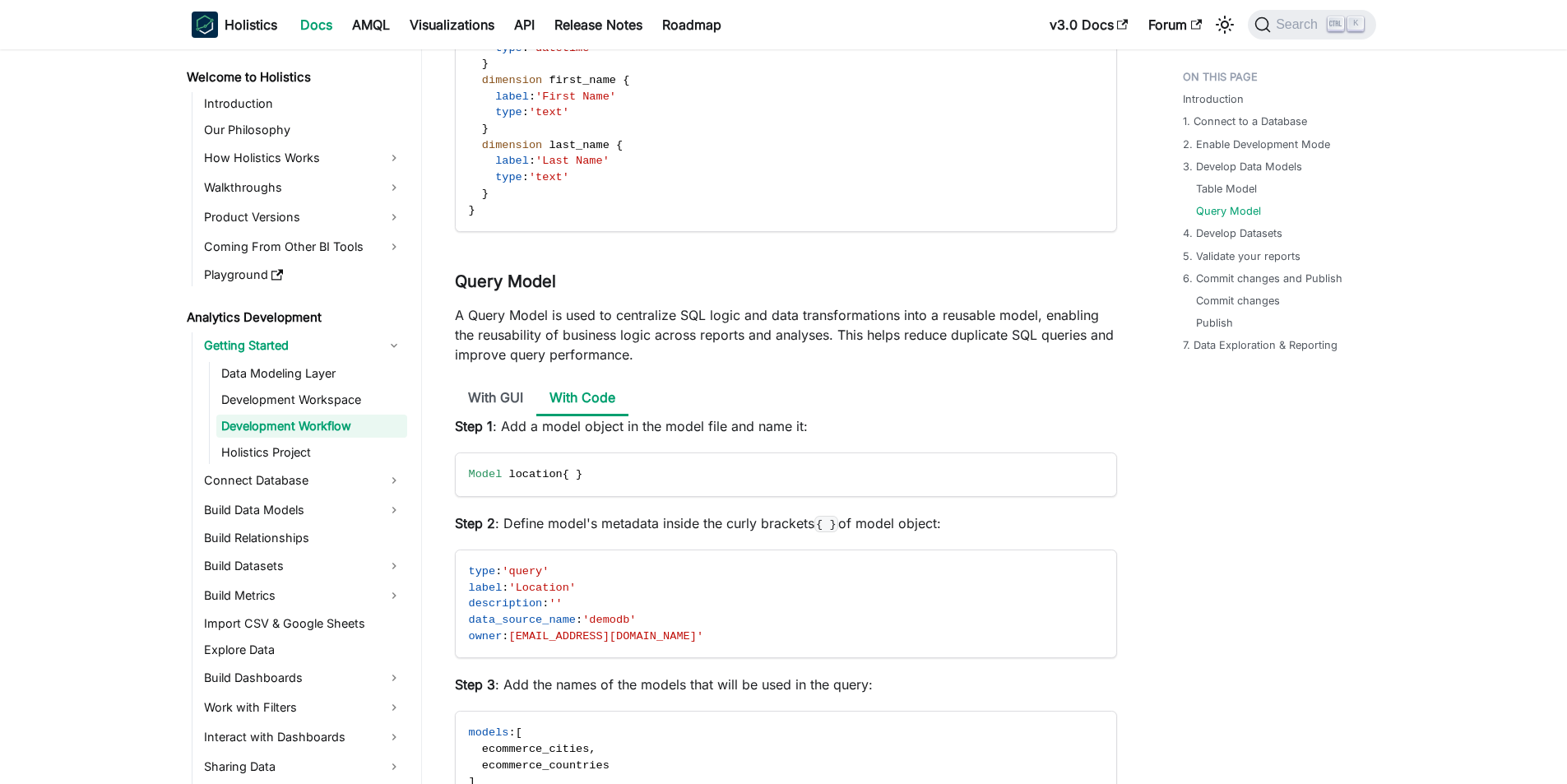
scroll to position [3454, 0]
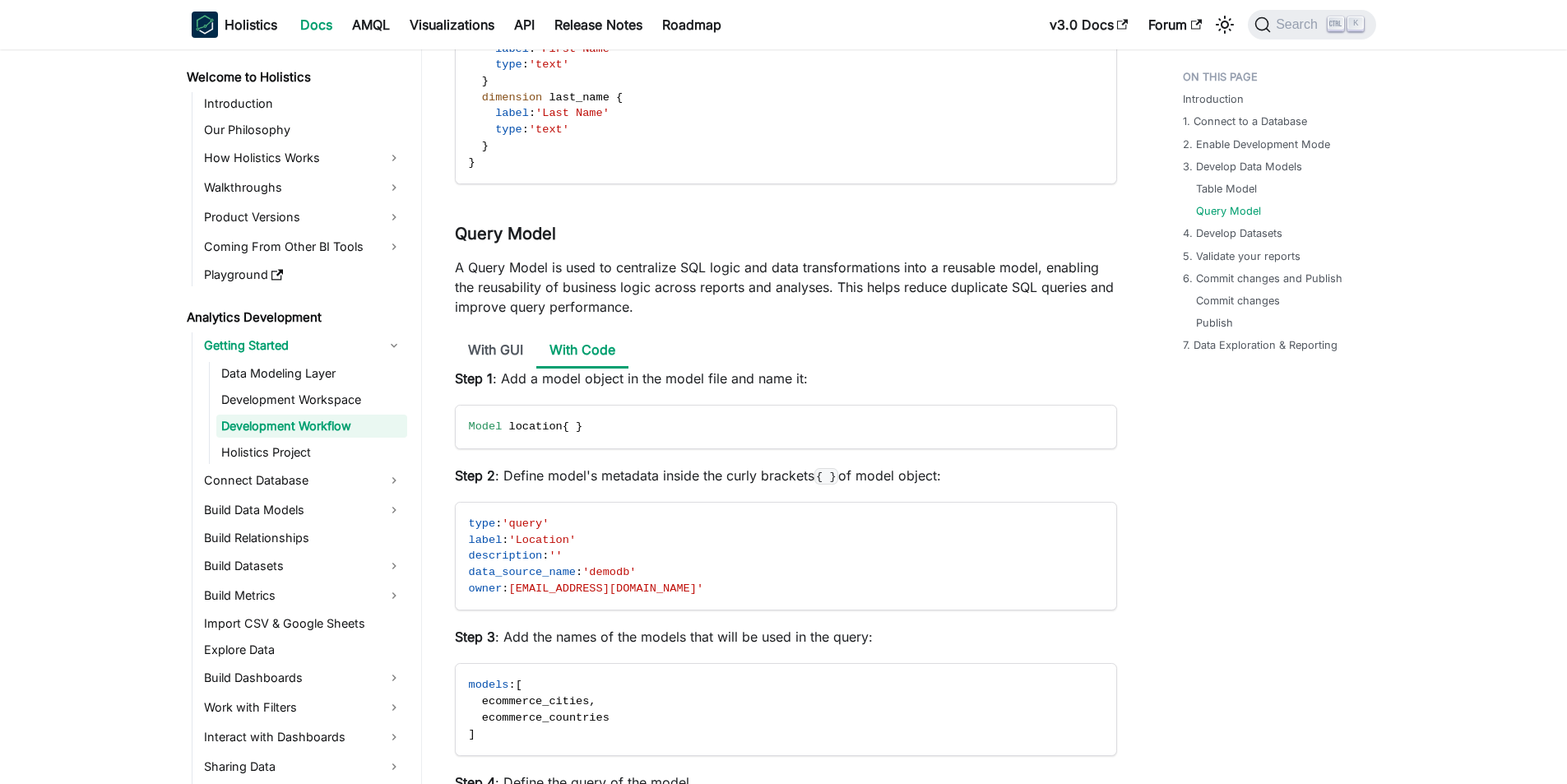
click at [520, 298] on p "A Query Model is used to centralize SQL logic and data transformations into a r…" at bounding box center [786, 287] width 663 height 59
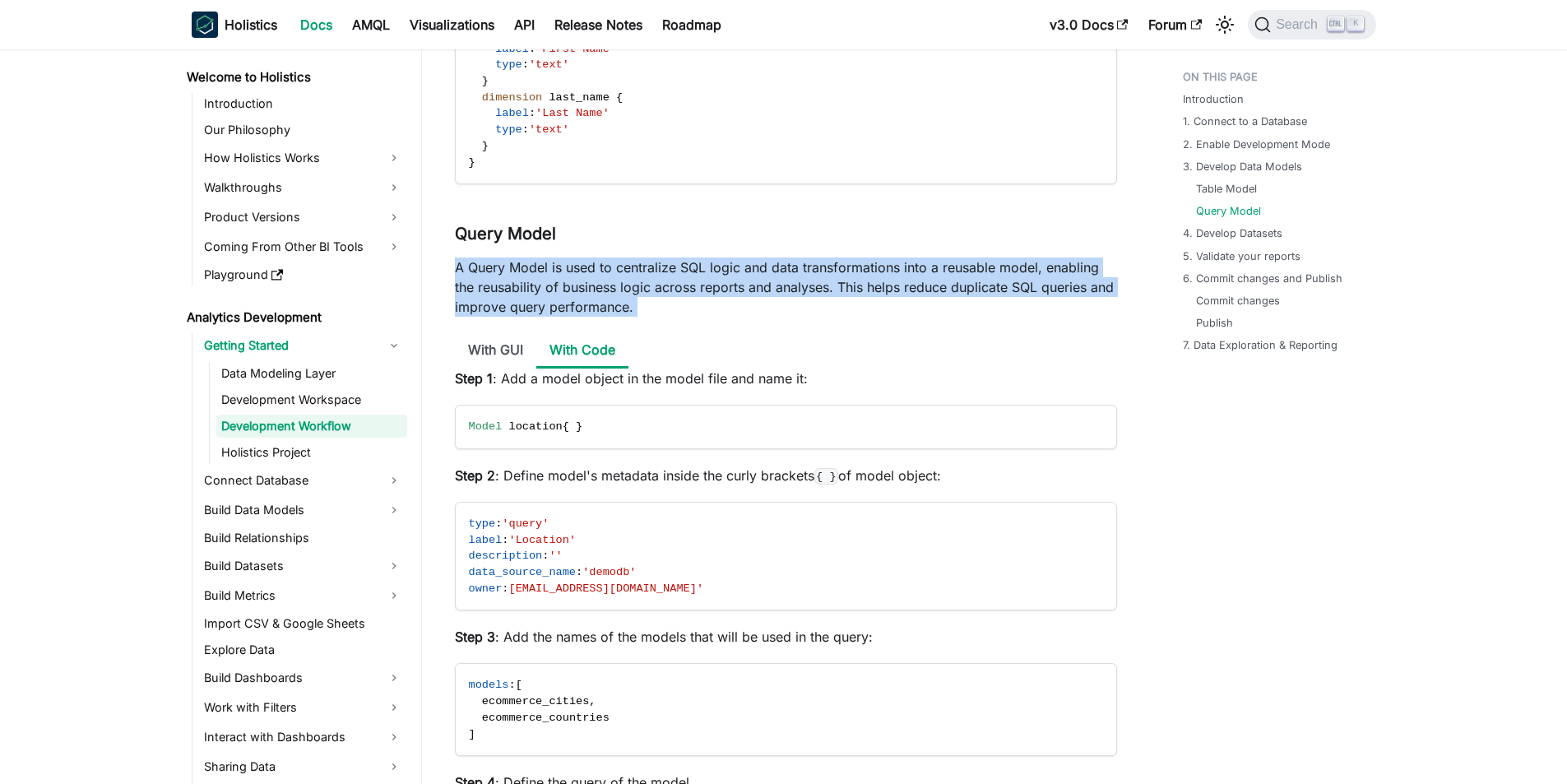
click at [520, 298] on p "A Query Model is used to centralize SQL logic and data transformations into a r…" at bounding box center [786, 287] width 663 height 59
click at [535, 284] on p "A Query Model is used to centralize SQL logic and data transformations into a r…" at bounding box center [786, 287] width 663 height 59
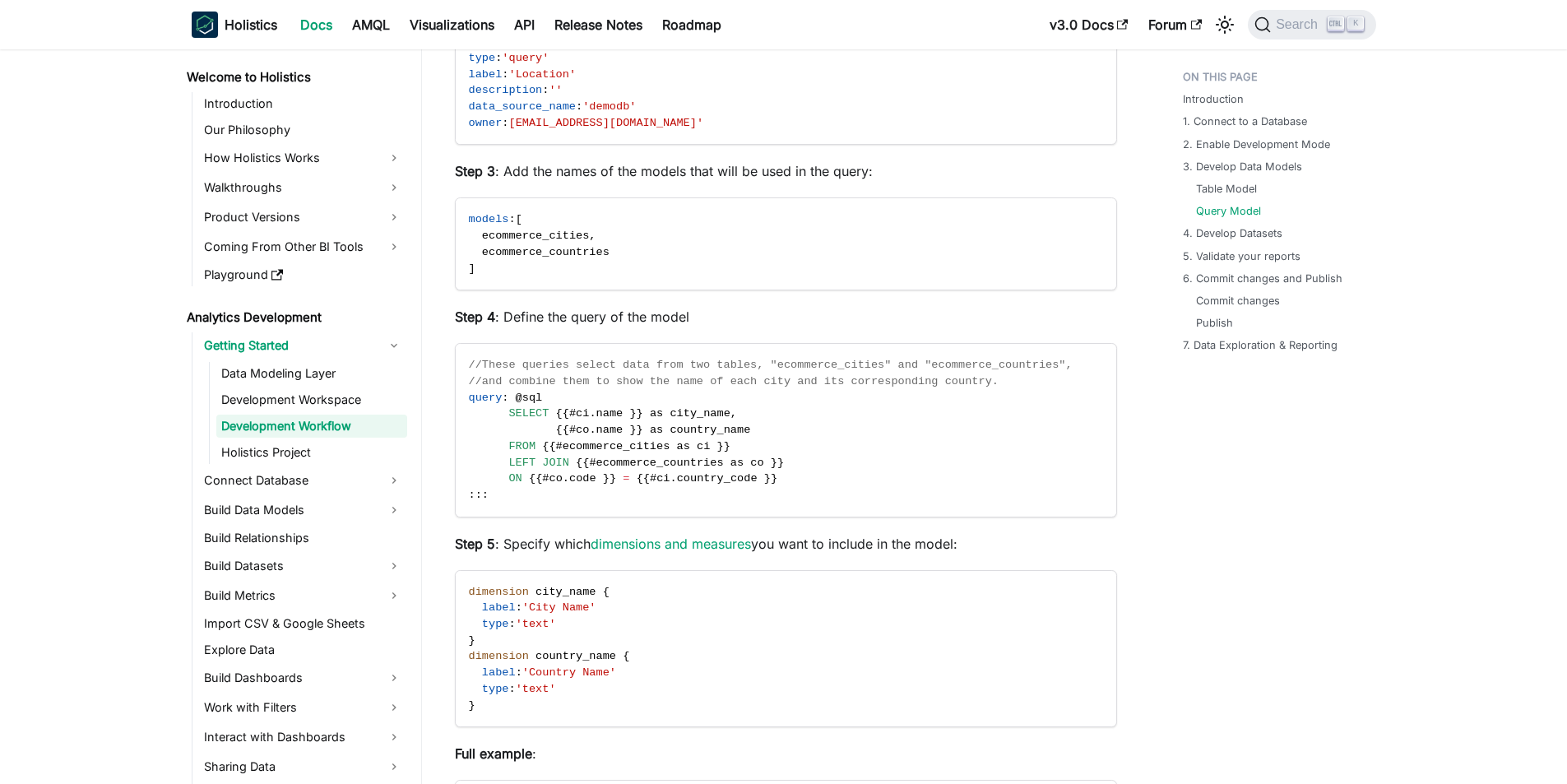
scroll to position [3948, 0]
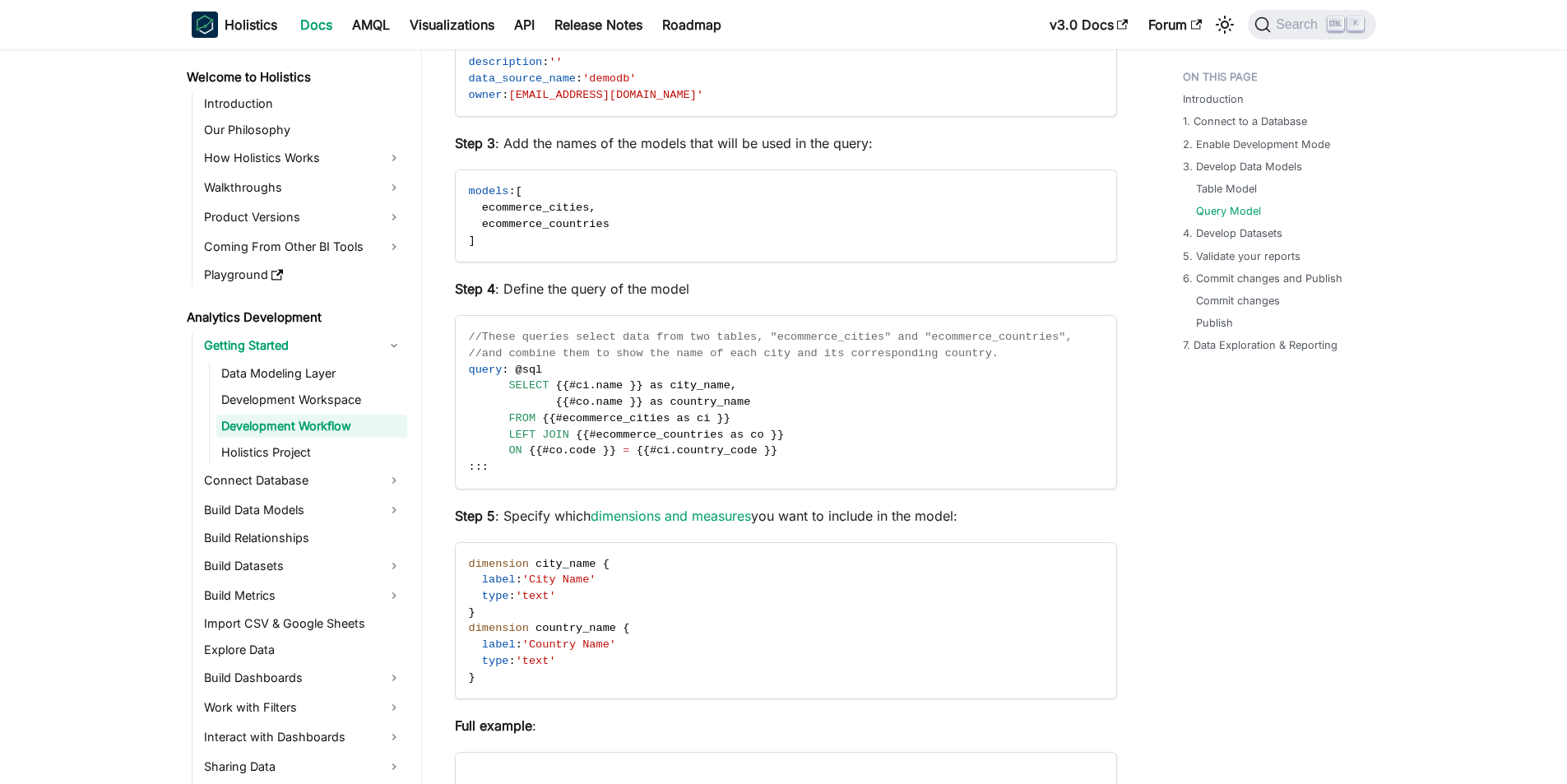
click at [535, 284] on p "Step 4 : Define the query of the model" at bounding box center [786, 288] width 663 height 19
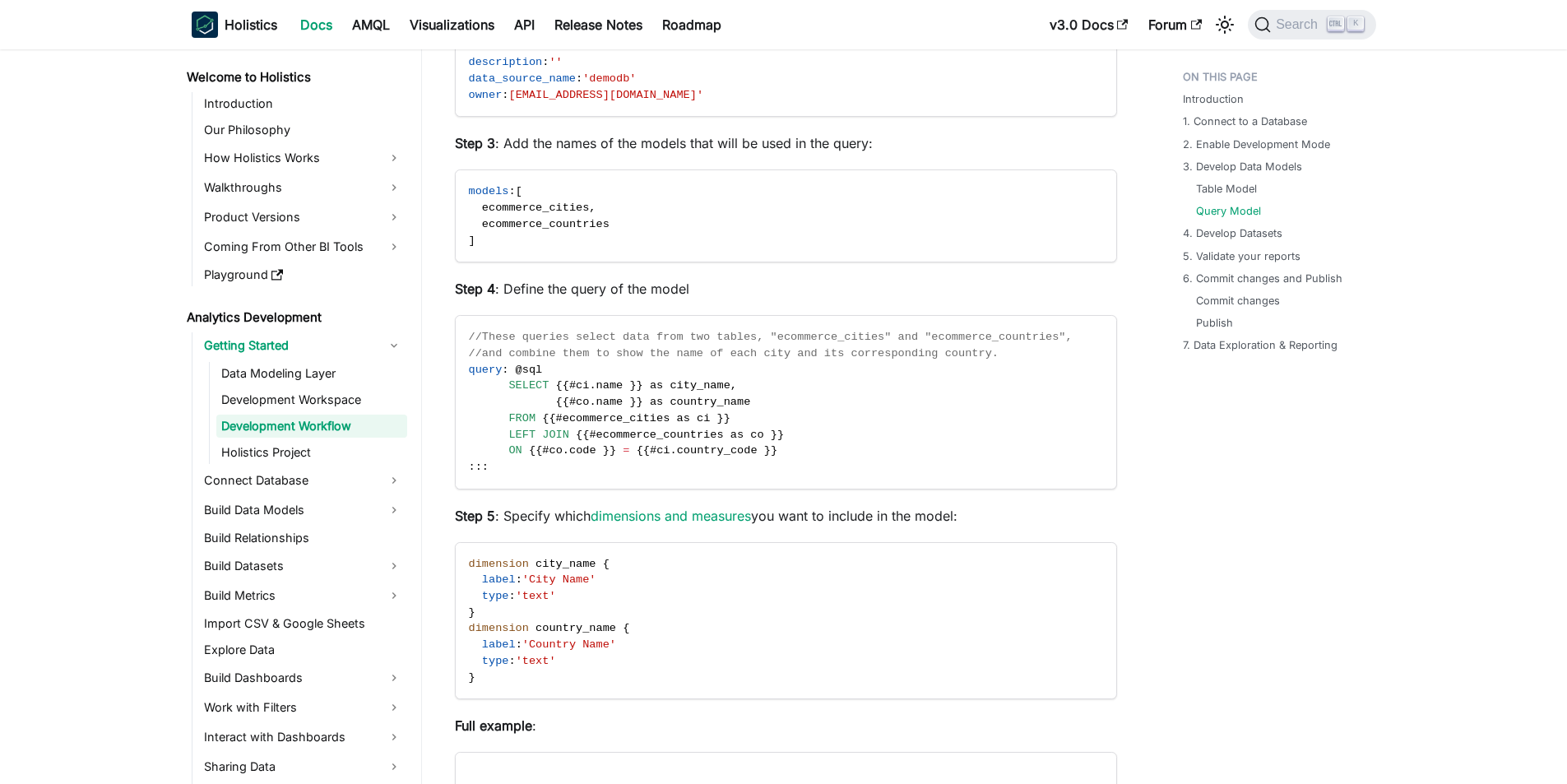
click at [544, 136] on p "Step 3 : Add the names of the models that will be used in the query:" at bounding box center [786, 142] width 663 height 19
click at [544, 137] on p "Step 3 : Add the names of the models that will be used in the query:" at bounding box center [786, 142] width 663 height 19
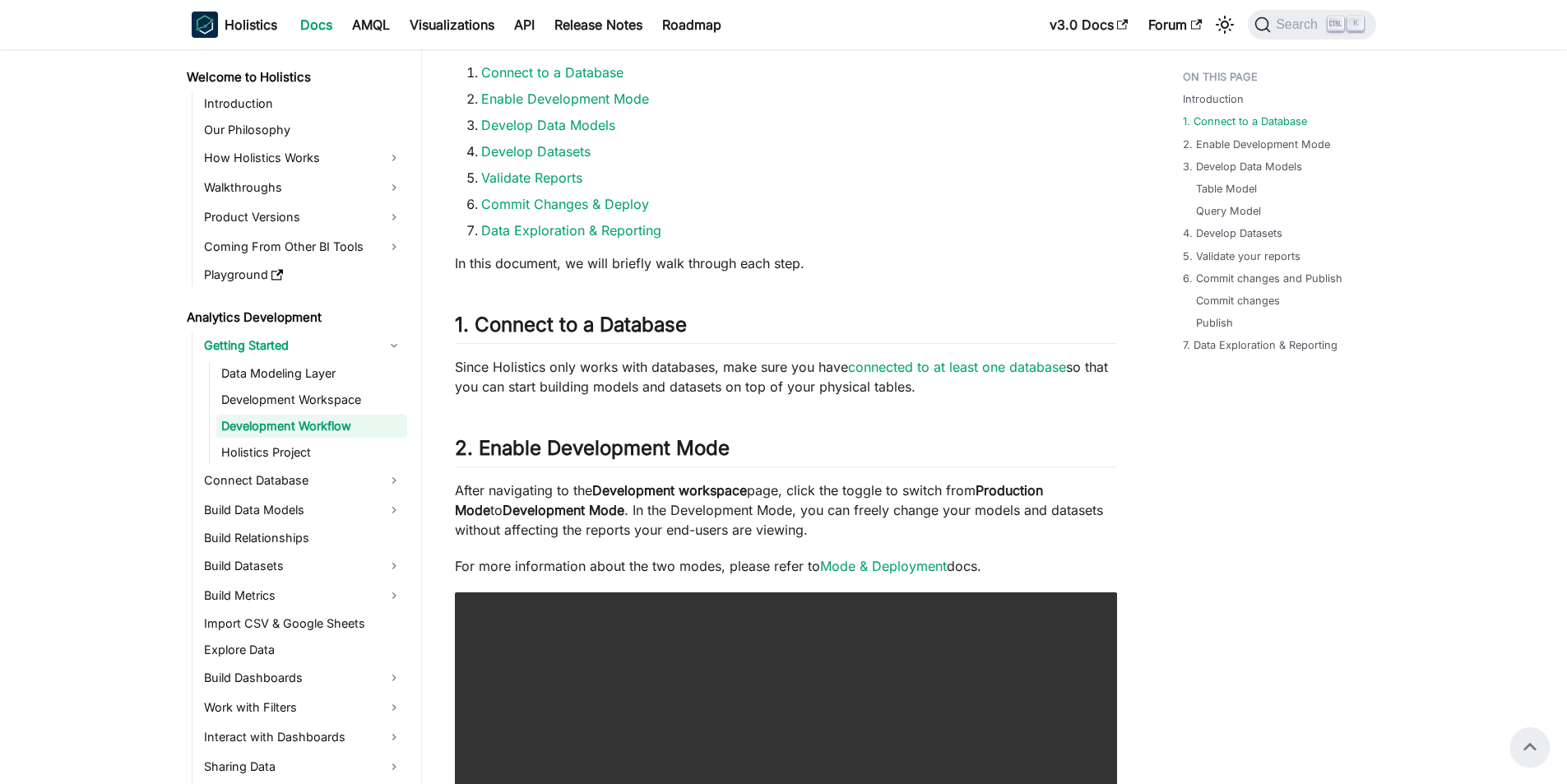
scroll to position [823, 0]
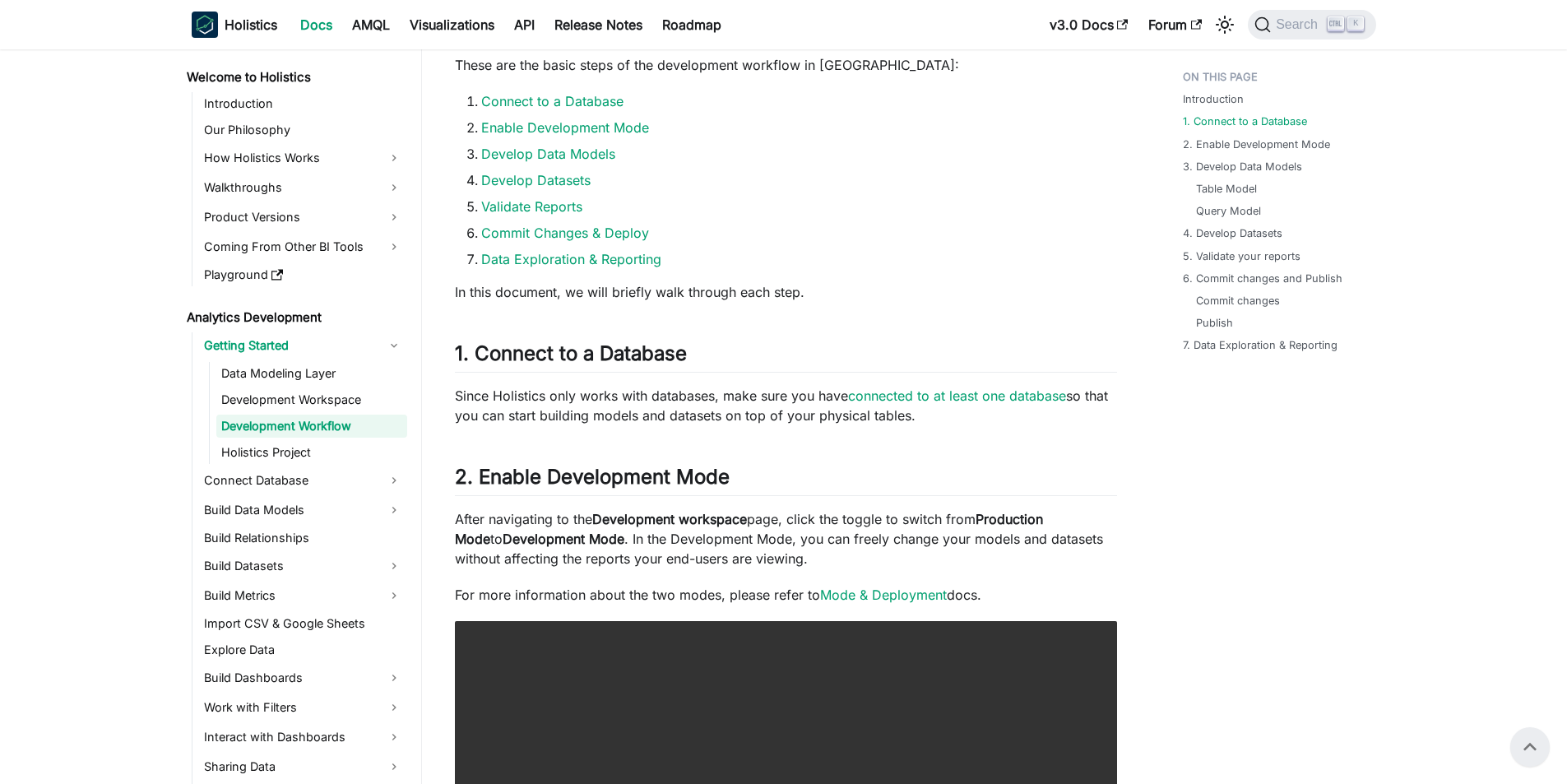
click at [489, 394] on p "Since Holistics only works with databases, make sure you have connected to at l…" at bounding box center [786, 405] width 663 height 40
click at [557, 421] on p "Since Holistics only works with databases, make sure you have connected to at l…" at bounding box center [786, 405] width 663 height 40
click at [710, 401] on p "Since Holistics only works with databases, make sure you have connected to at l…" at bounding box center [786, 405] width 663 height 40
click at [656, 403] on p "Since Holistics only works with databases, make sure you have connected to at l…" at bounding box center [786, 405] width 663 height 40
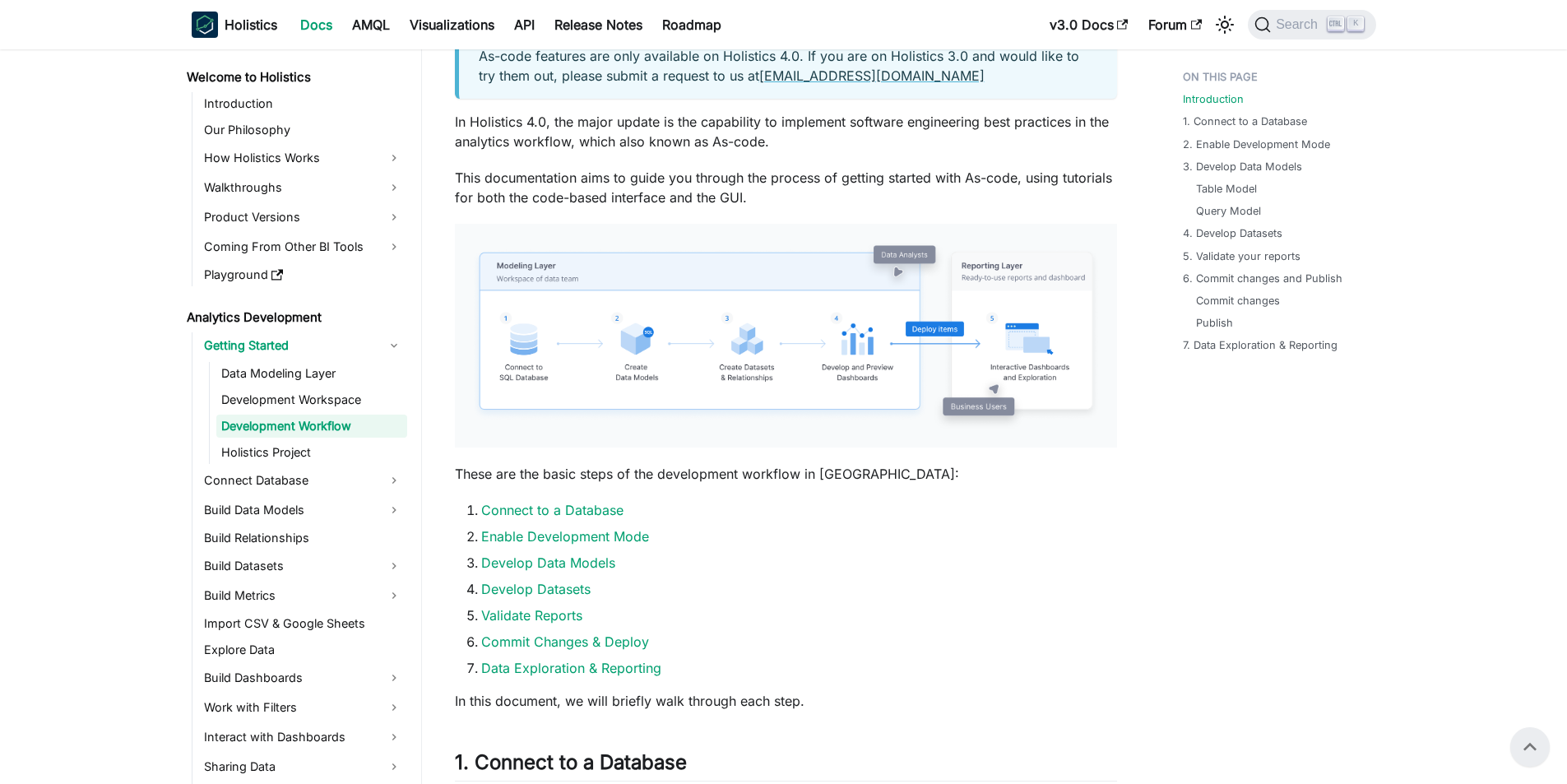
scroll to position [411, 0]
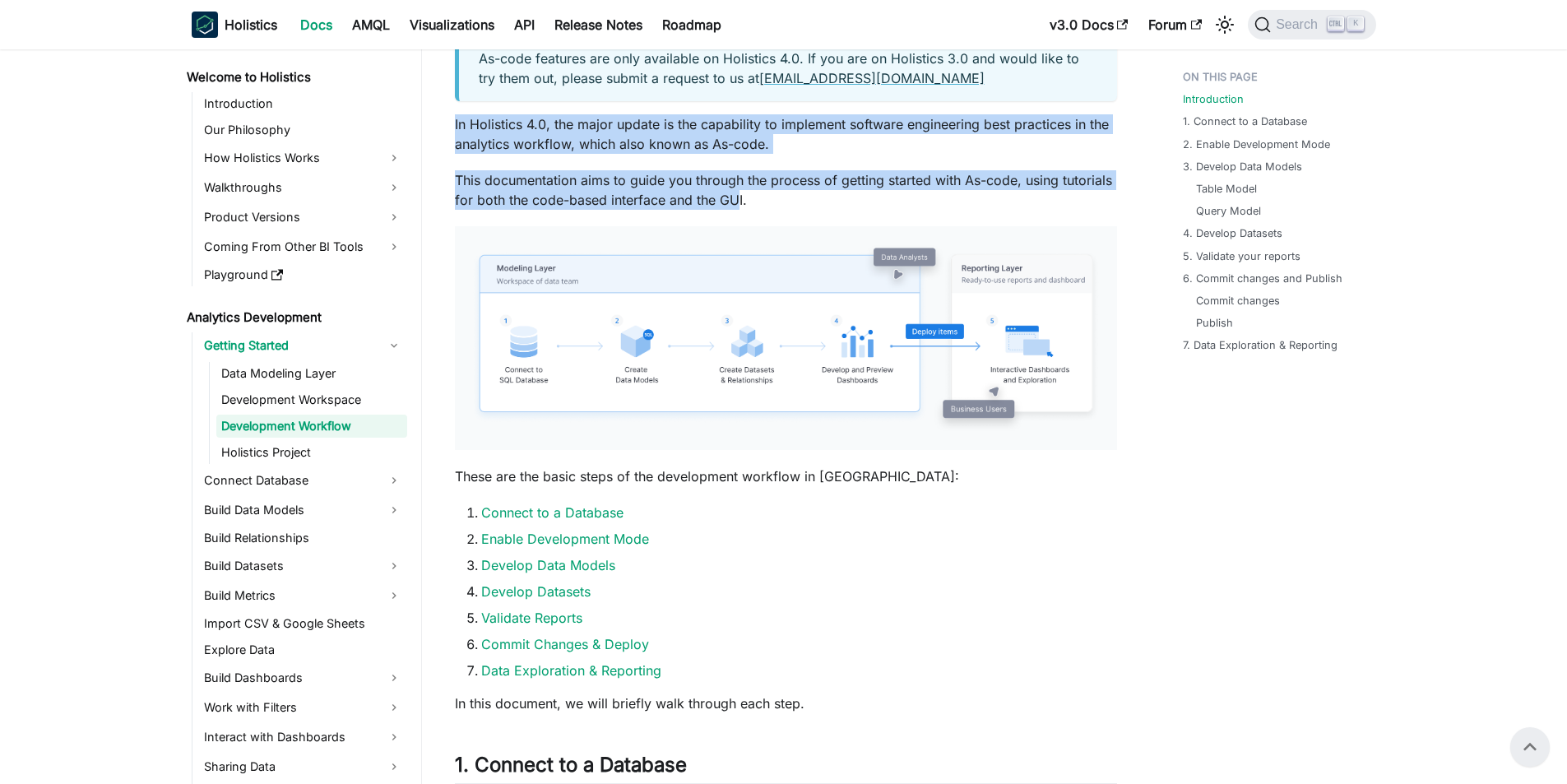
drag, startPoint x: 451, startPoint y: 121, endPoint x: 808, endPoint y: 208, distance: 367.4
click at [808, 208] on p "This documentation aims to guide you through the process of getting started wit…" at bounding box center [786, 190] width 663 height 40
drag, startPoint x: 808, startPoint y: 208, endPoint x: 442, endPoint y: 123, distance: 375.7
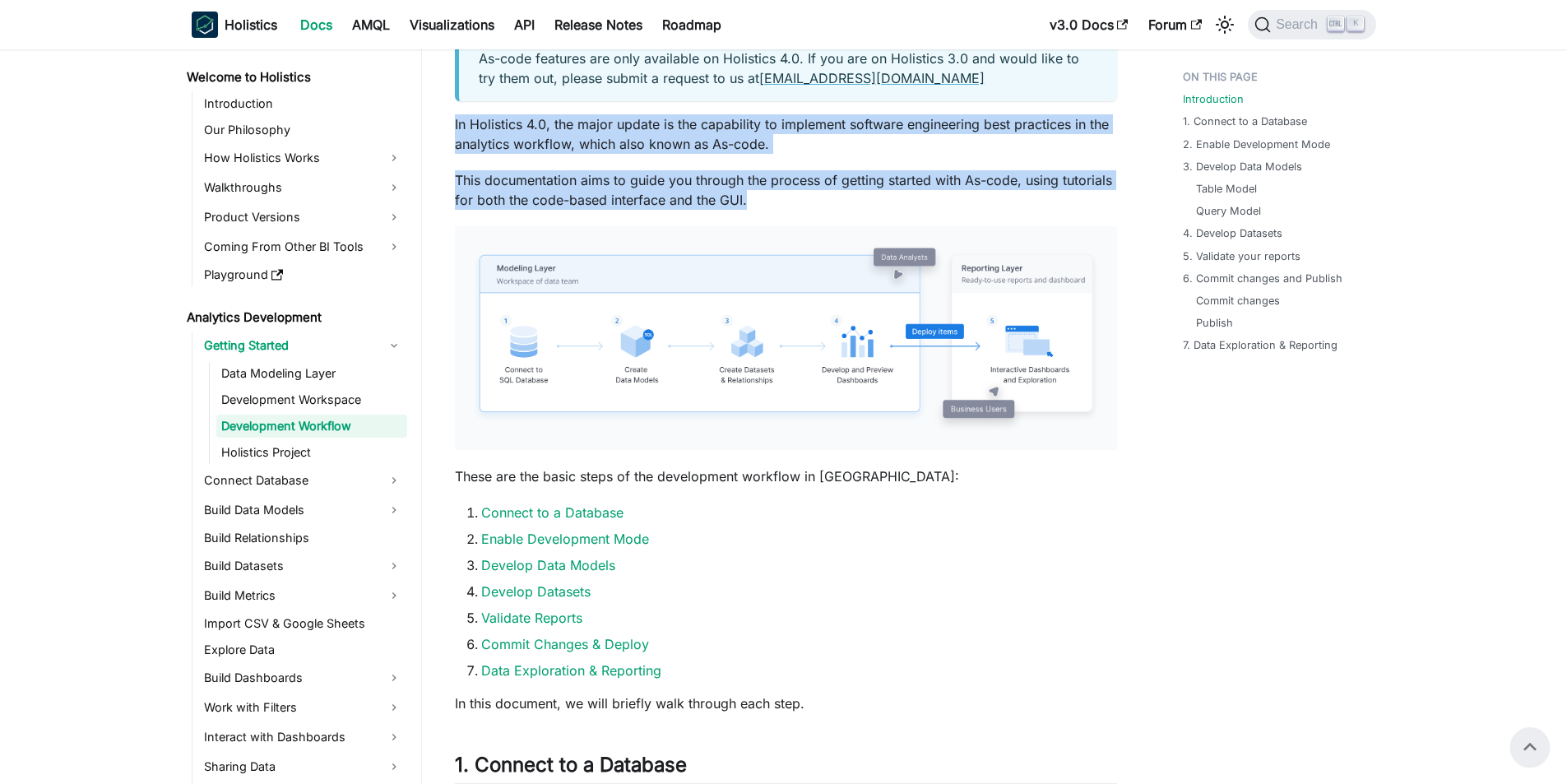
click at [461, 122] on p "In Holistics 4.0, the major update is the capability to implement software engi…" at bounding box center [786, 134] width 663 height 40
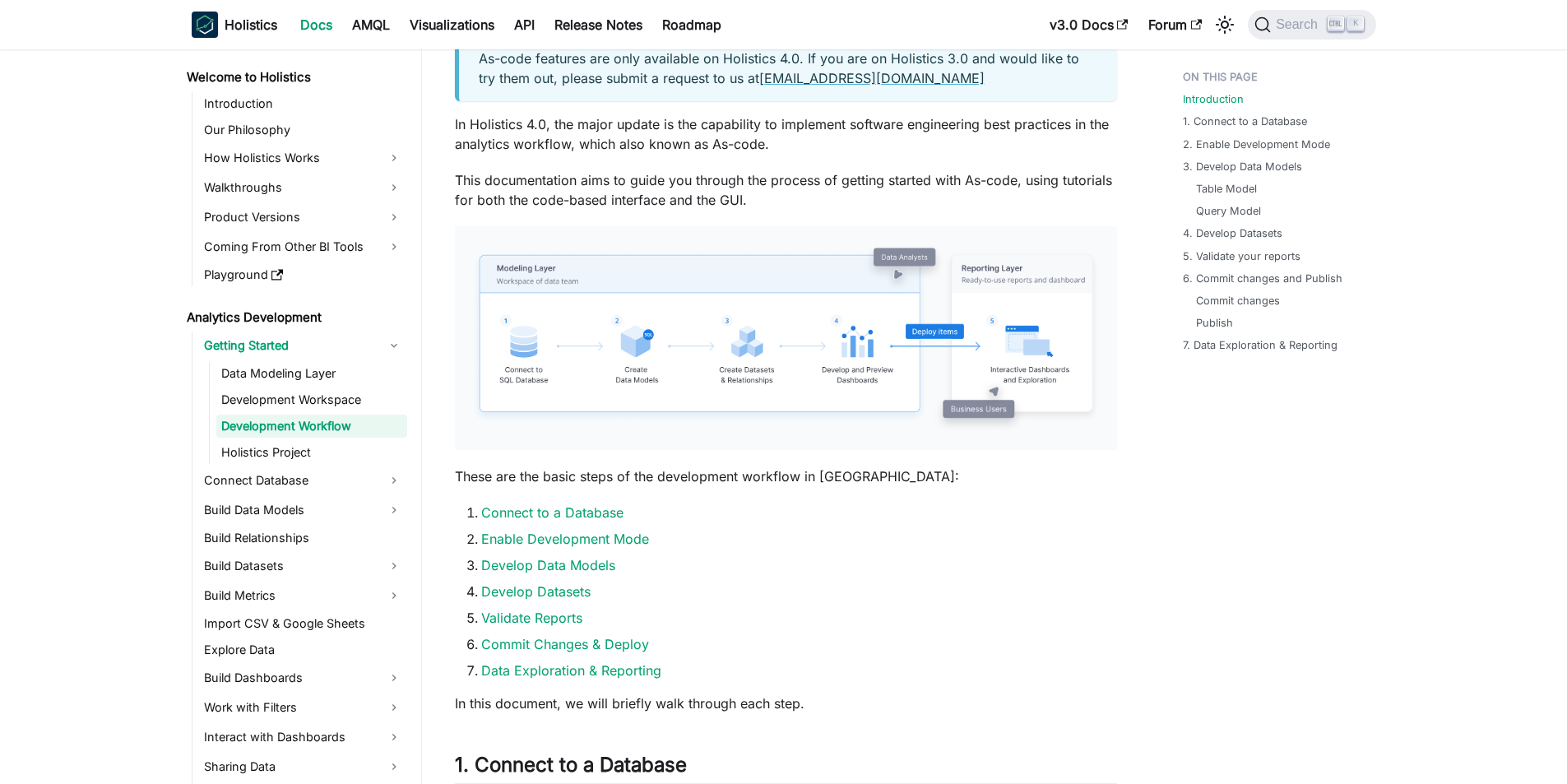
click at [866, 201] on p "This documentation aims to guide you through the process of getting started wit…" at bounding box center [786, 190] width 663 height 40
